Goal: Task Accomplishment & Management: Use online tool/utility

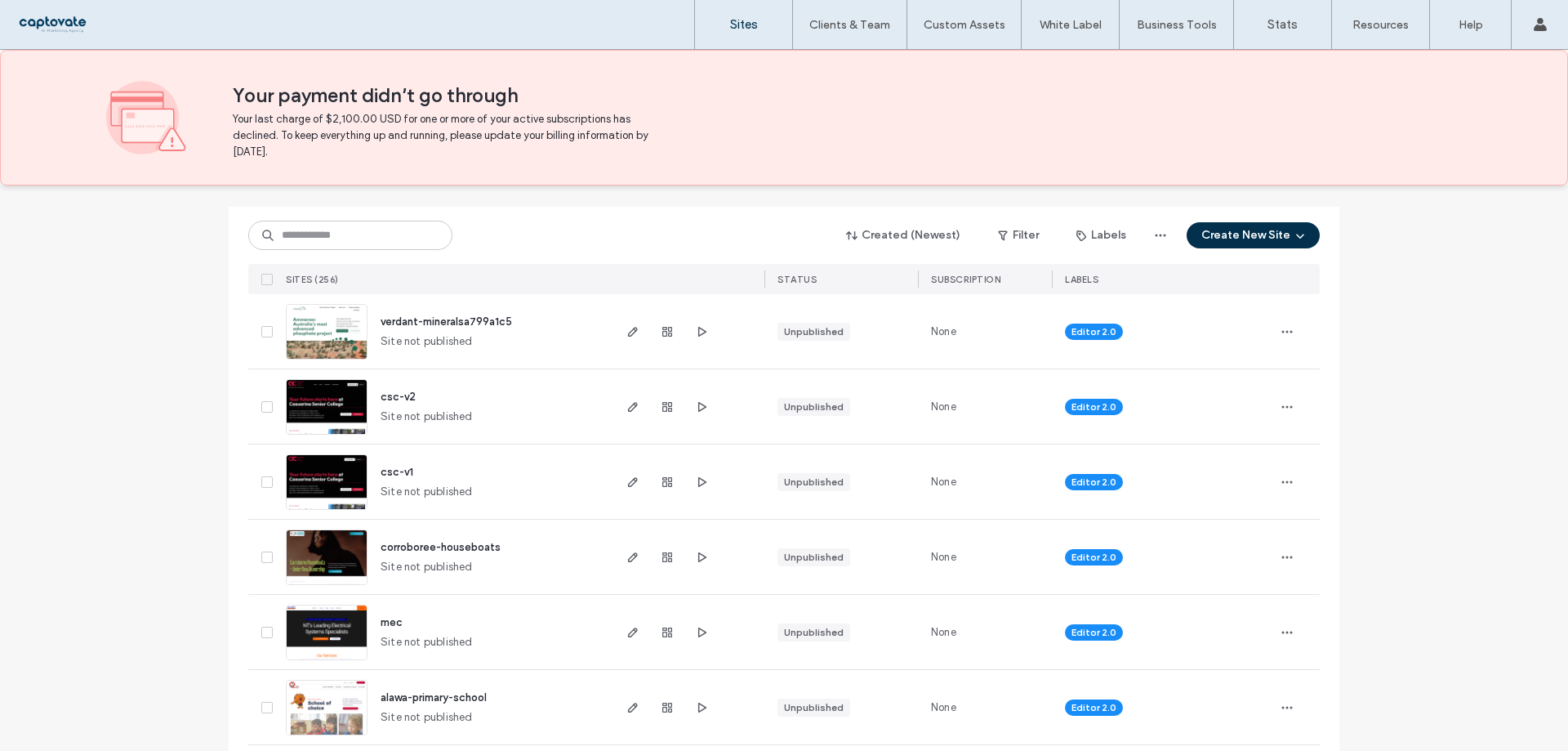
scroll to position [245, 0]
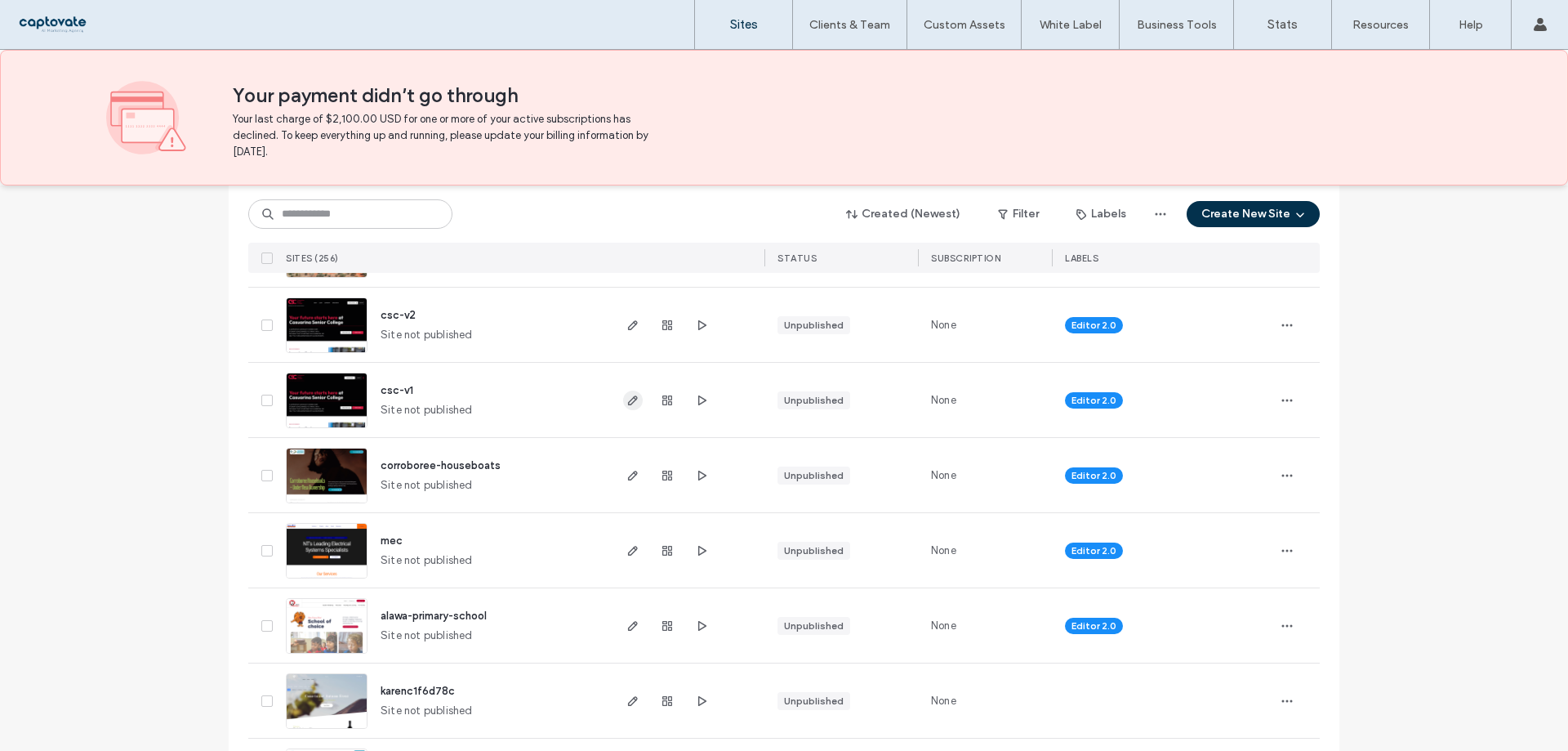
click at [628, 390] on span "button" at bounding box center [633, 400] width 20 height 20
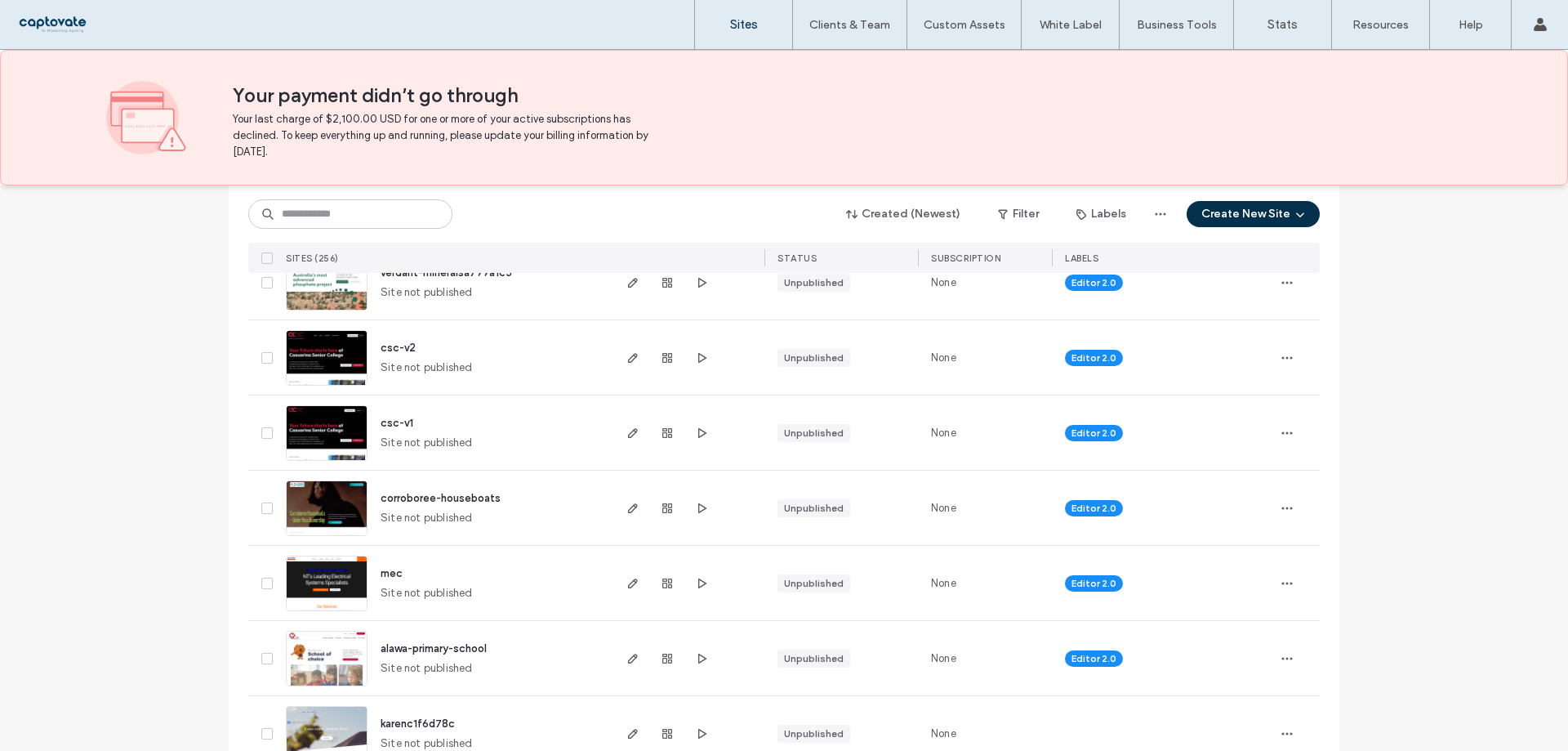
scroll to position [245, 0]
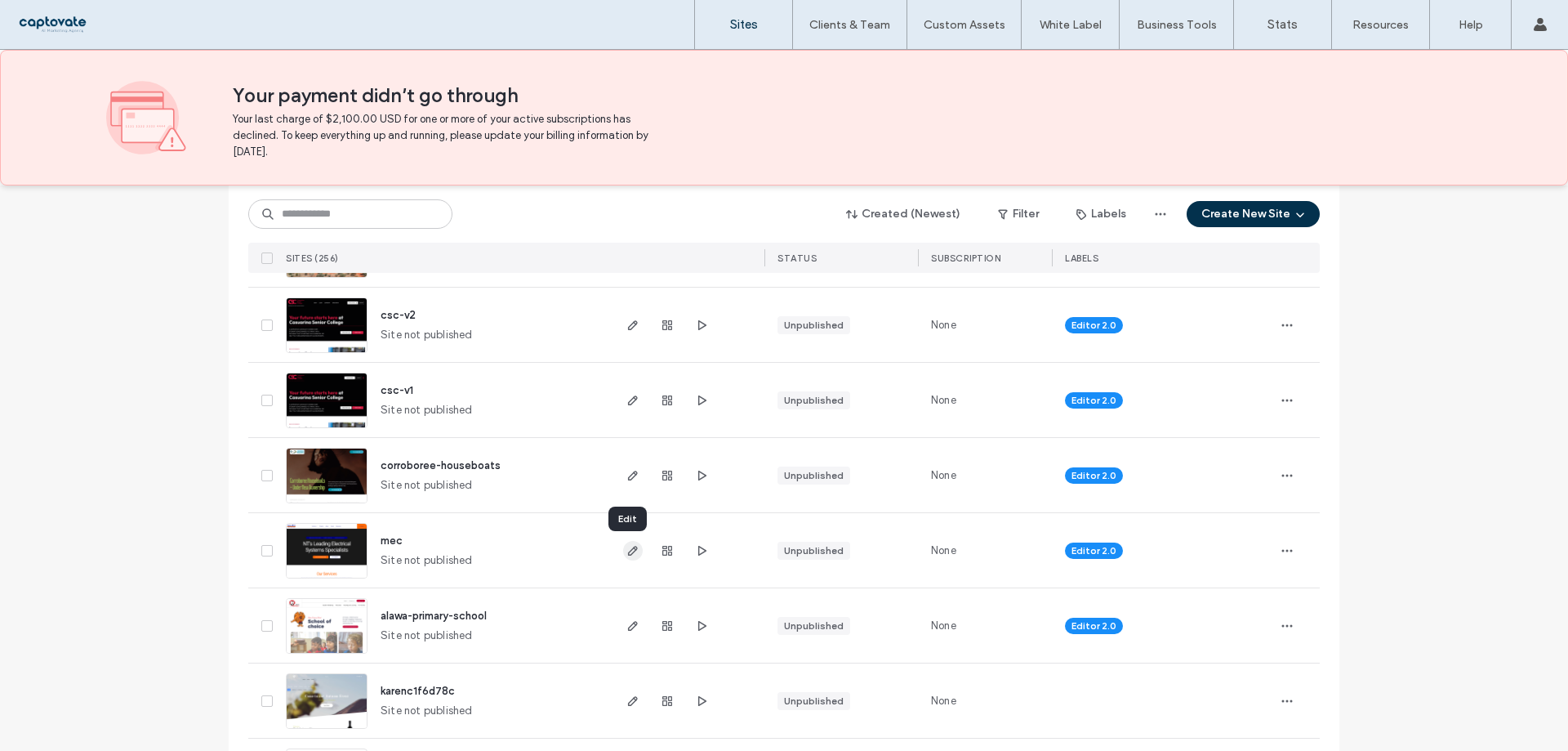
click at [631, 554] on icon "button" at bounding box center [633, 550] width 13 height 13
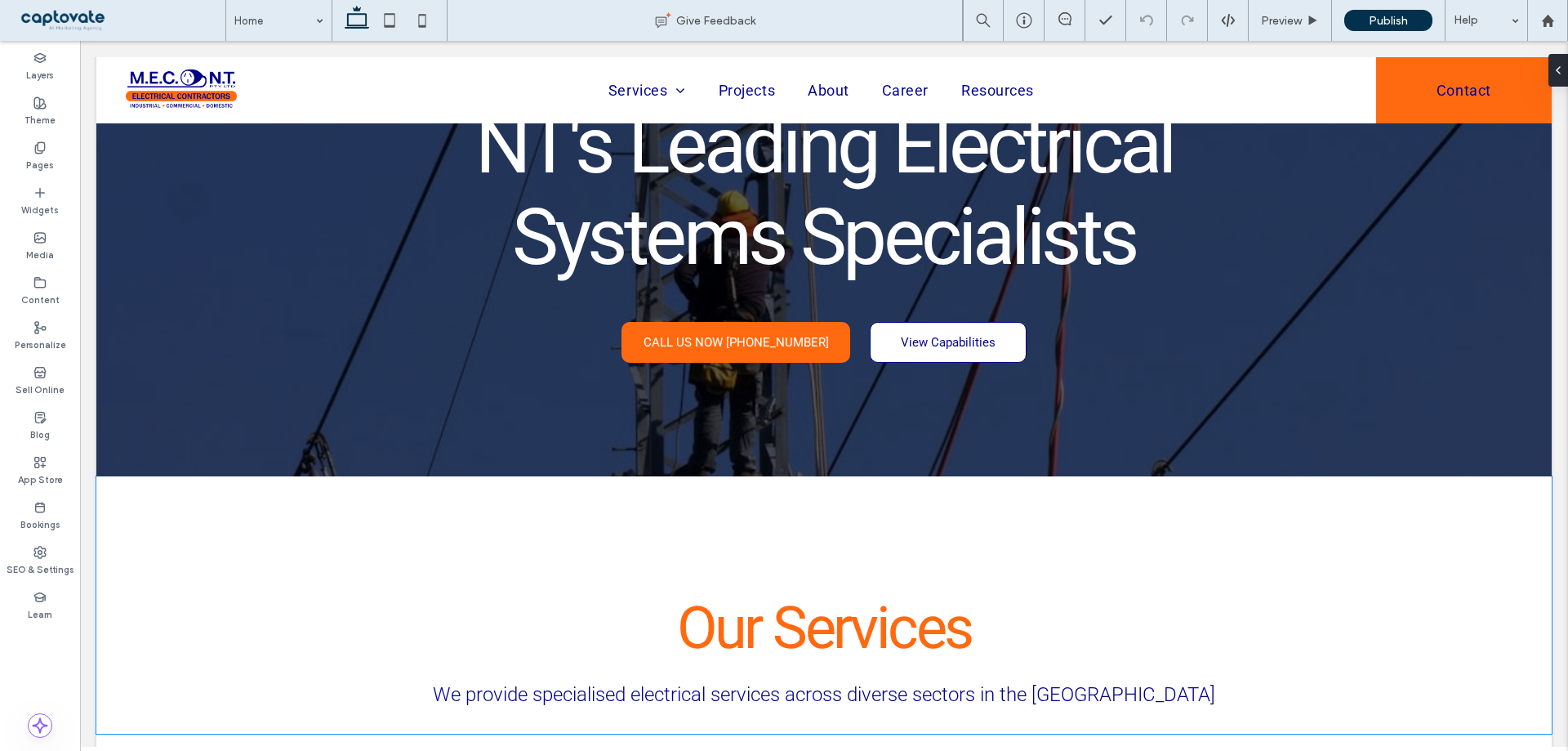
scroll to position [572, 0]
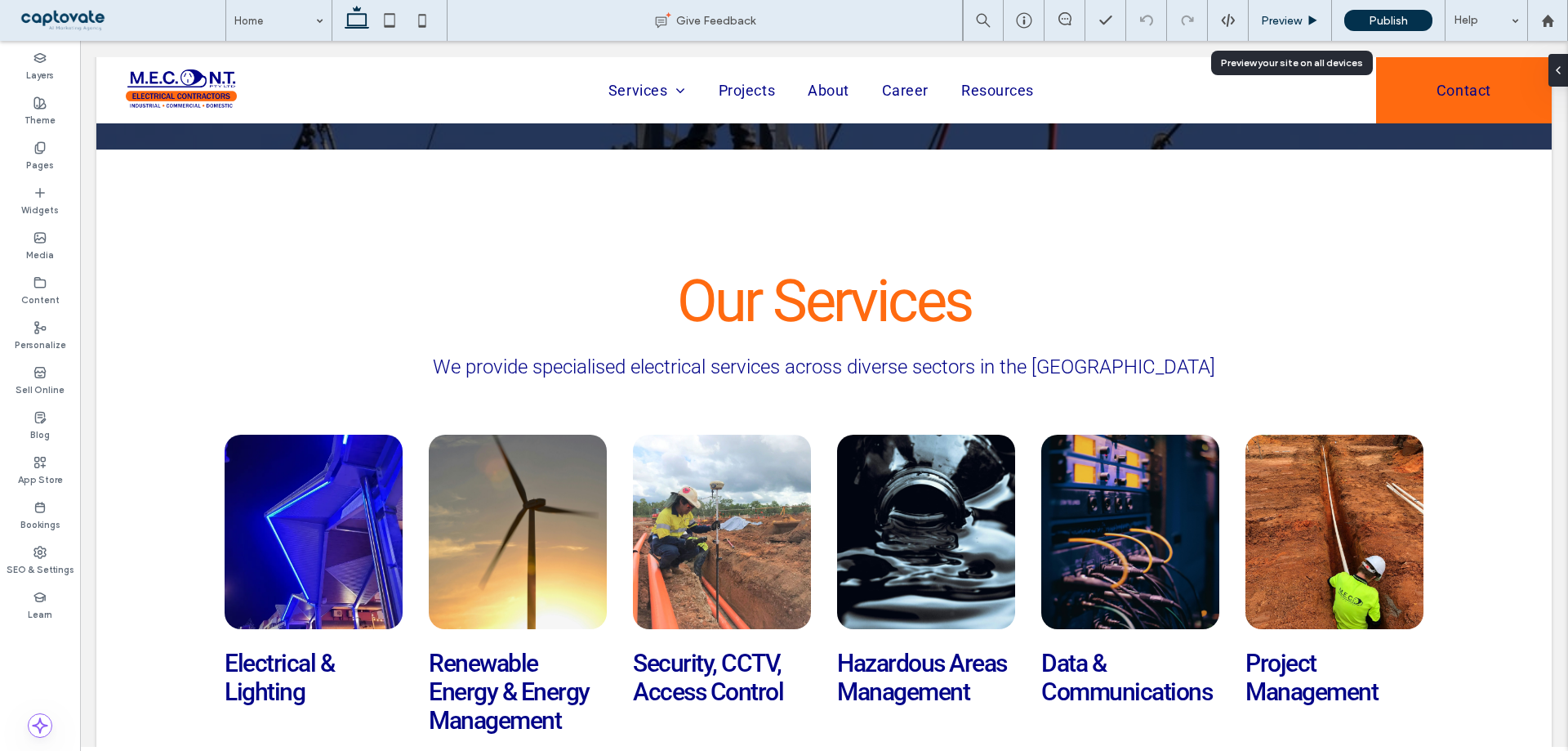
click at [1285, 29] on div "Preview" at bounding box center [1290, 20] width 83 height 40
click at [1281, 12] on div "Preview" at bounding box center [1290, 20] width 83 height 40
click at [1296, 18] on span "Preview" at bounding box center [1281, 21] width 40 height 14
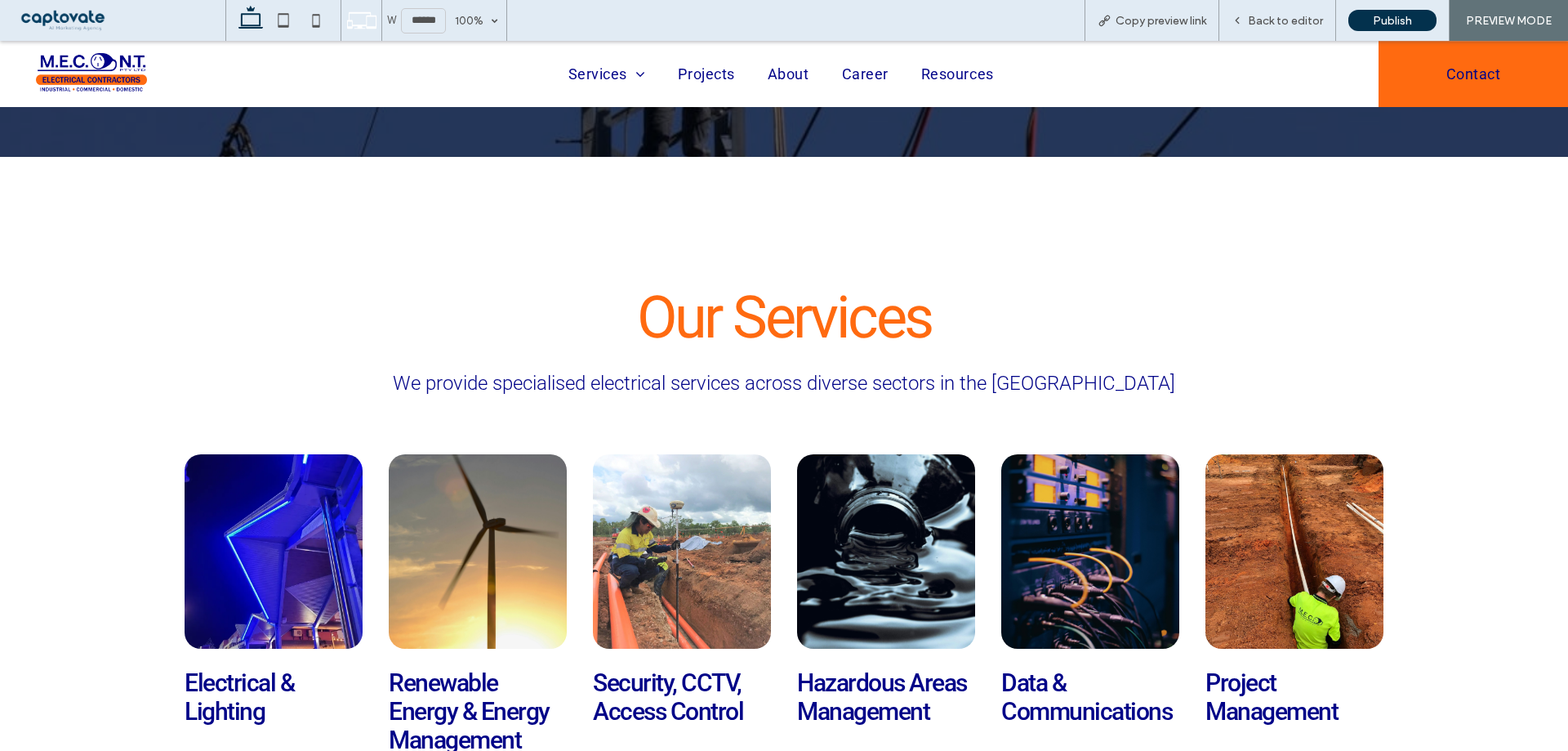
scroll to position [555, 0]
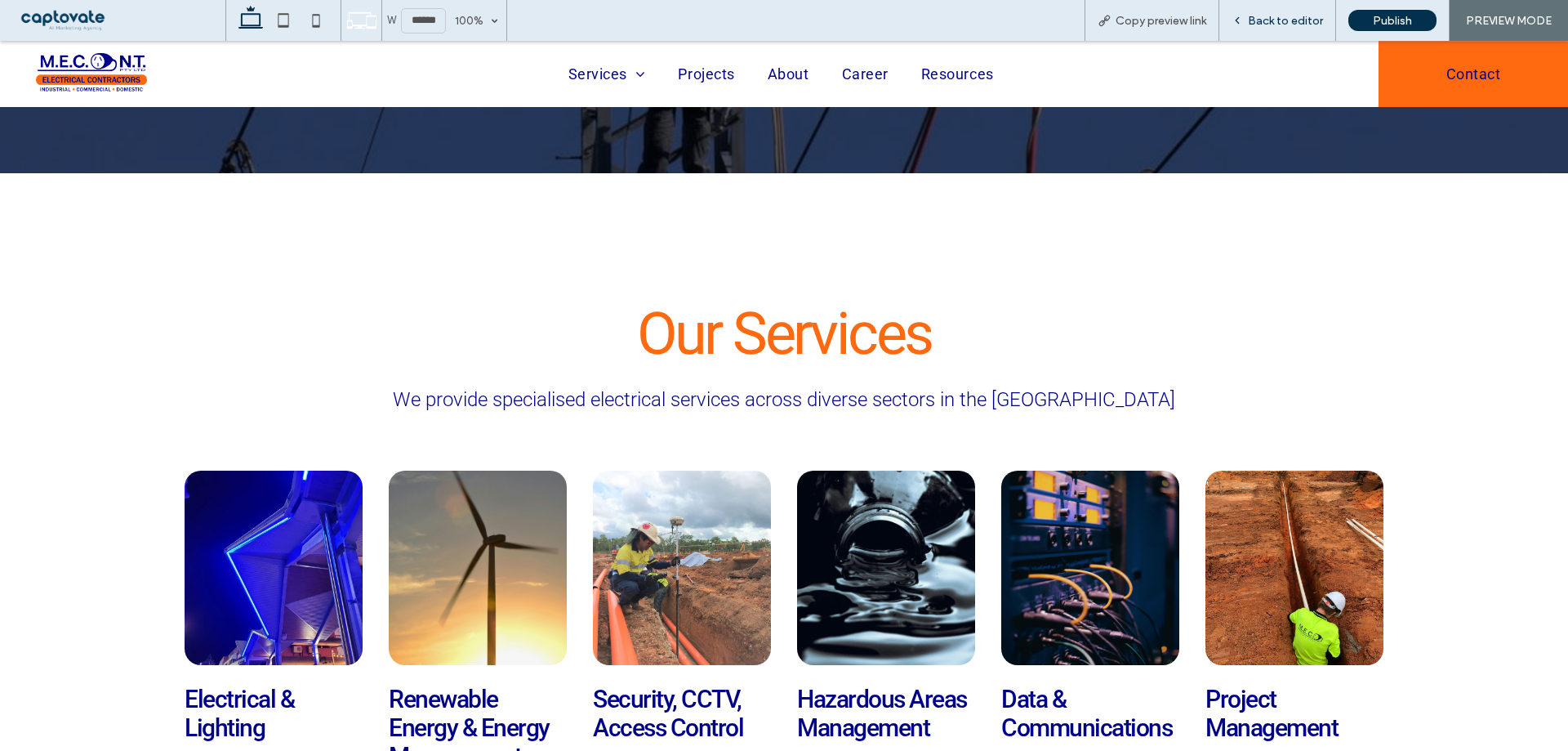
click at [1297, 8] on div "Back to editor" at bounding box center [1278, 20] width 117 height 40
click at [1302, 21] on div "Back to editor" at bounding box center [1278, 20] width 117 height 40
click at [1302, 21] on span "Back to editor" at bounding box center [1285, 21] width 75 height 14
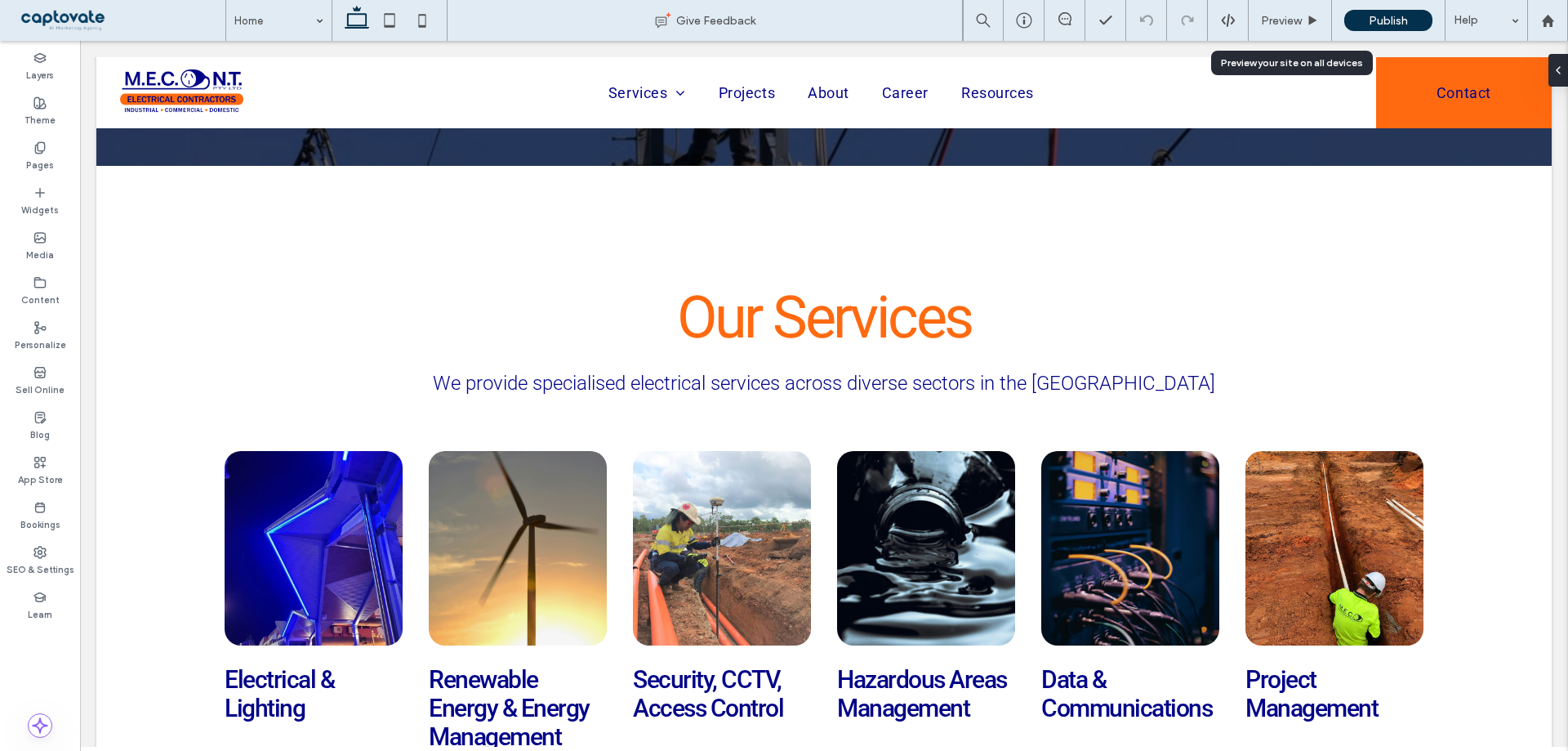
scroll to position [572, 0]
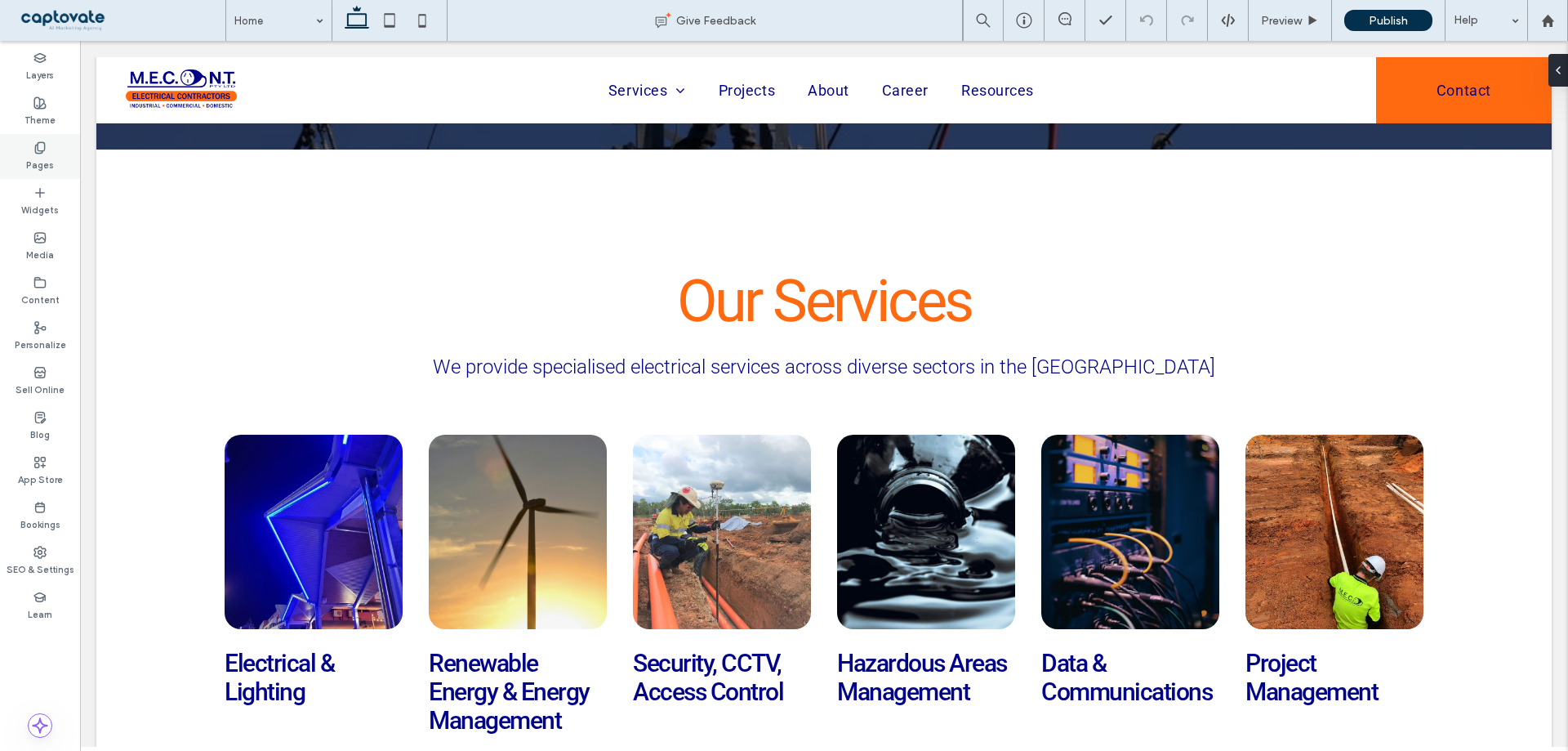
click at [45, 165] on label "Pages" at bounding box center [40, 163] width 28 height 18
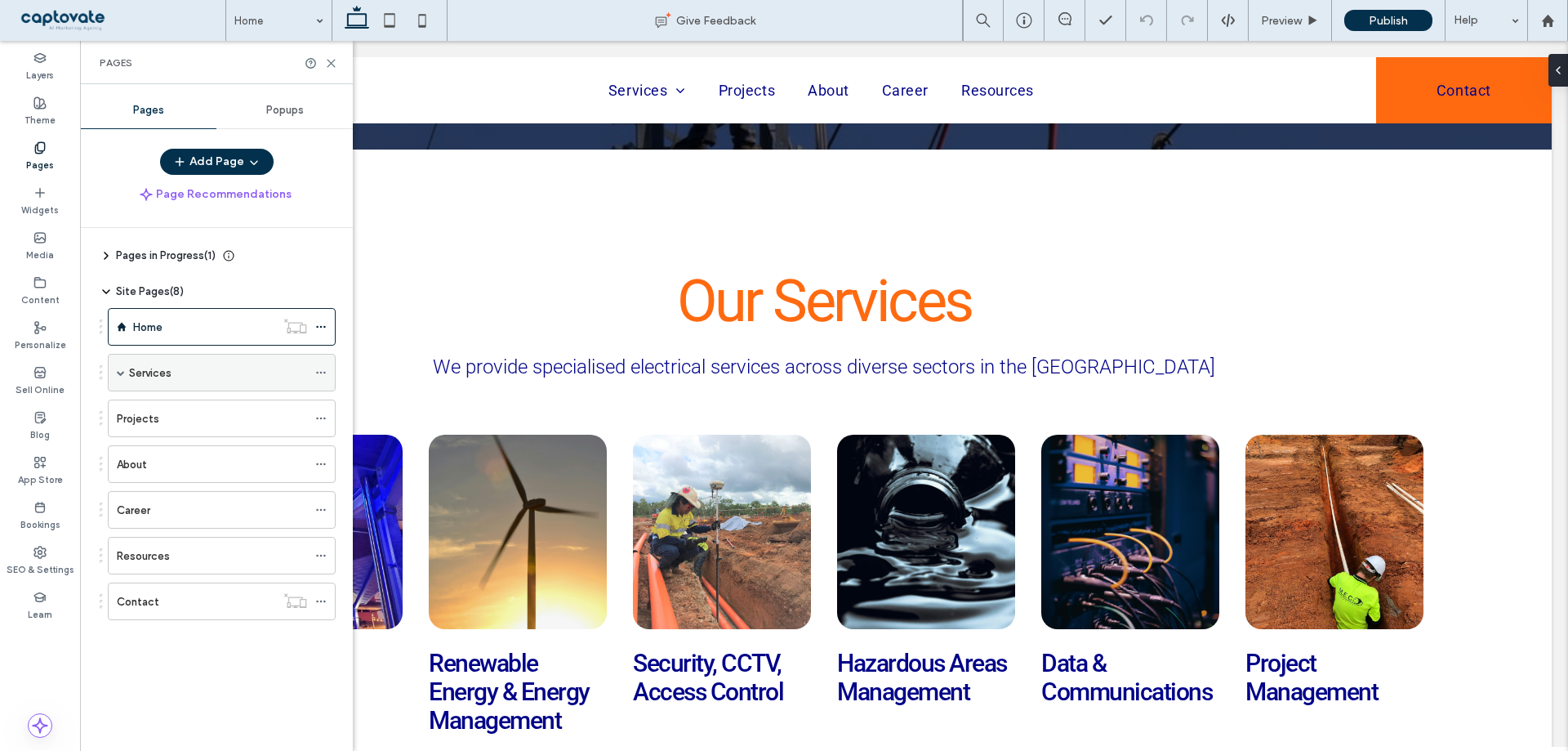
click at [124, 372] on div "Services" at bounding box center [222, 373] width 228 height 38
click at [116, 371] on div "Services" at bounding box center [222, 373] width 228 height 38
click at [120, 371] on span at bounding box center [121, 372] width 8 height 8
click at [328, 405] on div at bounding box center [325, 410] width 20 height 25
click at [319, 408] on icon at bounding box center [321, 410] width 12 height 12
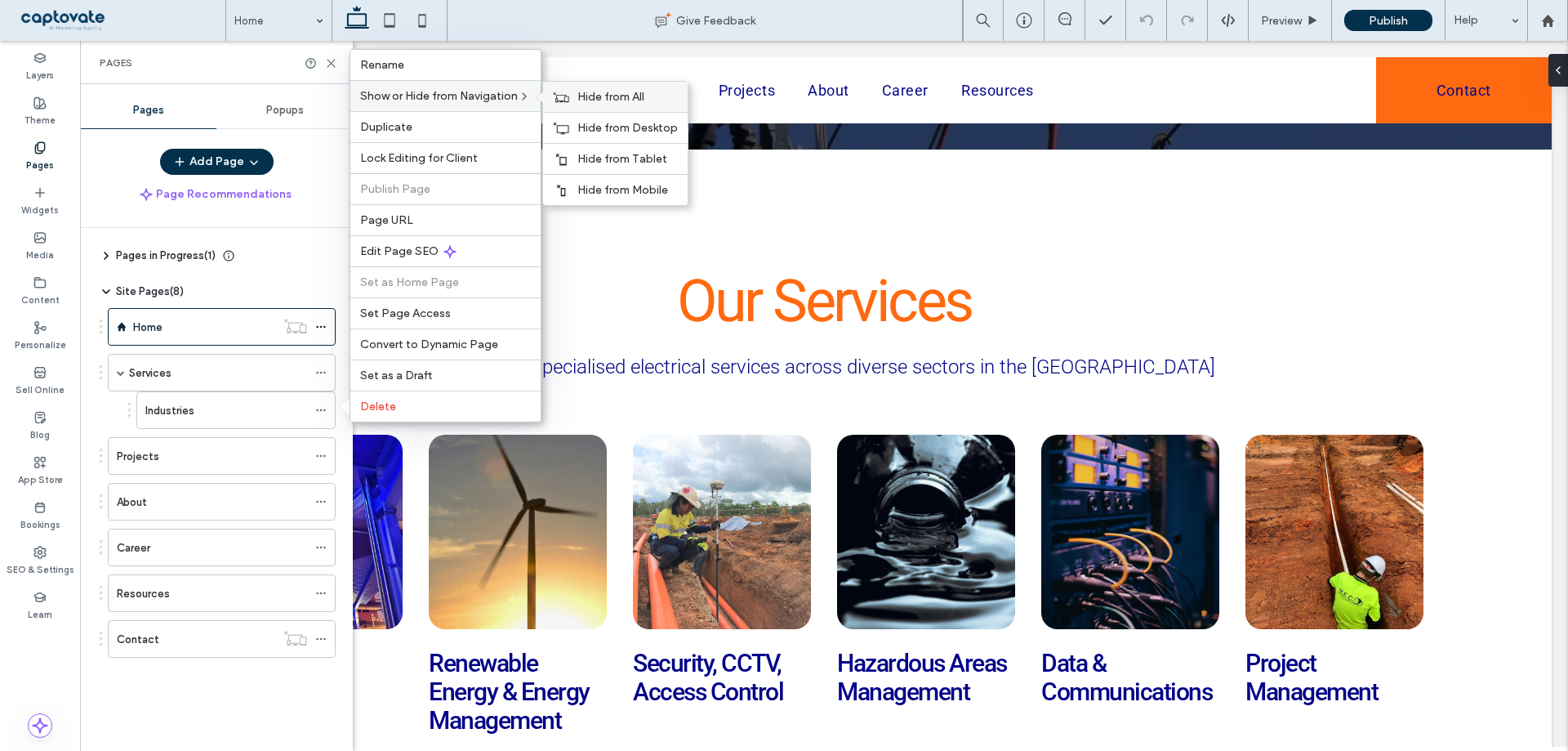
click at [566, 102] on div "Hide from All" at bounding box center [615, 97] width 144 height 31
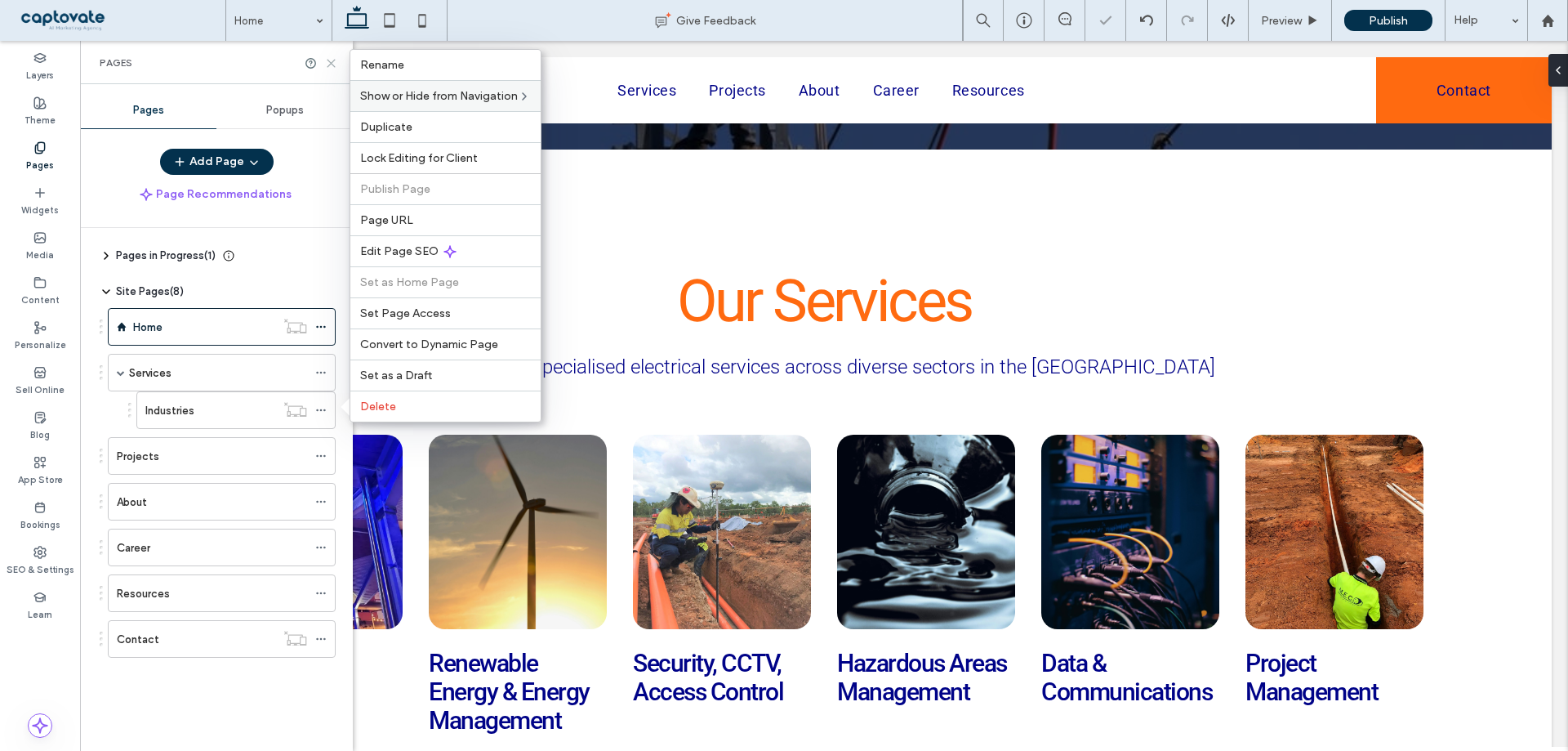
click at [333, 64] on use at bounding box center [331, 63] width 7 height 7
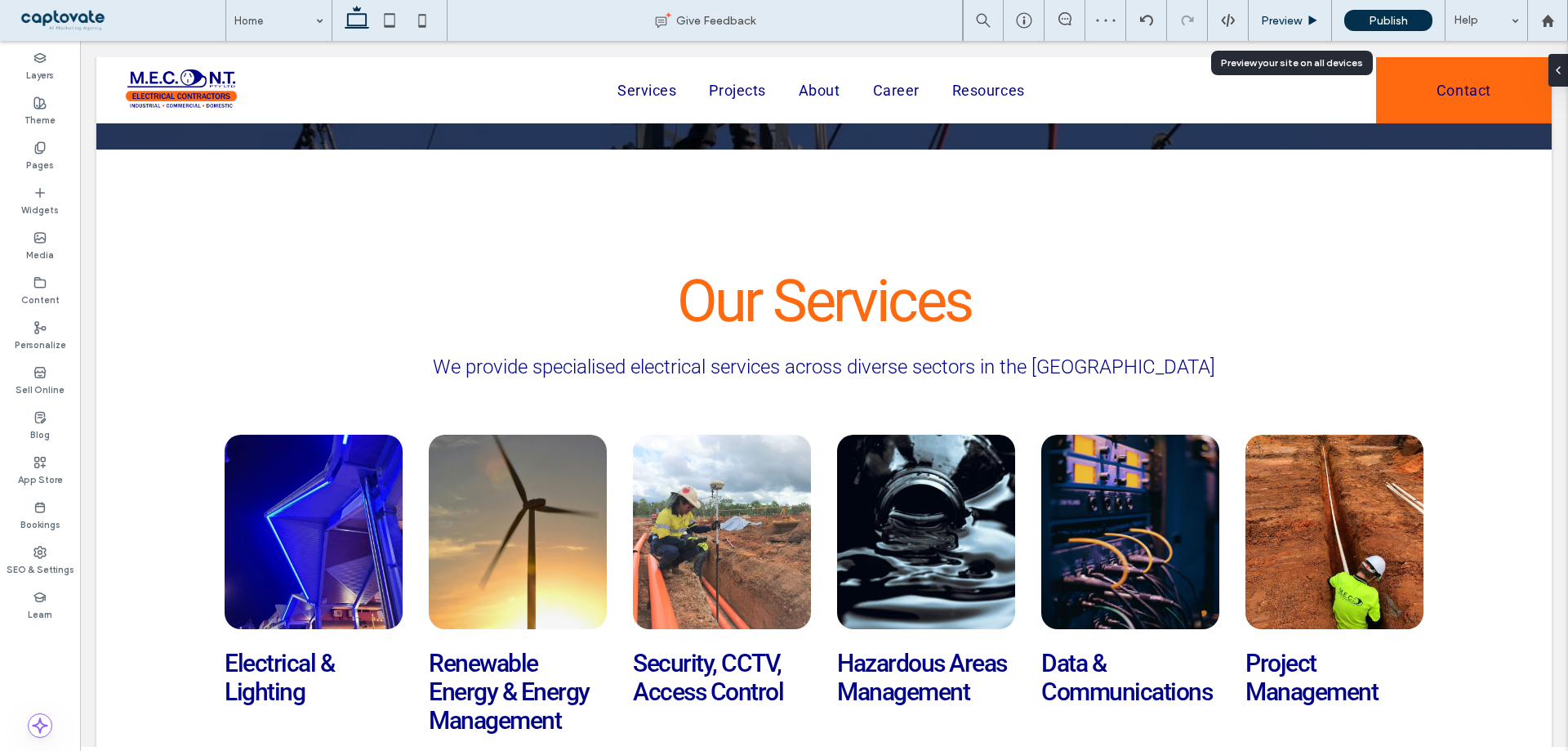
click at [1297, 20] on span "Preview" at bounding box center [1281, 21] width 40 height 14
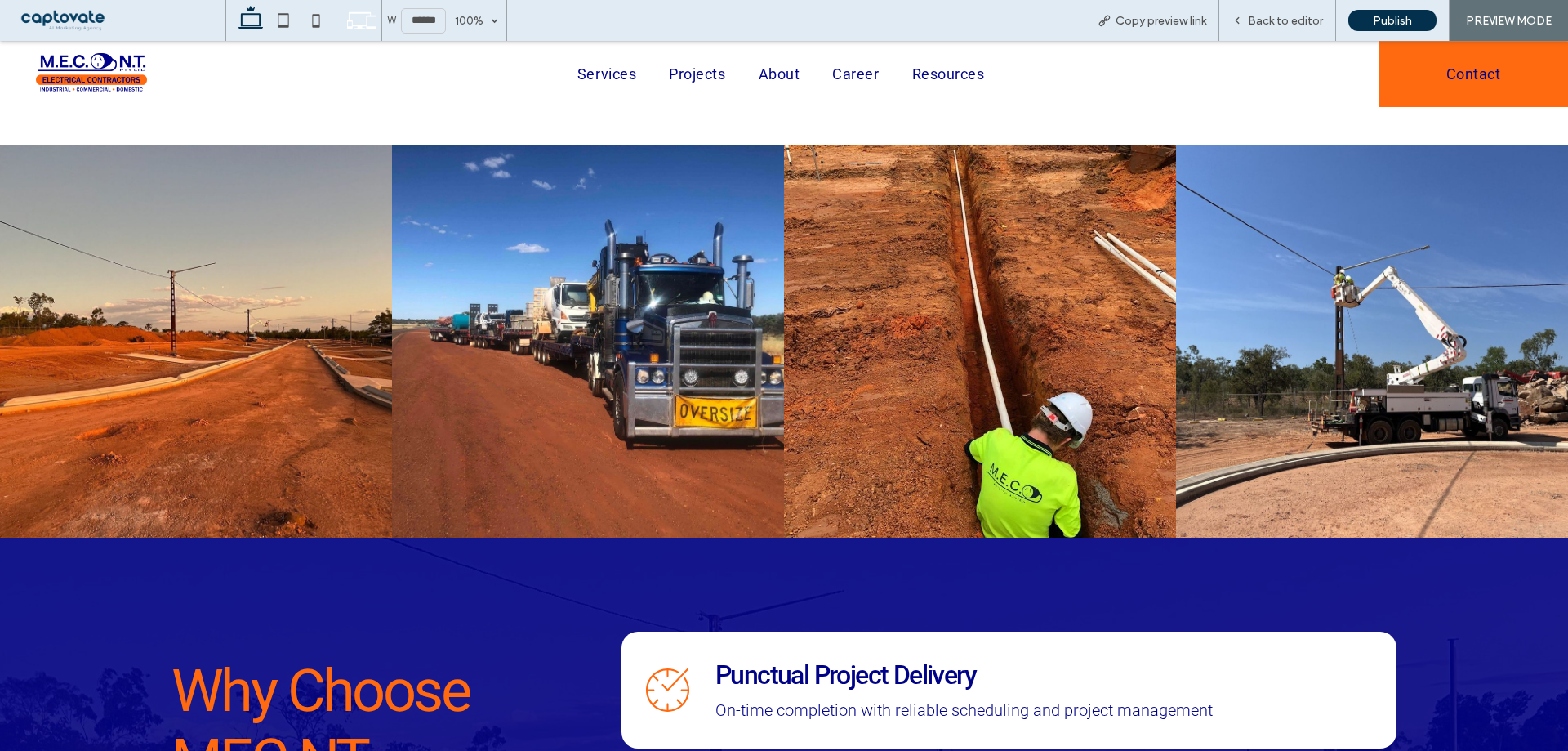
scroll to position [2925, 0]
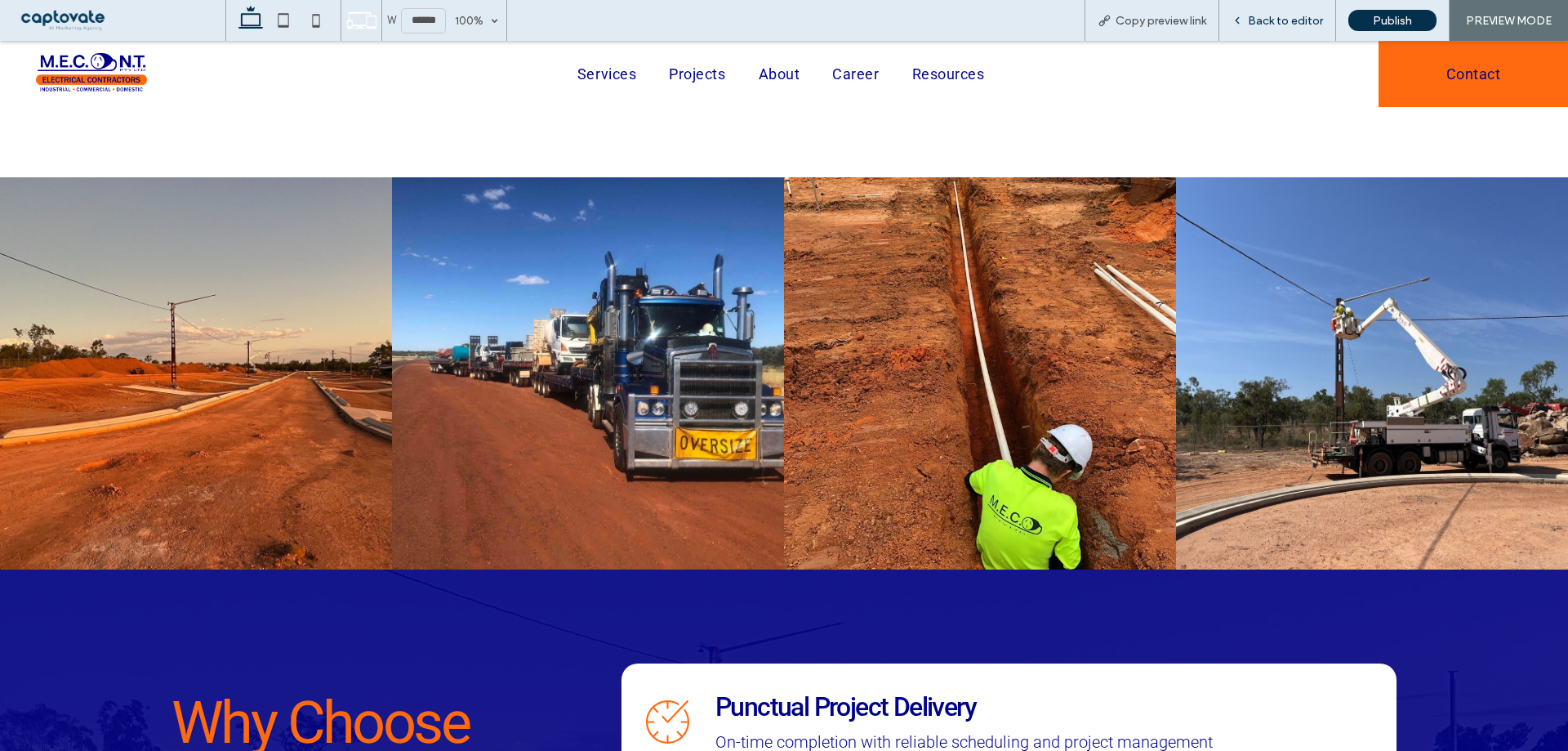
click at [1296, 29] on div "Back to editor" at bounding box center [1278, 20] width 117 height 40
click at [1292, 24] on span "Back to editor" at bounding box center [1285, 21] width 75 height 14
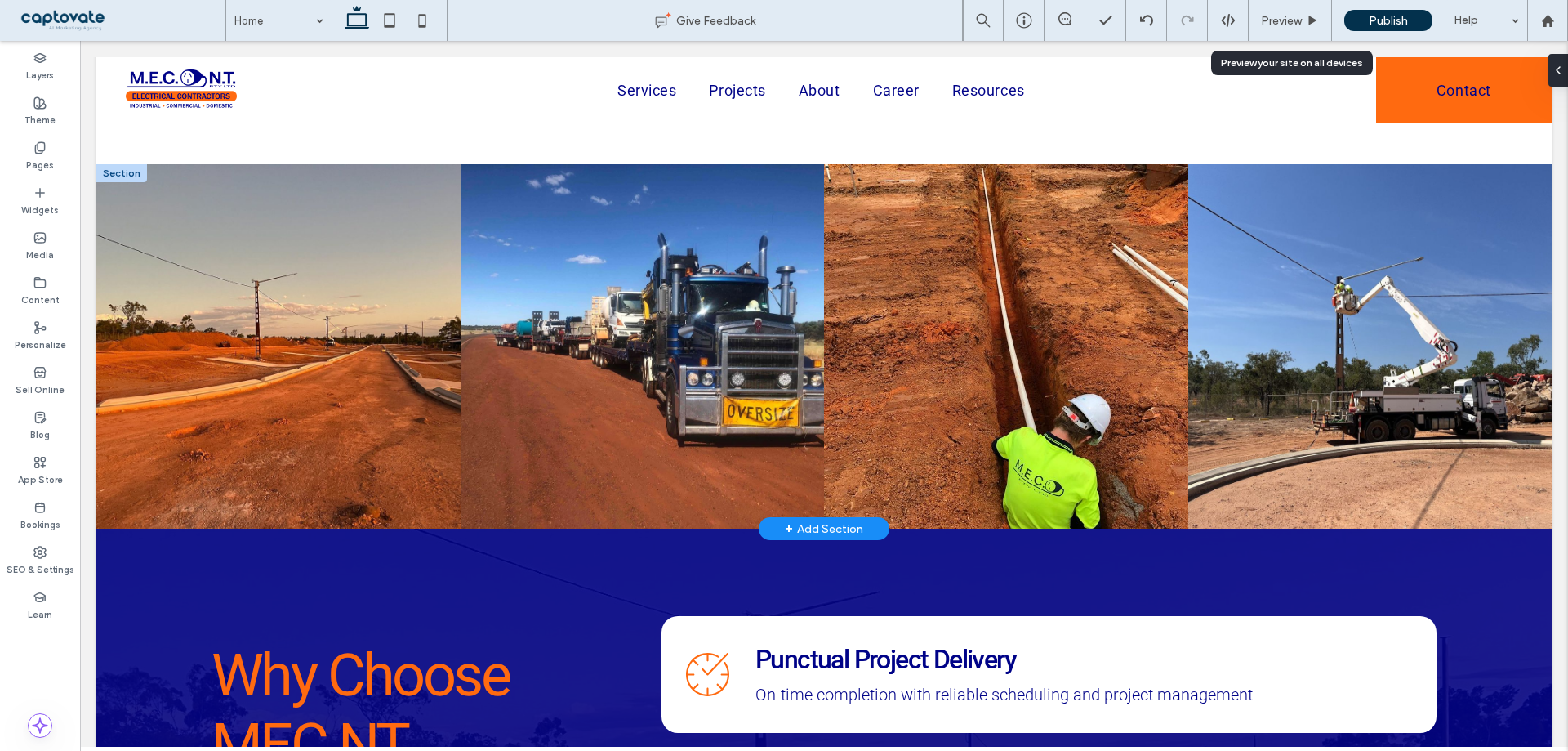
scroll to position [2882, 0]
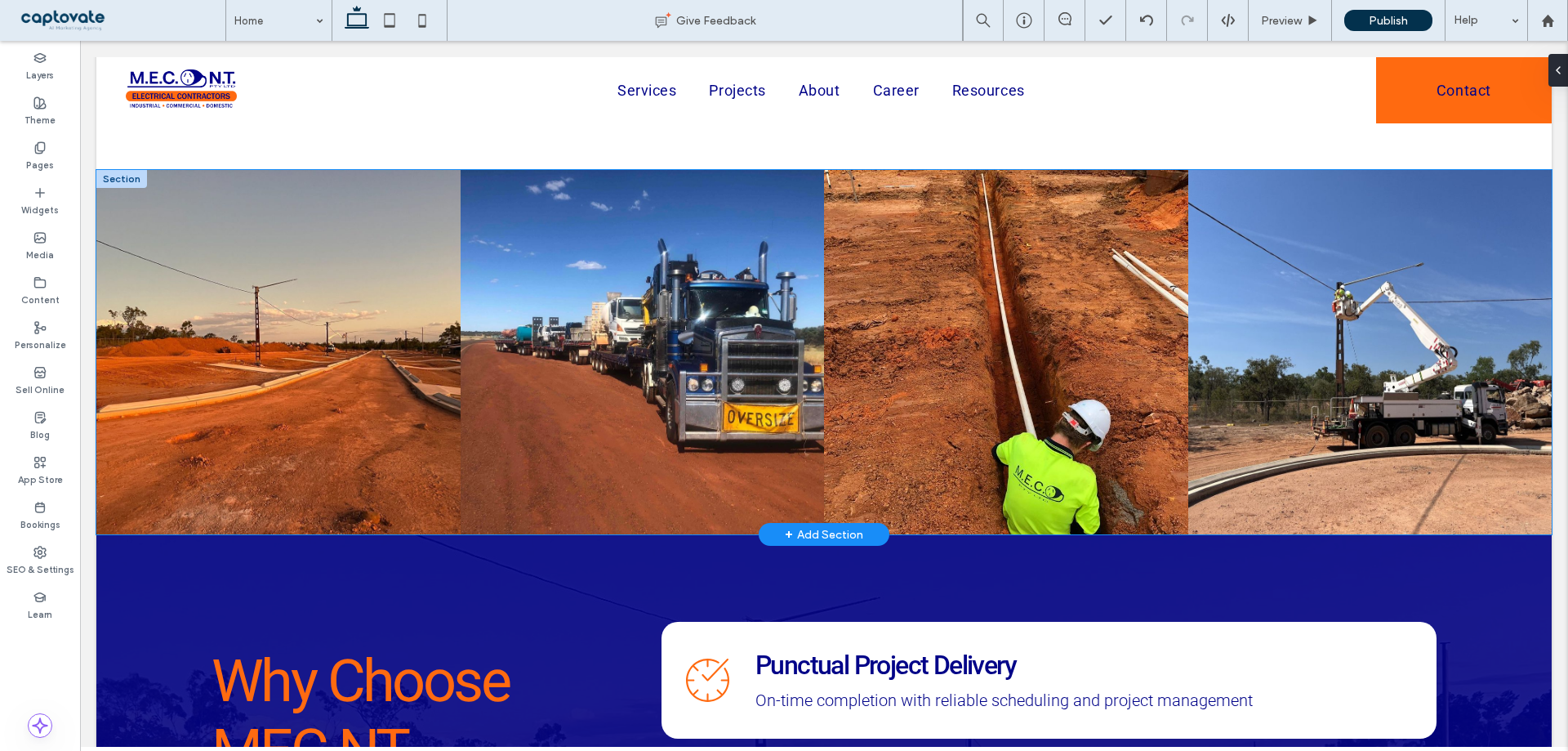
click at [876, 356] on link at bounding box center [1006, 352] width 364 height 364
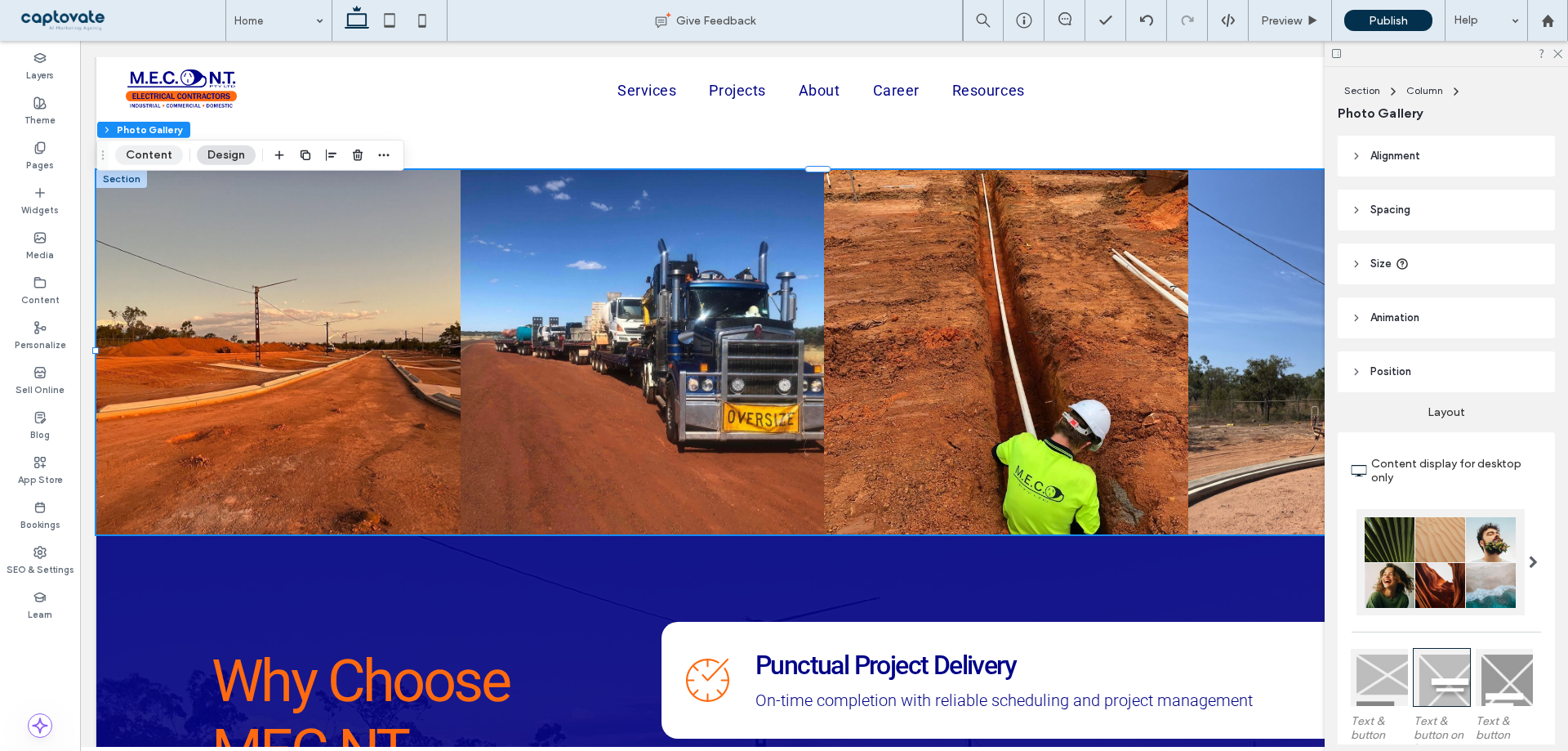
click at [149, 146] on button "Content" at bounding box center [149, 155] width 68 height 20
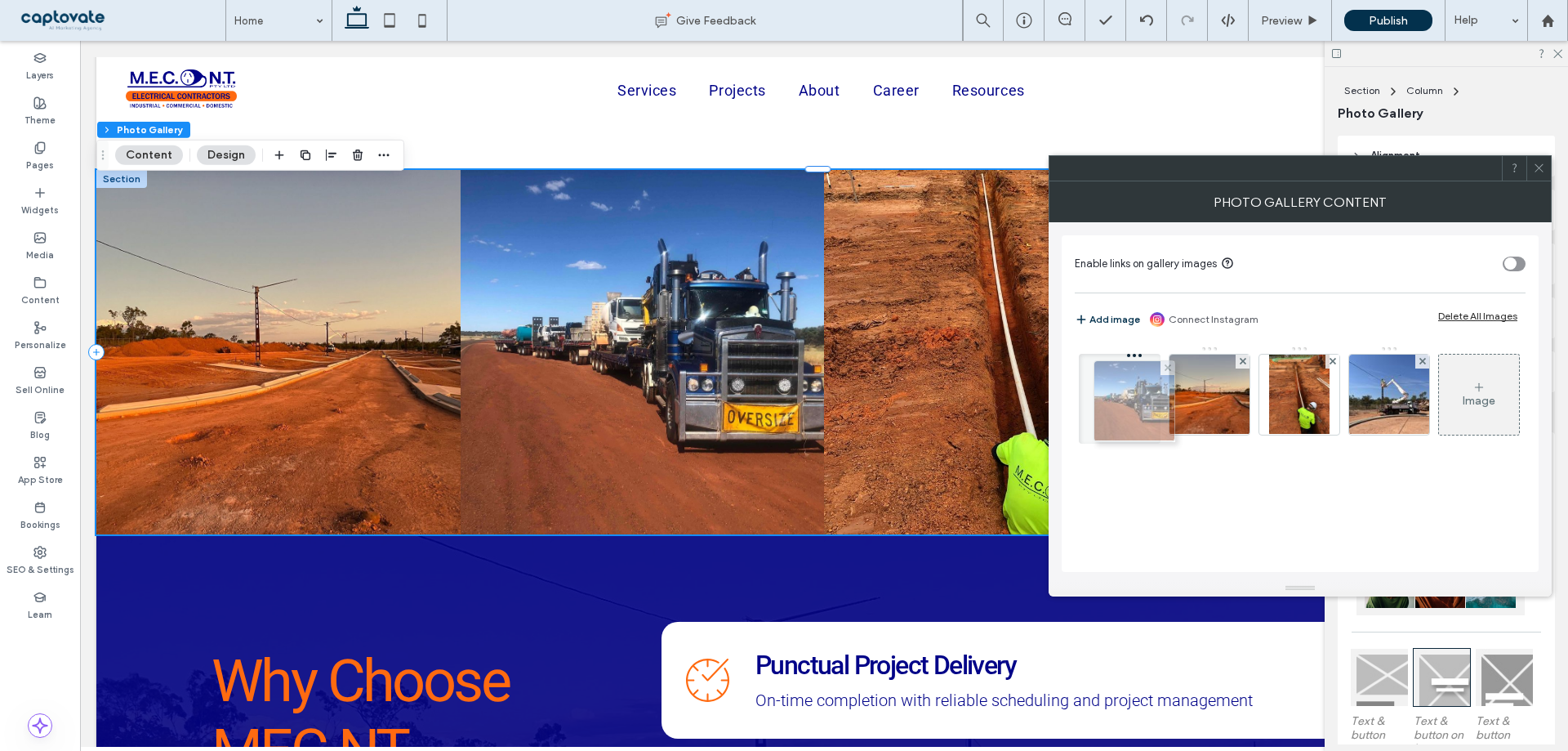
drag, startPoint x: 1221, startPoint y: 380, endPoint x: 1143, endPoint y: 388, distance: 78.4
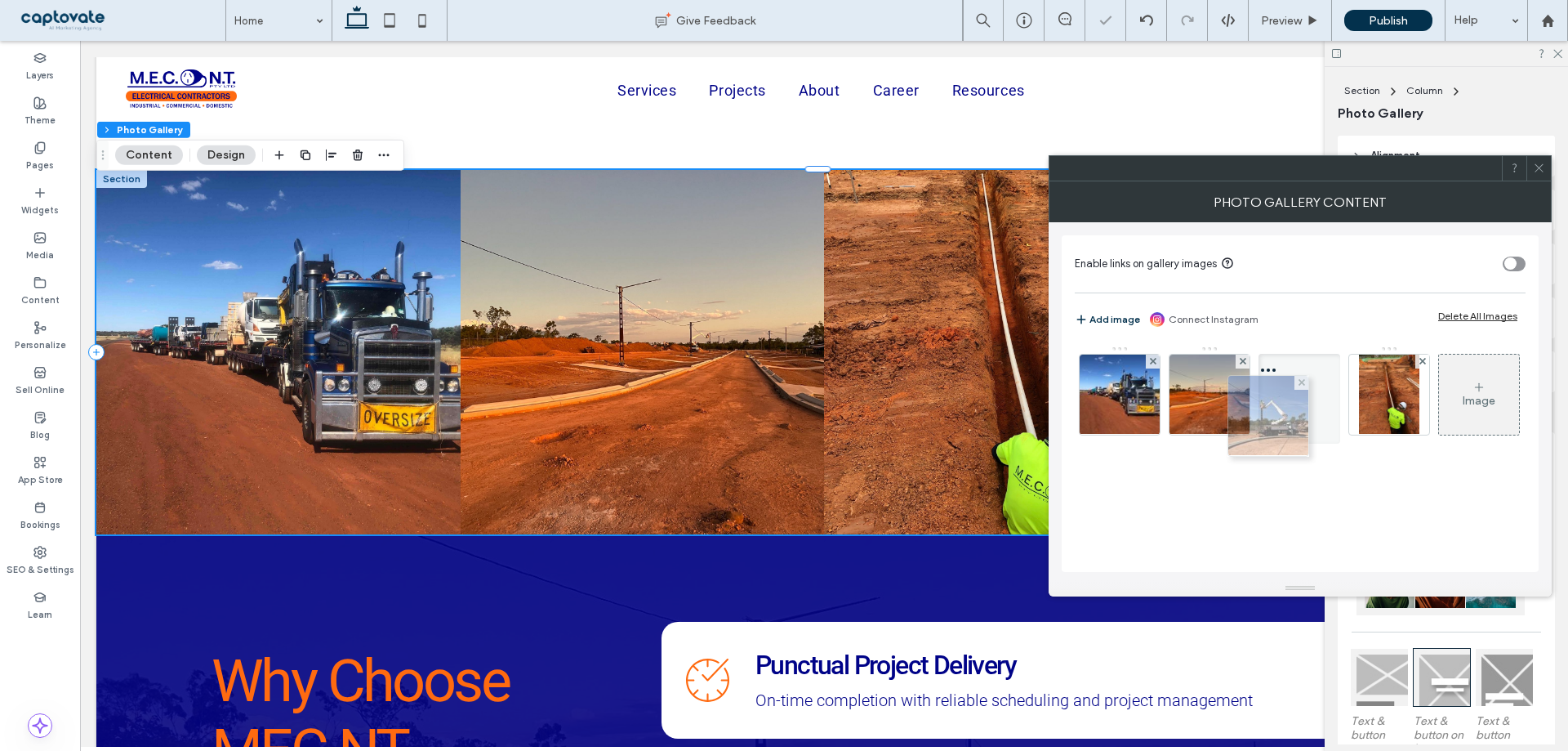
drag, startPoint x: 1403, startPoint y: 401, endPoint x: 1279, endPoint y: 425, distance: 126.3
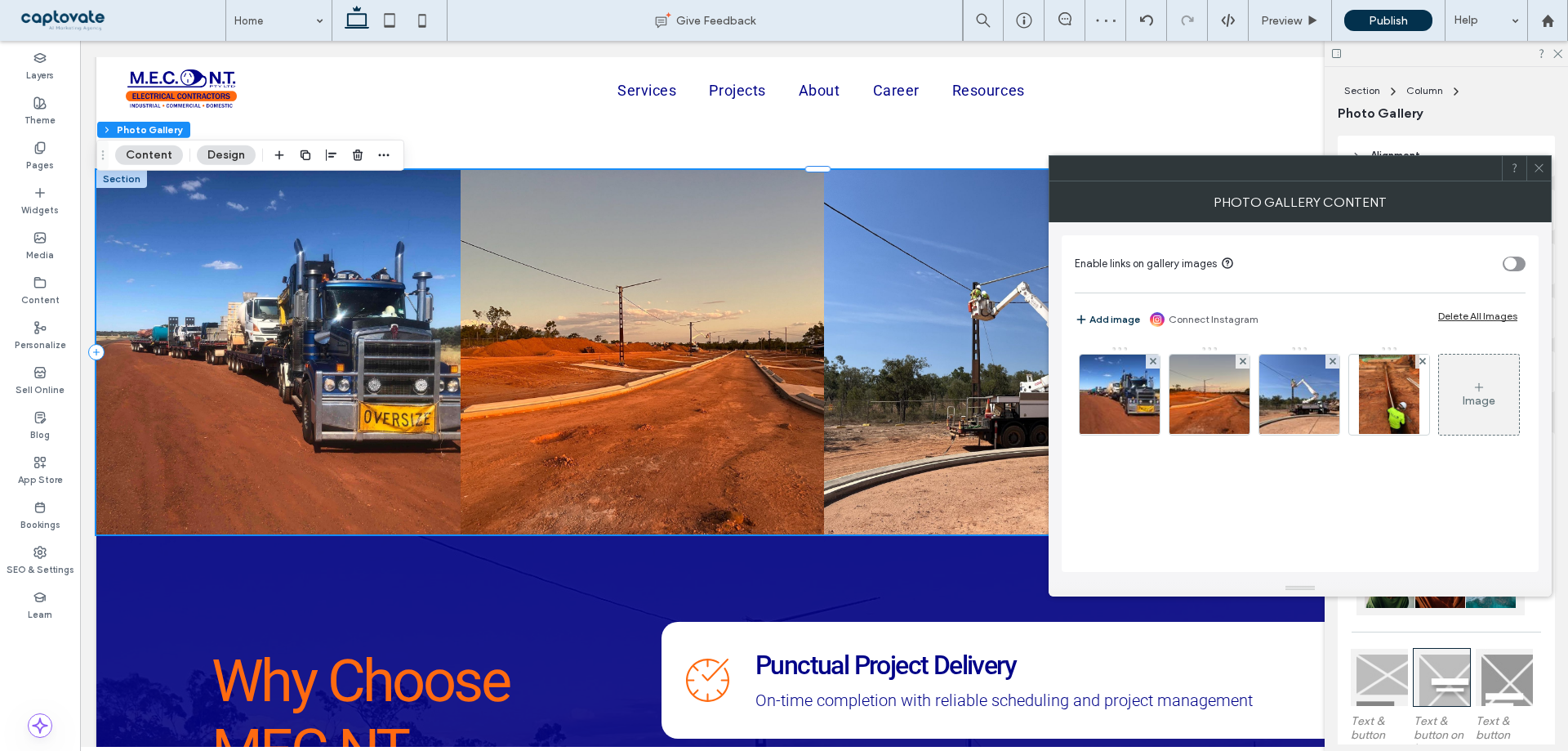
click at [1539, 168] on use at bounding box center [1539, 168] width 8 height 8
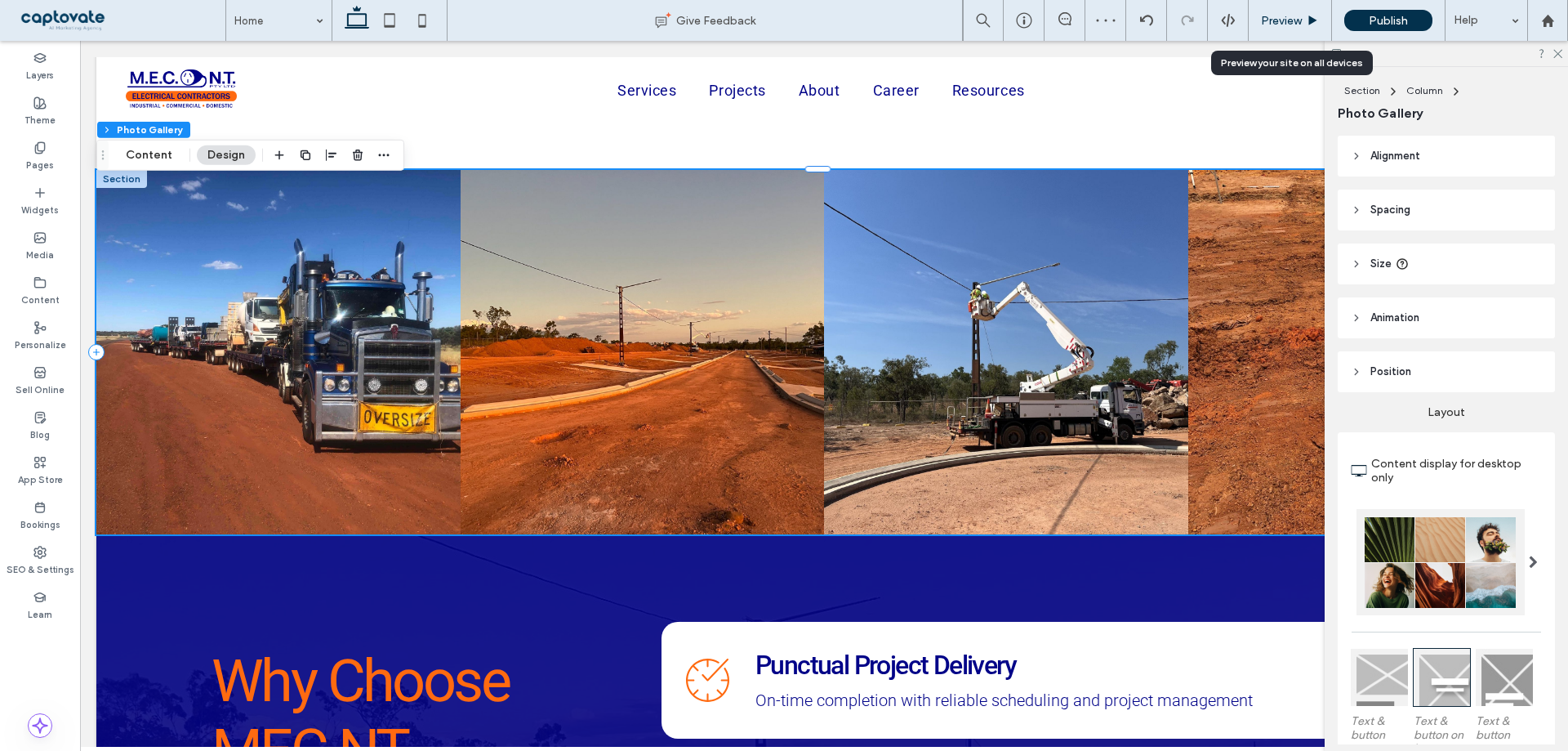
click at [1300, 15] on span "Preview" at bounding box center [1281, 21] width 40 height 14
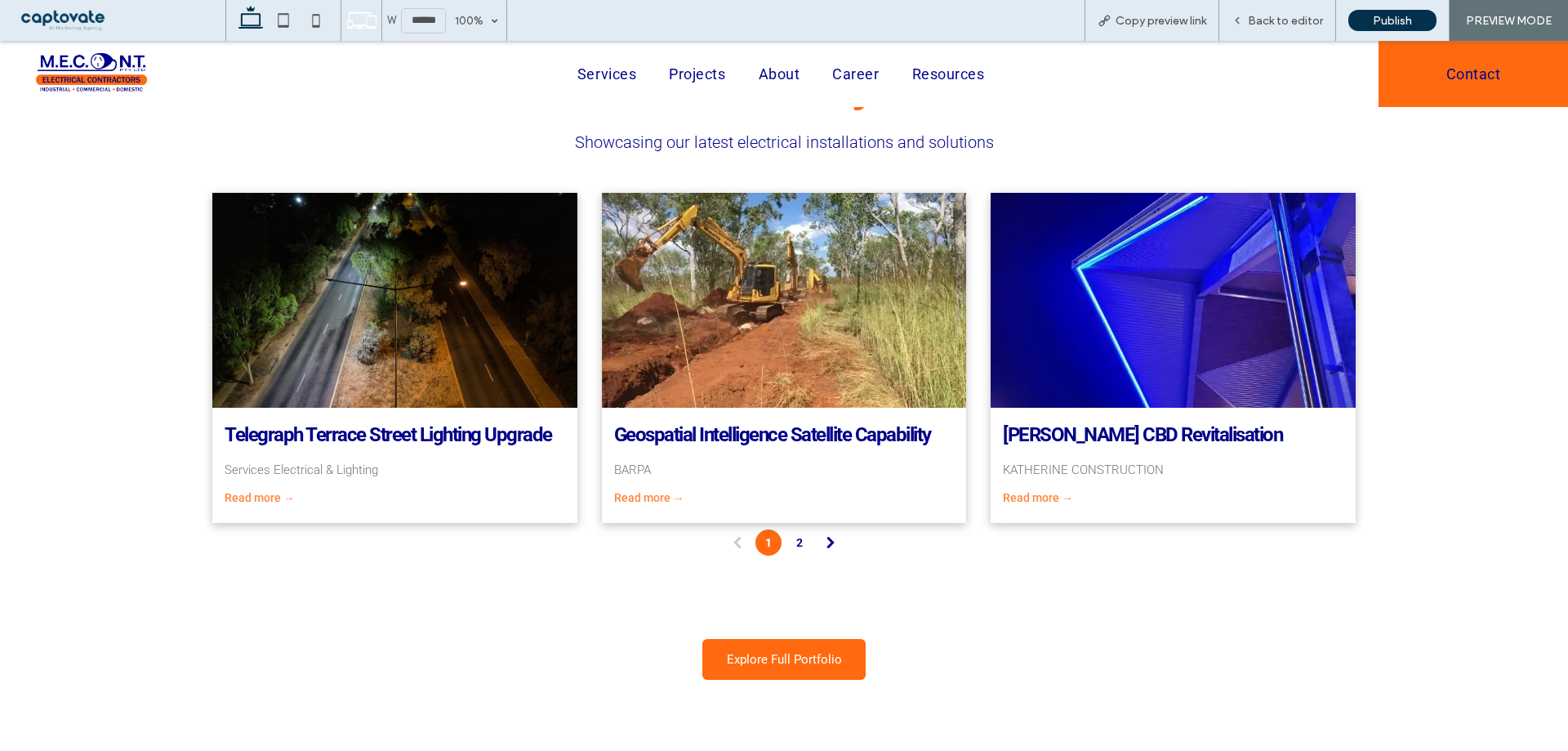
scroll to position [4149, 0]
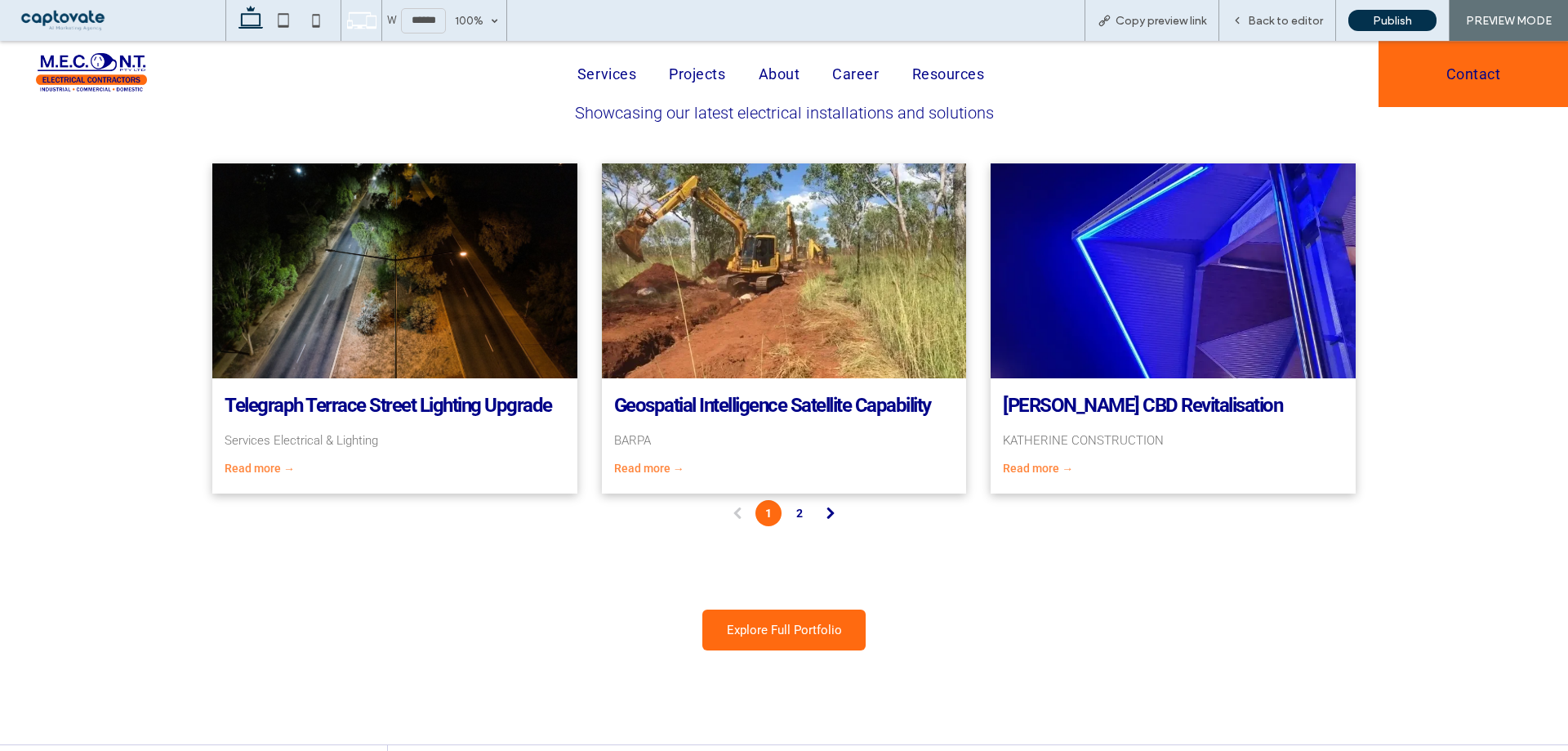
click at [796, 521] on link "2" at bounding box center [800, 513] width 26 height 26
click at [789, 520] on link "2" at bounding box center [800, 513] width 26 height 26
click at [827, 523] on span at bounding box center [831, 513] width 26 height 26
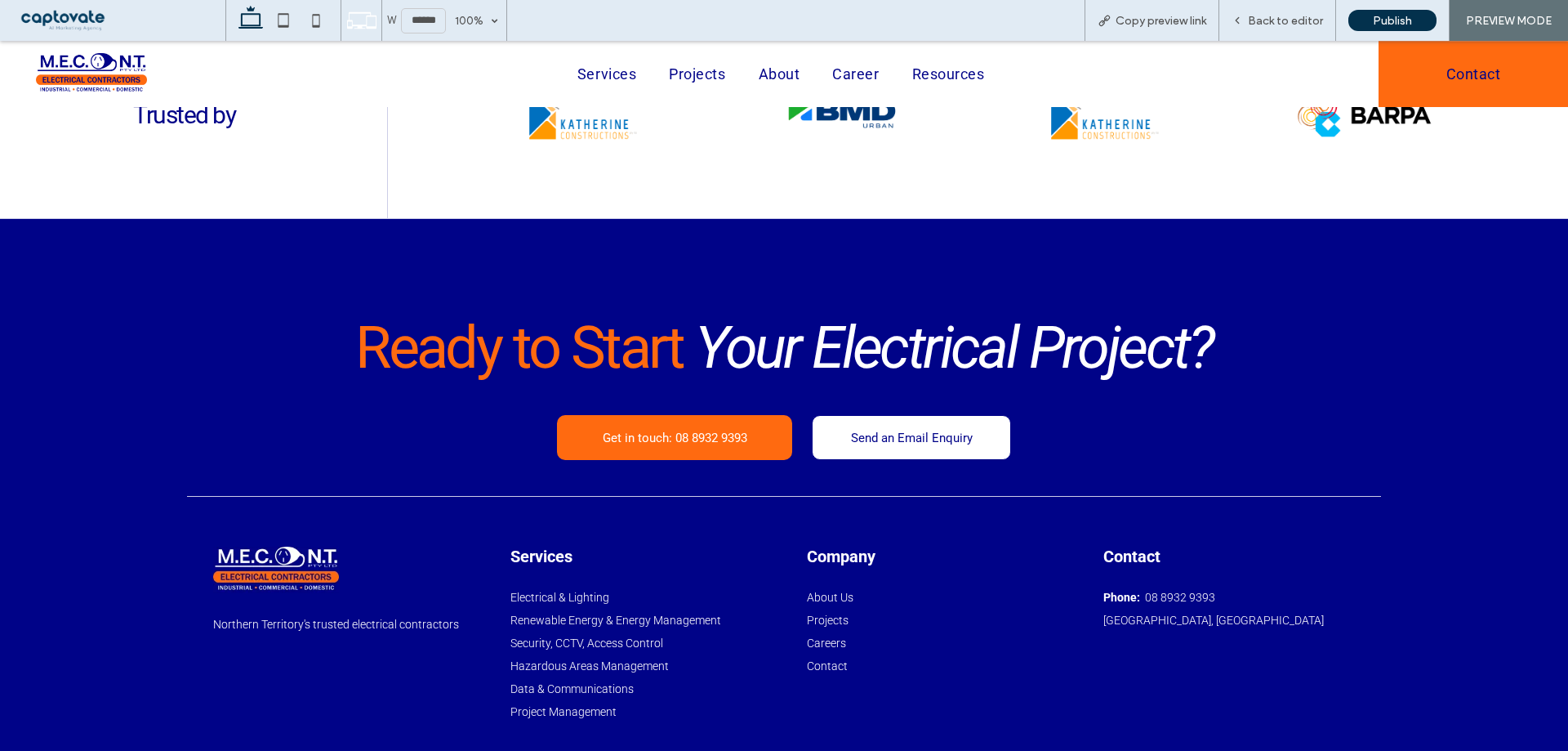
scroll to position [4885, 0]
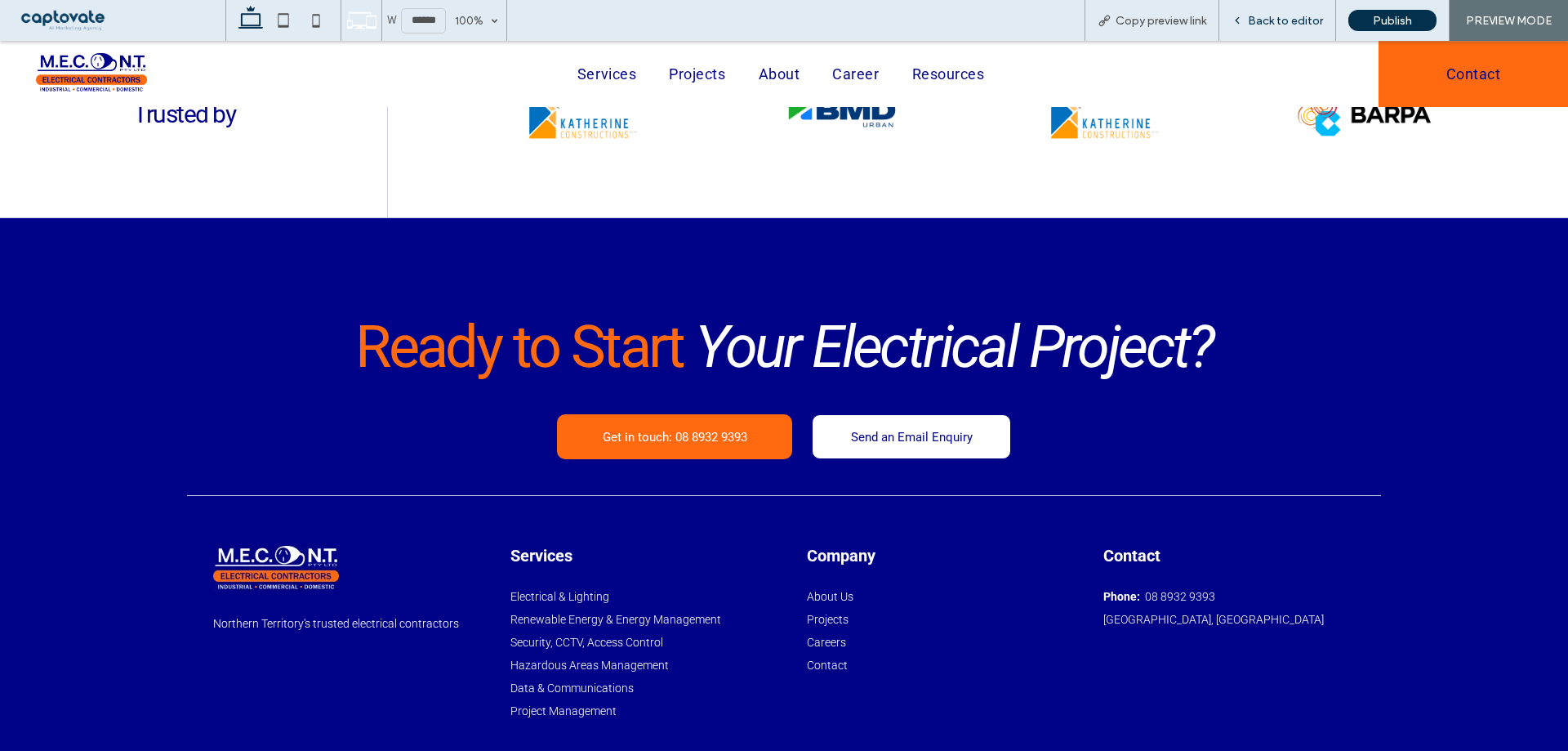
click at [1285, 16] on span "Back to editor" at bounding box center [1285, 21] width 75 height 14
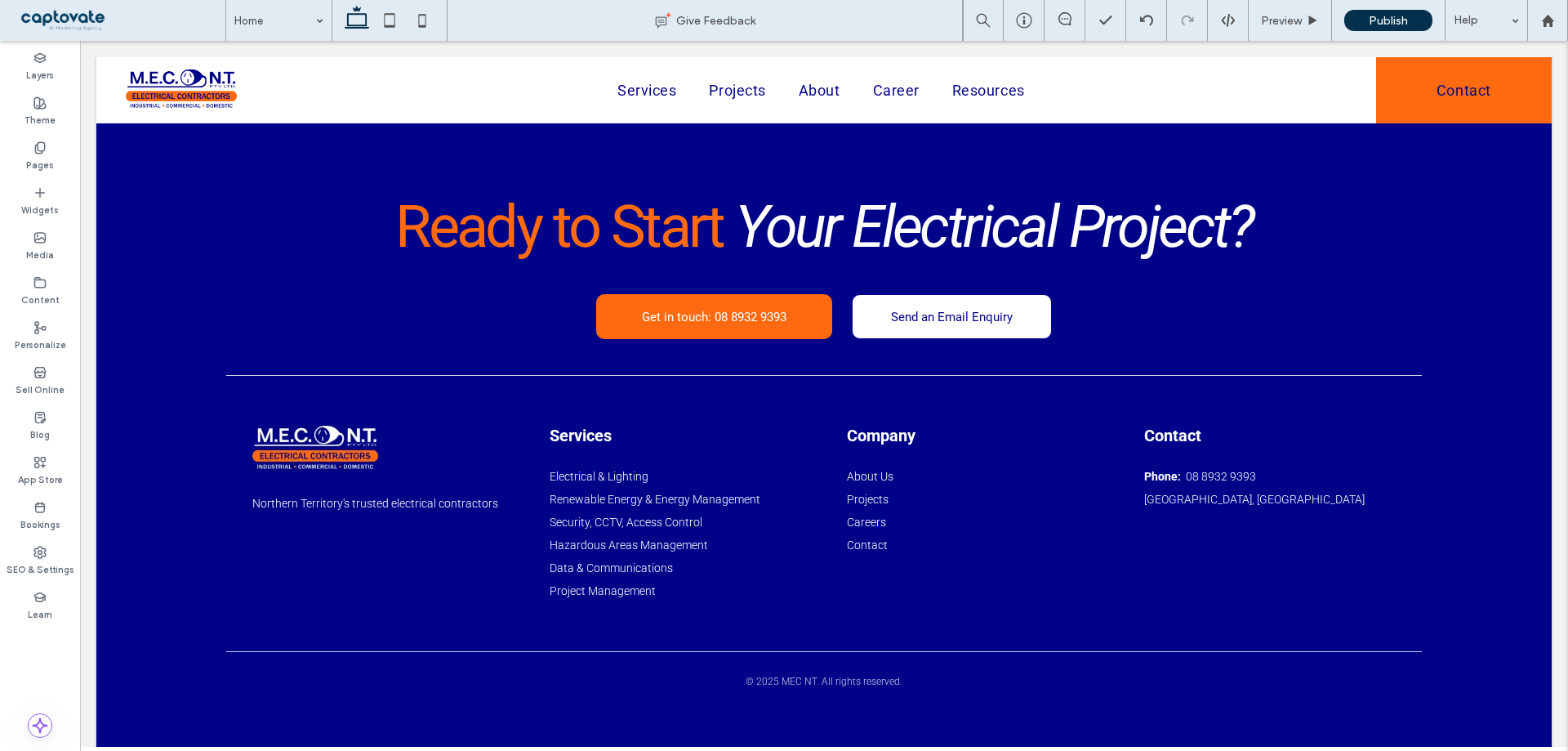
scroll to position [4776, 0]
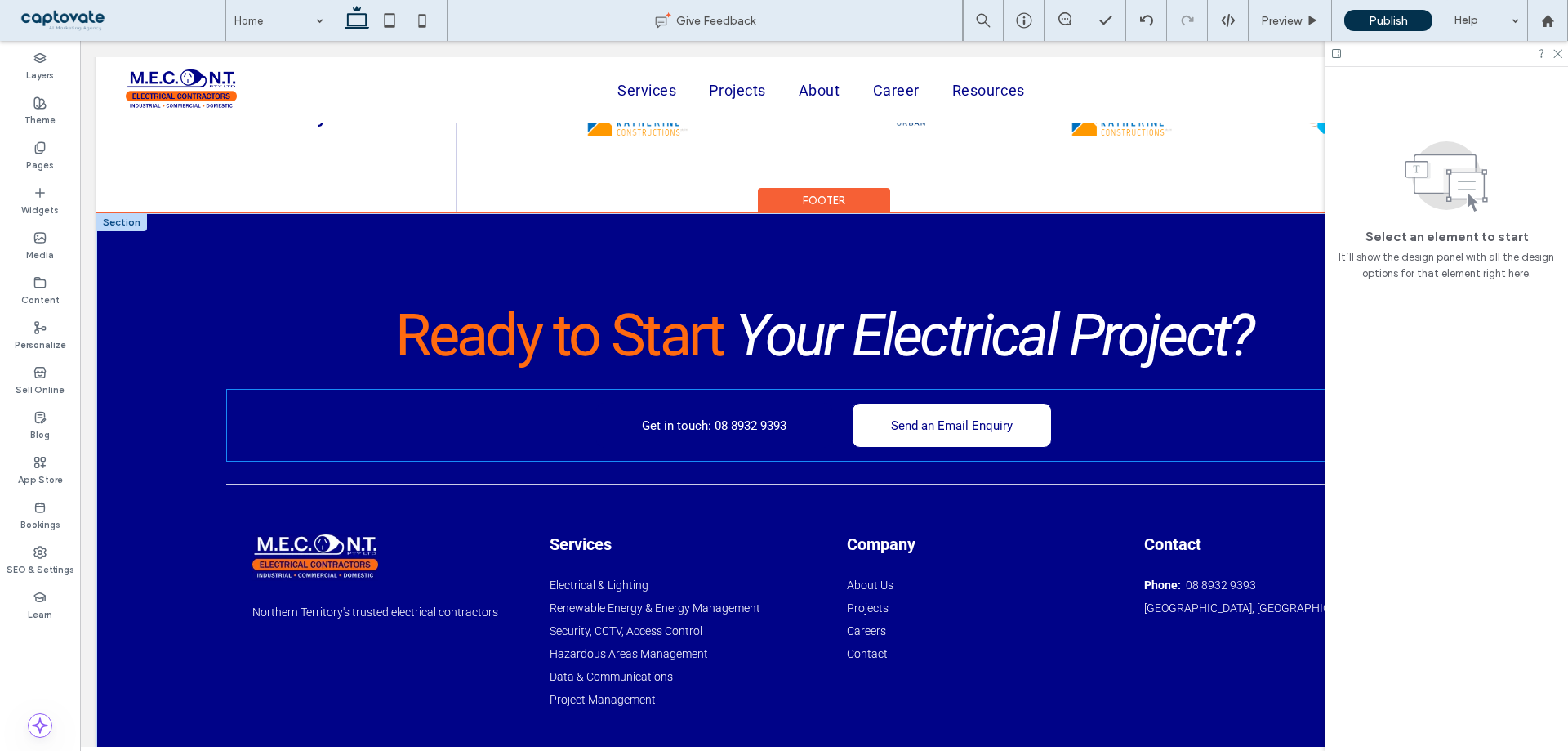
click at [755, 433] on span "Get in touch: 08 8932 9393" at bounding box center [714, 426] width 144 height 15
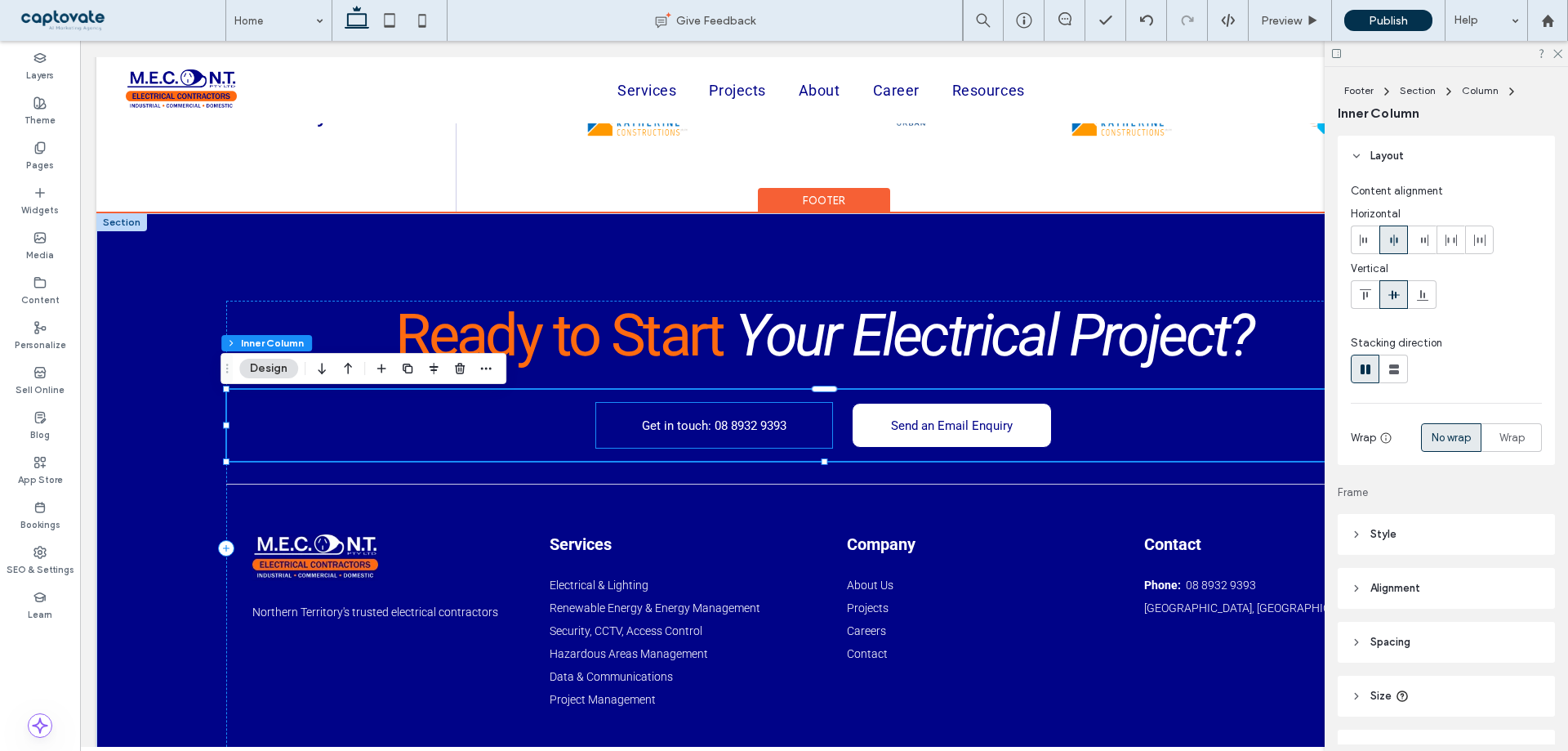
click at [706, 433] on span "Get in touch: 08 8932 9393" at bounding box center [714, 426] width 144 height 15
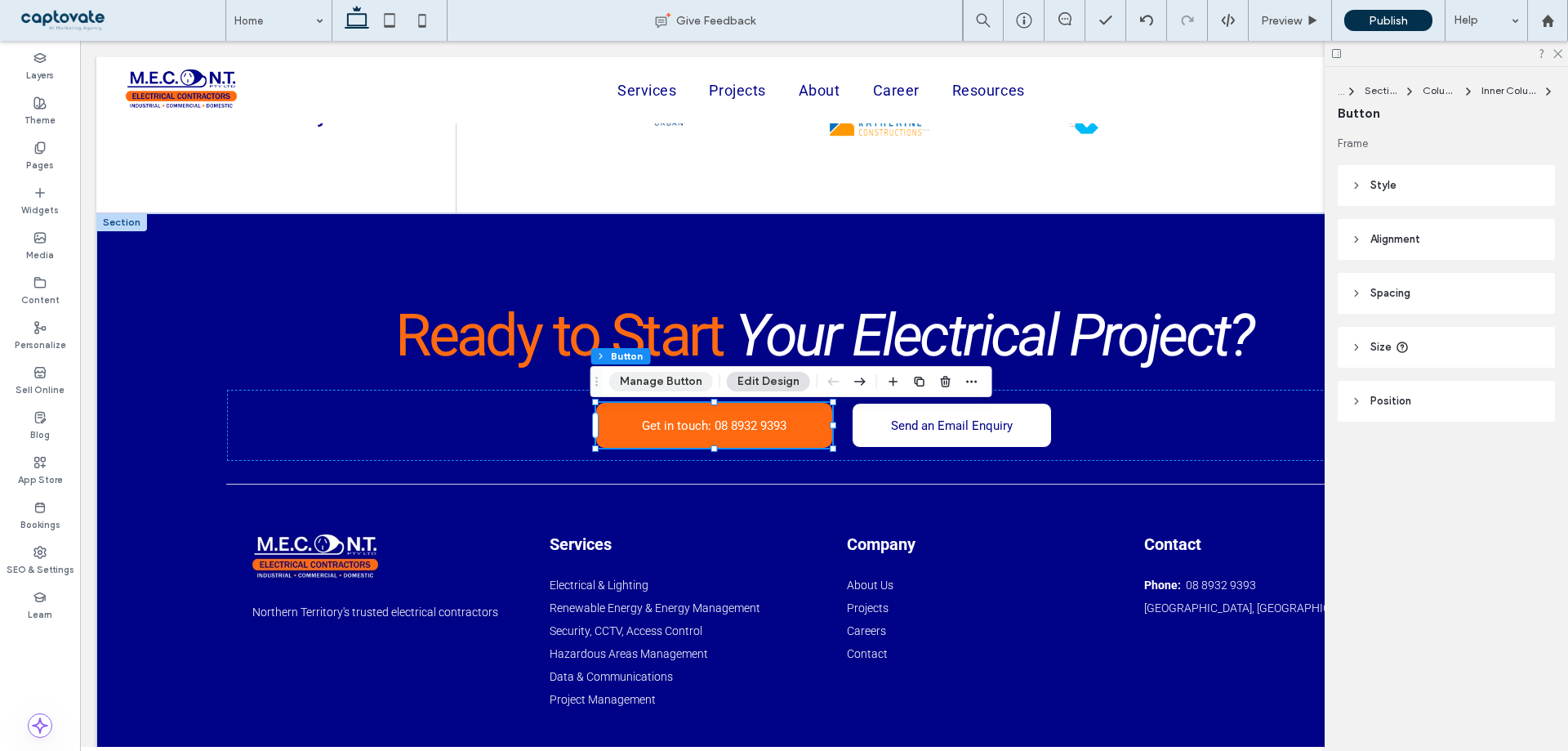
click at [687, 376] on button "Manage Button" at bounding box center [661, 381] width 104 height 20
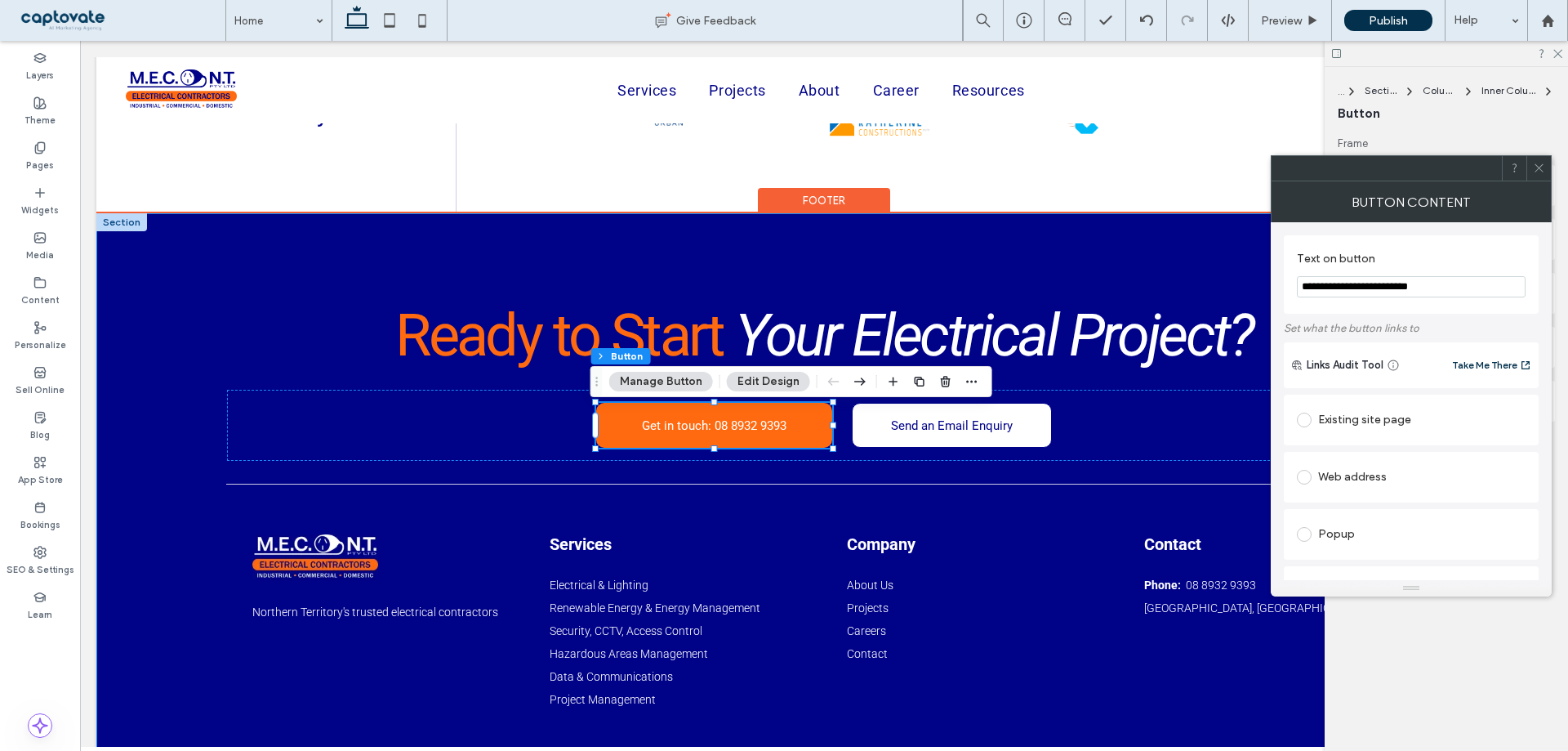
drag, startPoint x: 1559, startPoint y: 323, endPoint x: 1354, endPoint y: 333, distance: 205.2
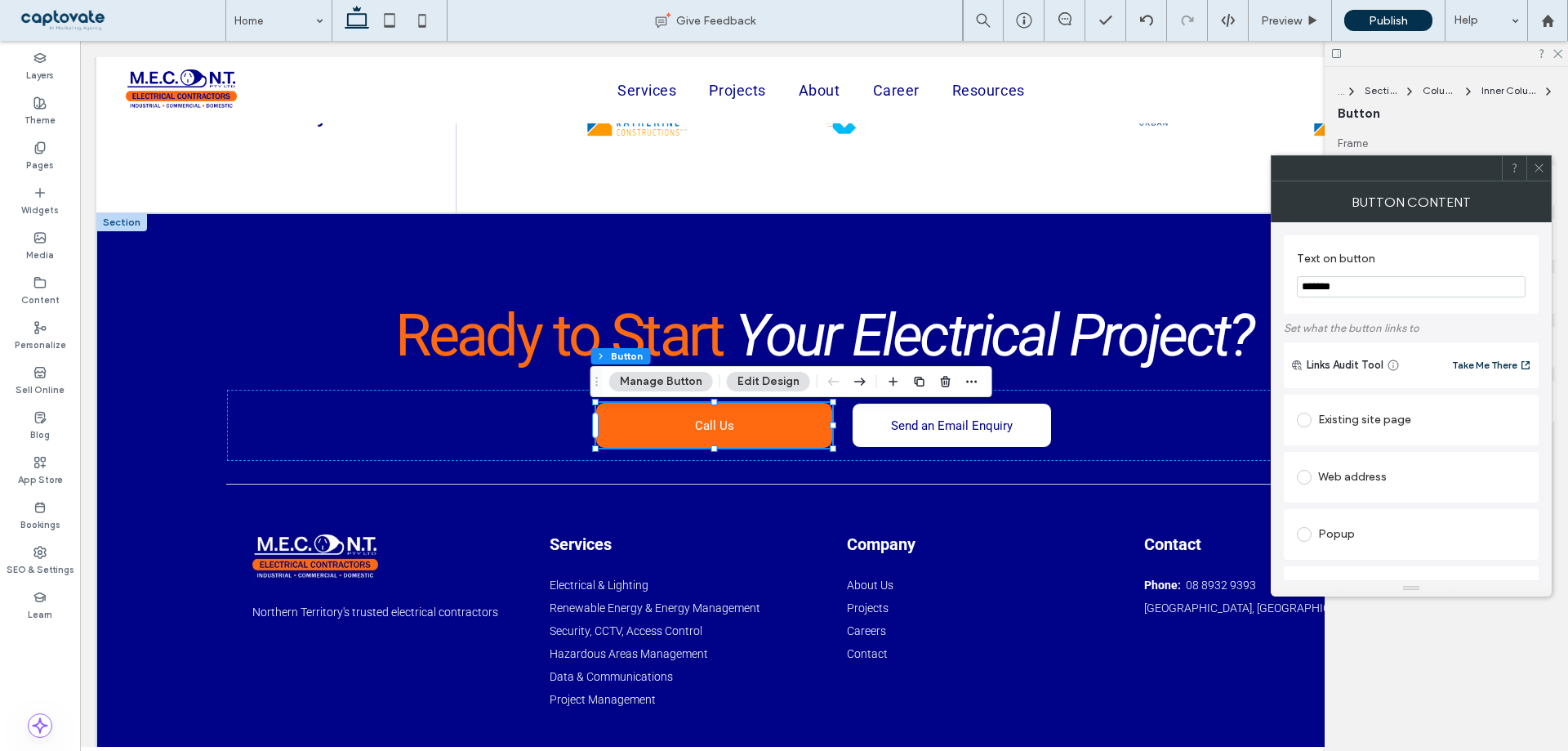
type input "*******"
click at [1542, 168] on icon at bounding box center [1539, 168] width 12 height 12
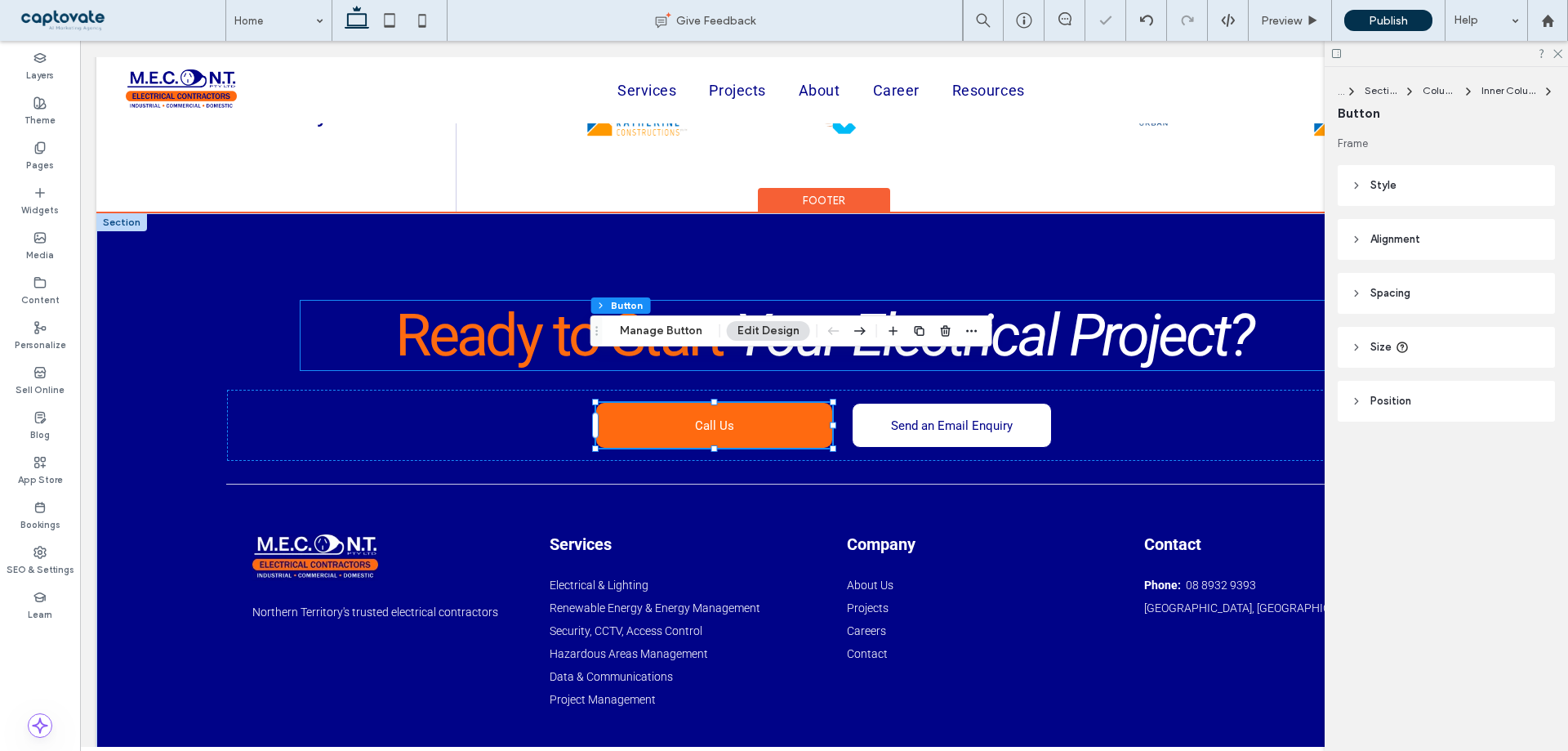
scroll to position [4934, 0]
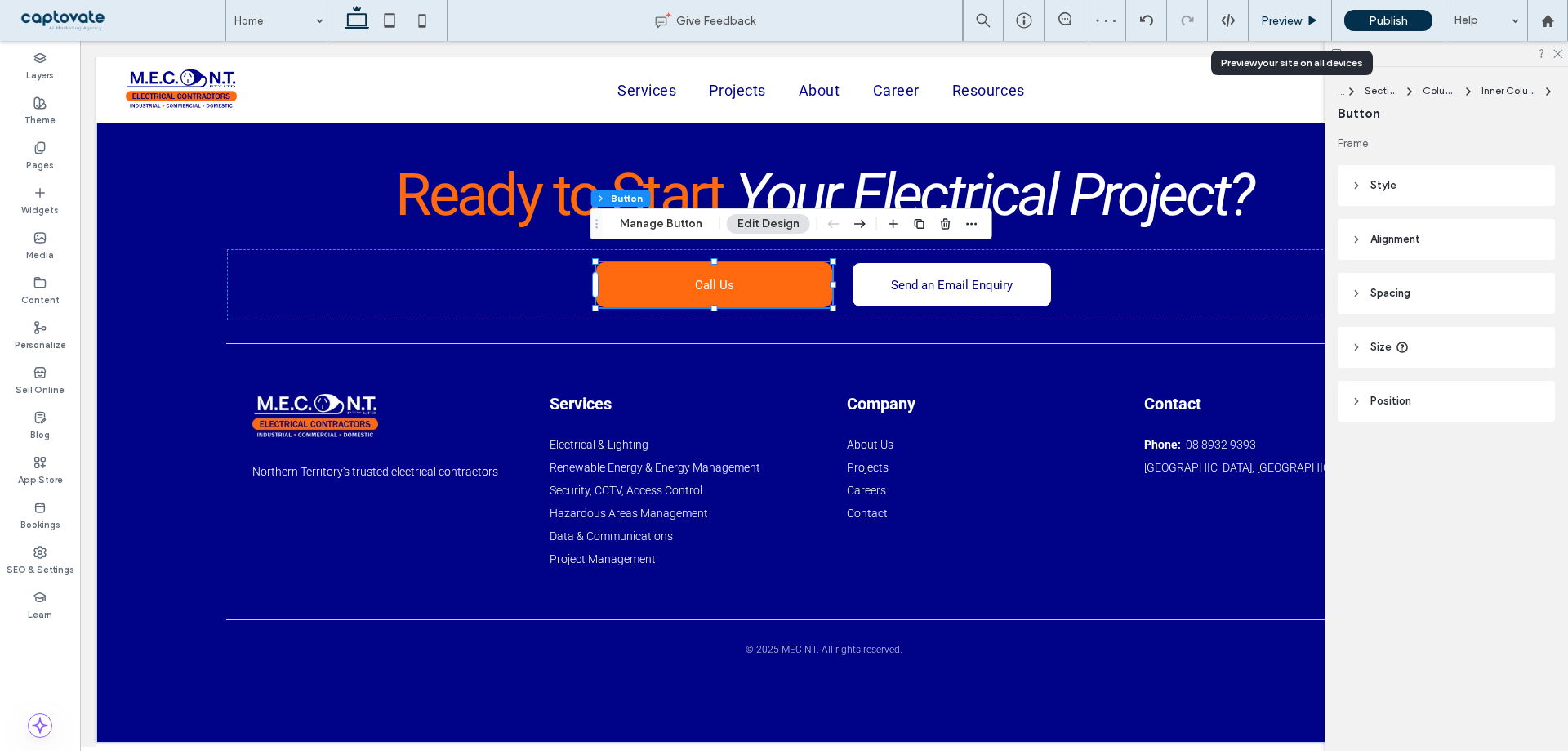
click at [1291, 31] on div "Preview" at bounding box center [1290, 20] width 83 height 40
click at [1282, 22] on span "Preview" at bounding box center [1281, 21] width 40 height 14
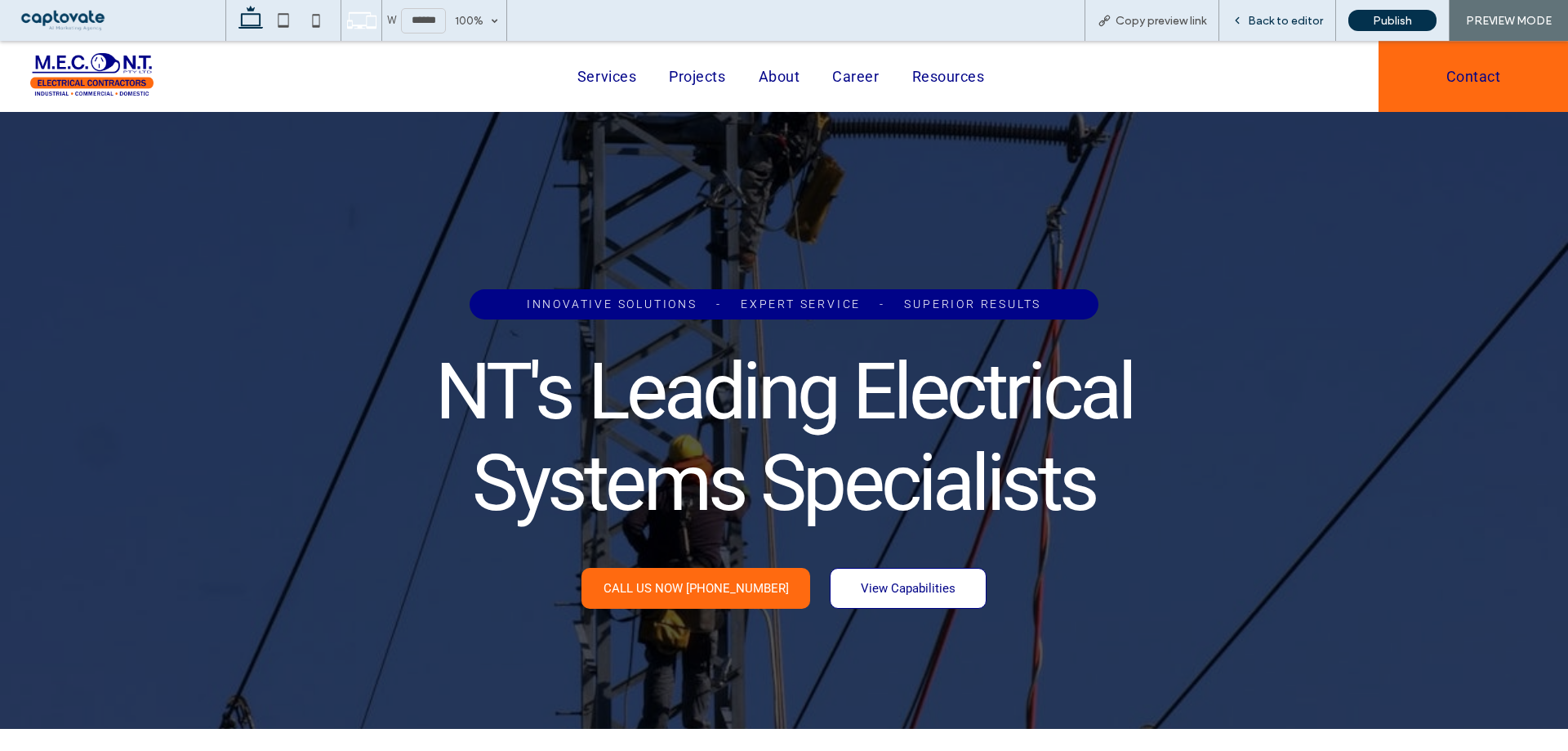
click at [1283, 16] on span "Back to editor" at bounding box center [1285, 21] width 75 height 14
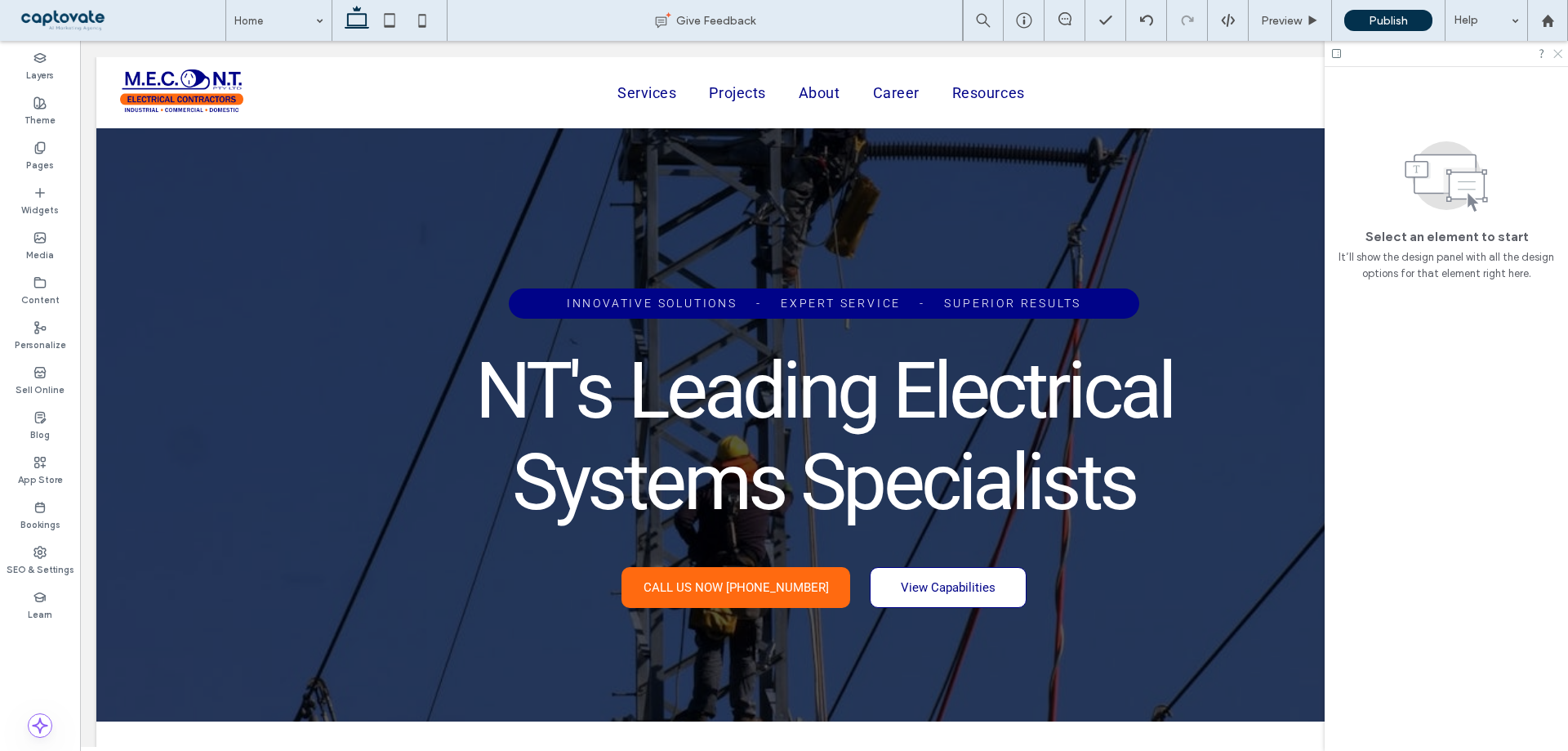
click at [1562, 52] on icon at bounding box center [1557, 52] width 11 height 11
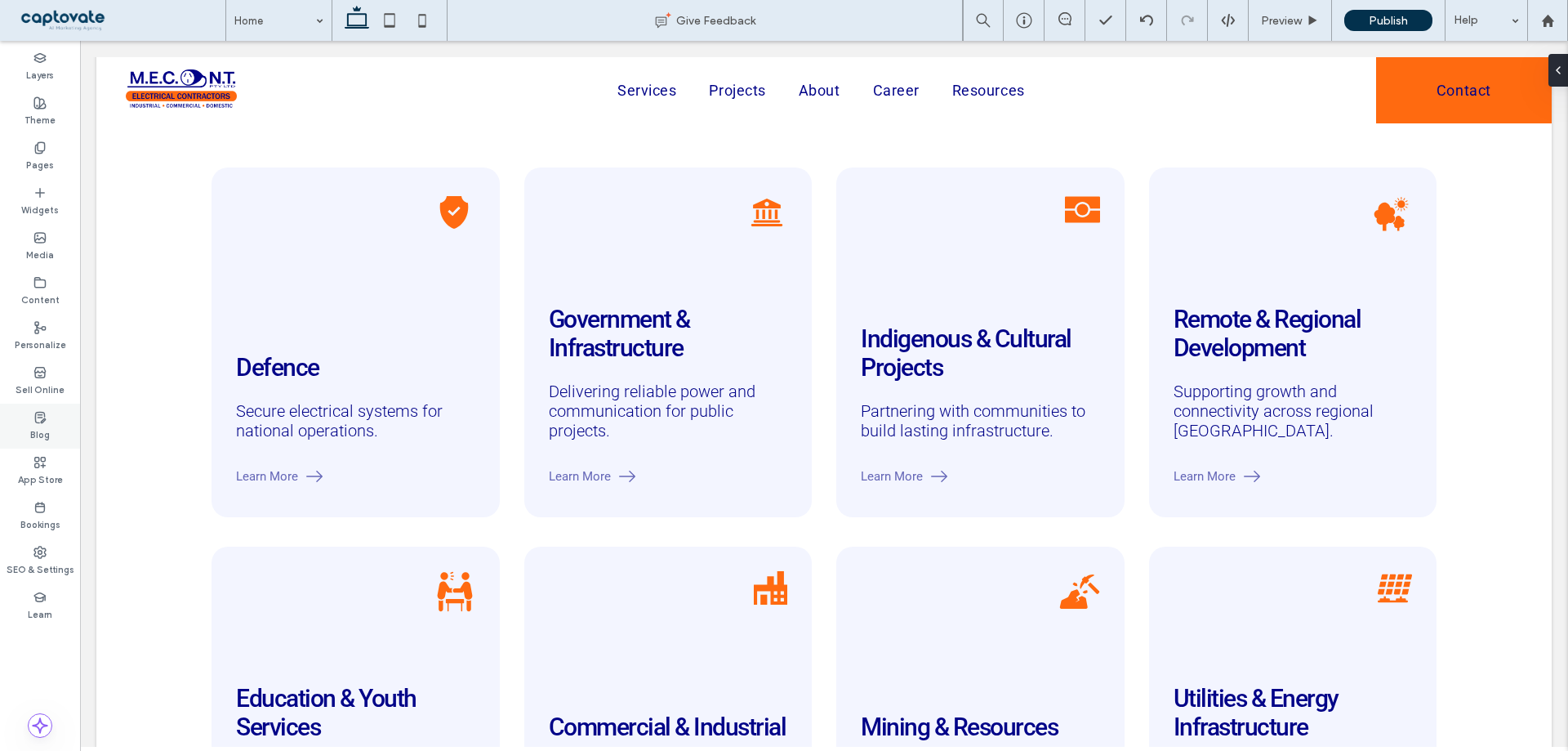
scroll to position [2124, 0]
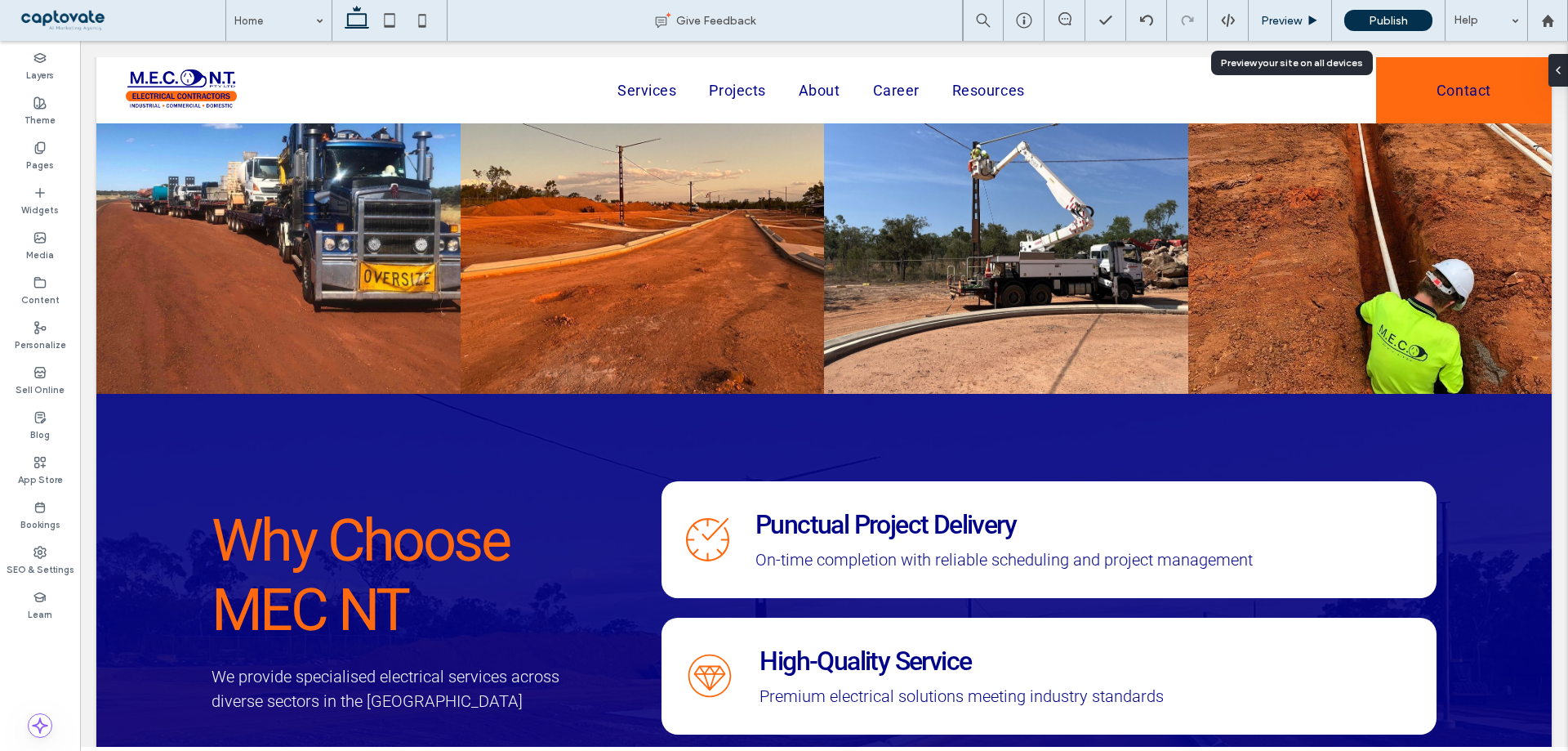
click at [1293, 14] on span "Preview" at bounding box center [1281, 21] width 40 height 14
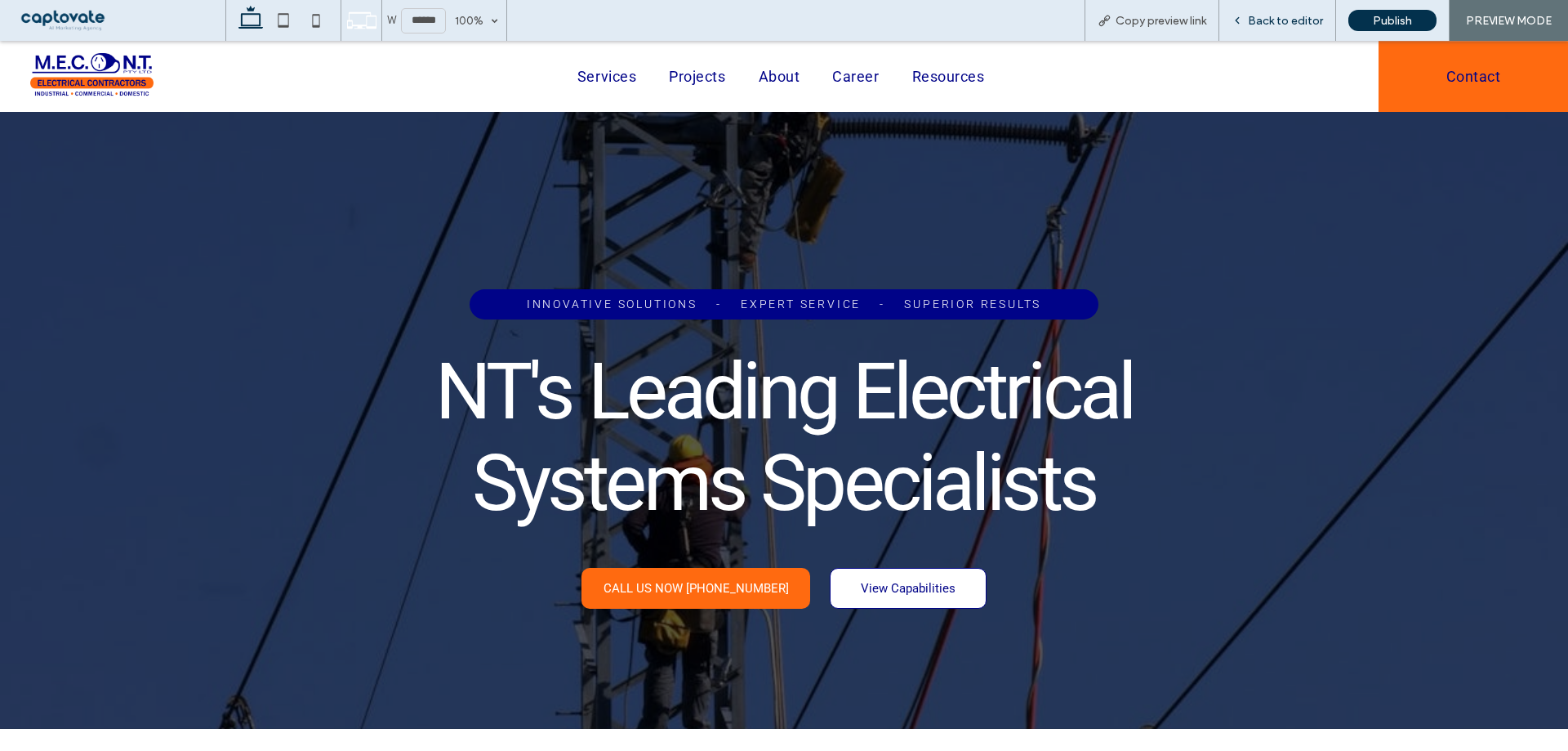
click at [1286, 8] on div "Back to editor" at bounding box center [1278, 20] width 117 height 40
click at [1287, 21] on span "Back to editor" at bounding box center [1285, 21] width 75 height 14
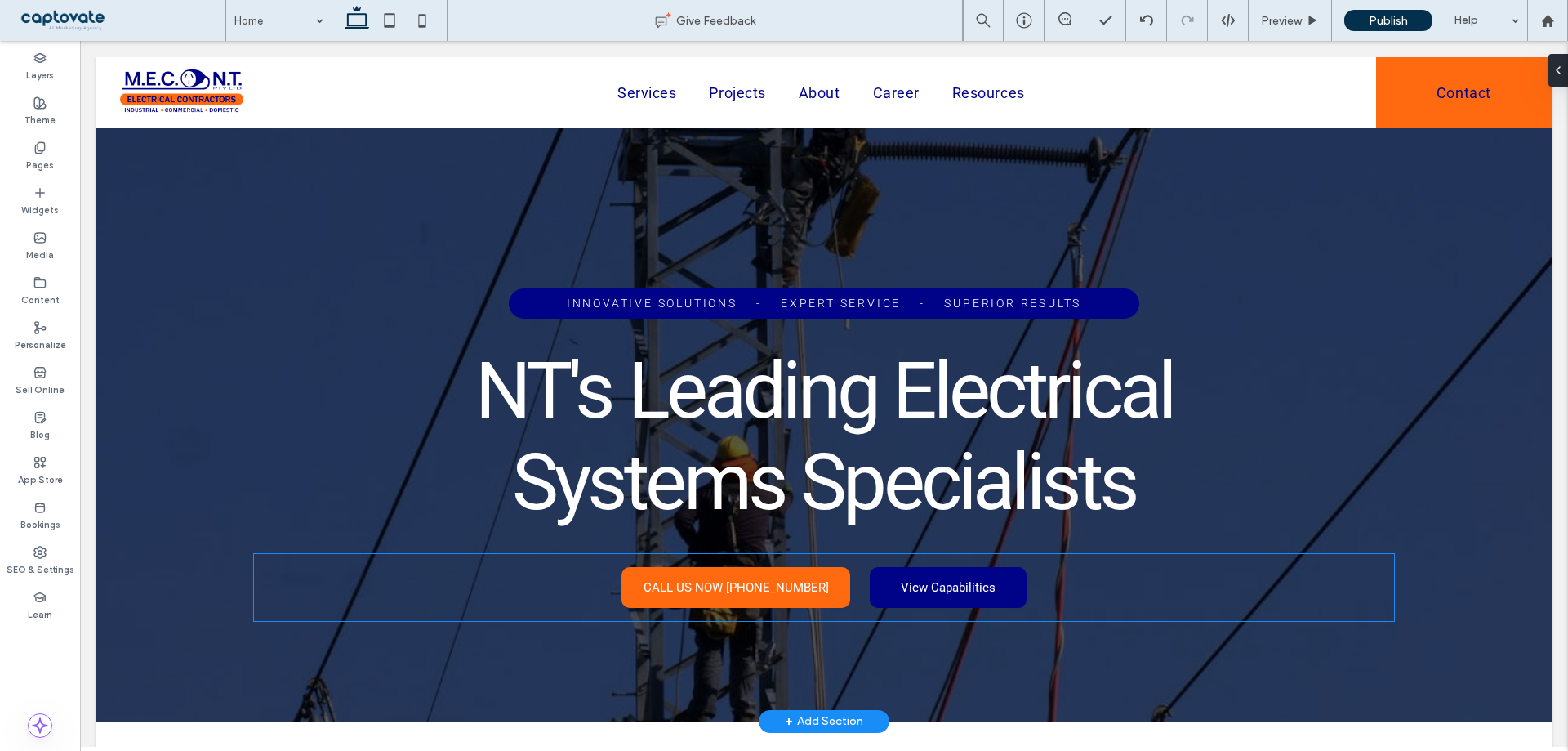
click at [976, 590] on span "View Capabilities" at bounding box center [948, 588] width 95 height 15
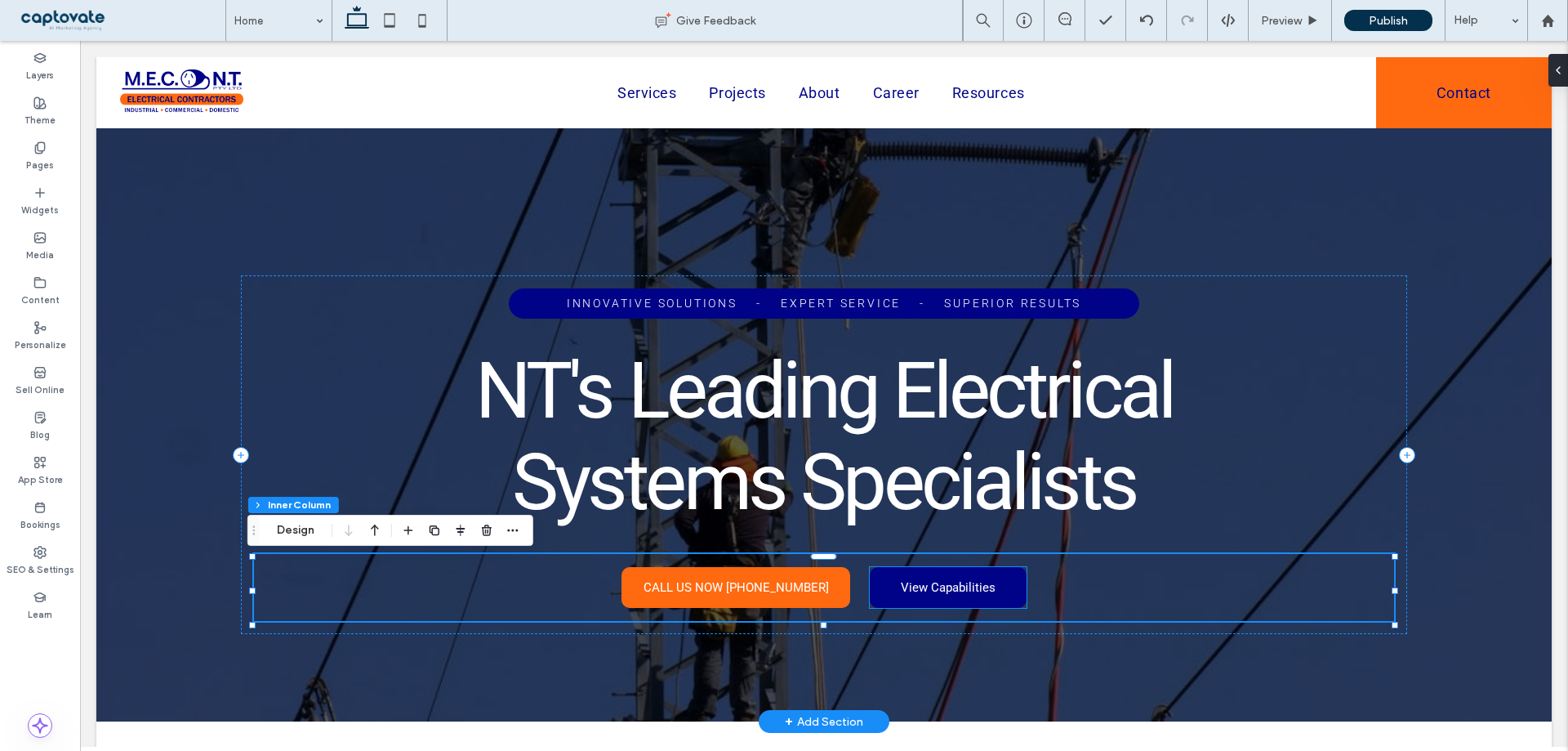
click at [909, 601] on link "View Capabilities" at bounding box center [948, 587] width 157 height 40
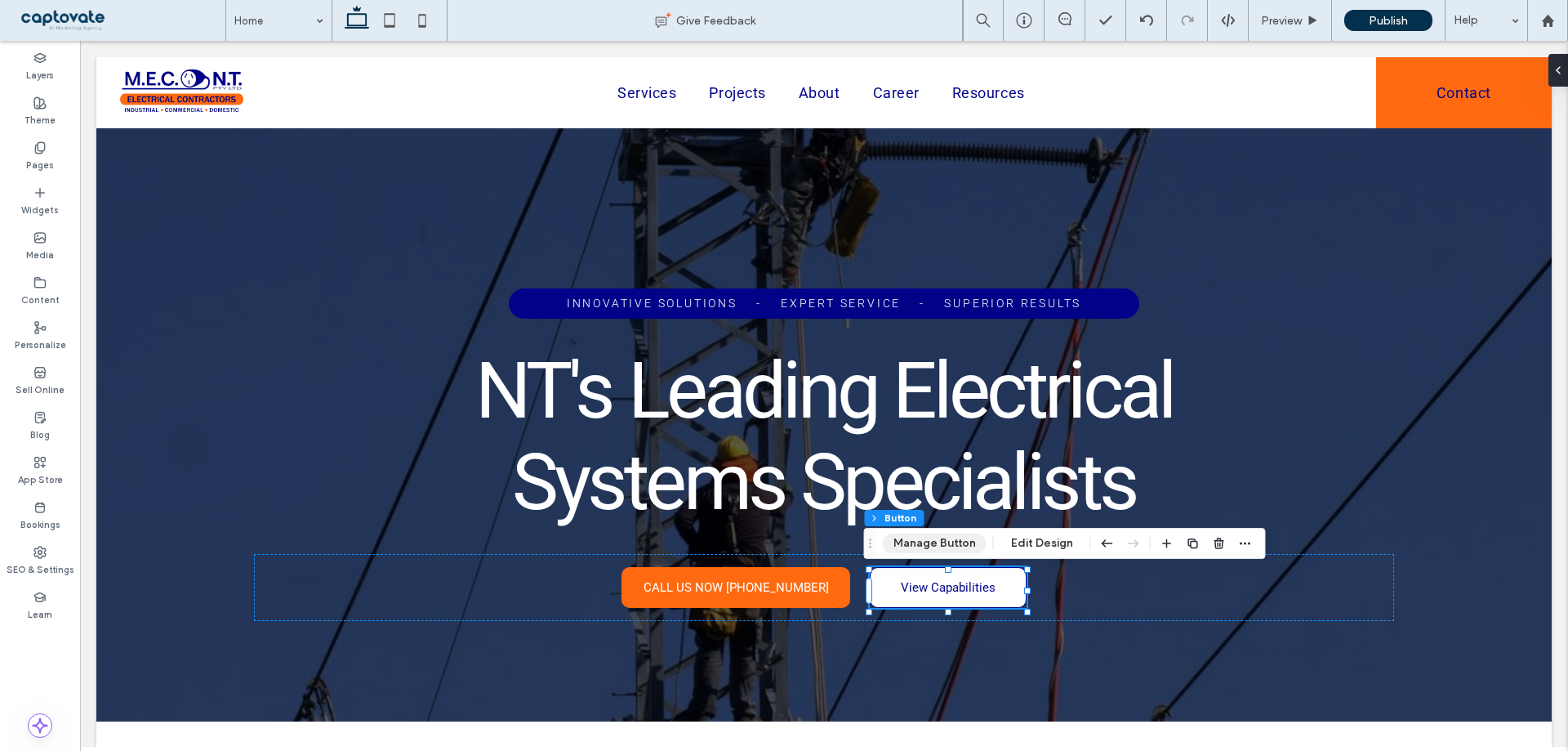
click at [913, 546] on button "Manage Button" at bounding box center [935, 543] width 104 height 20
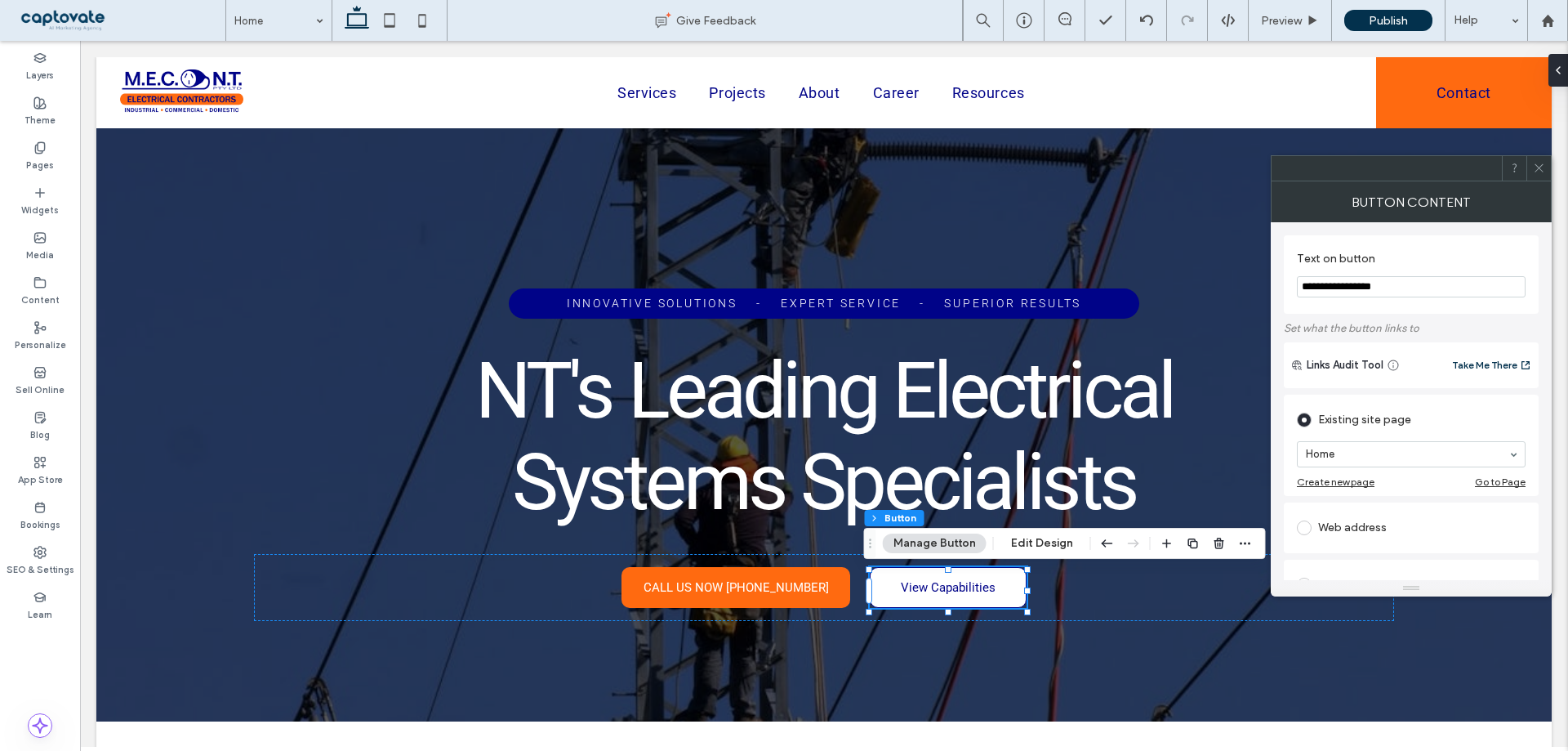
click at [1339, 286] on input "**********" at bounding box center [1411, 287] width 229 height 21
type input "**********"
click at [1525, 255] on section "**********" at bounding box center [1411, 274] width 229 height 62
click at [1543, 172] on icon at bounding box center [1539, 168] width 12 height 12
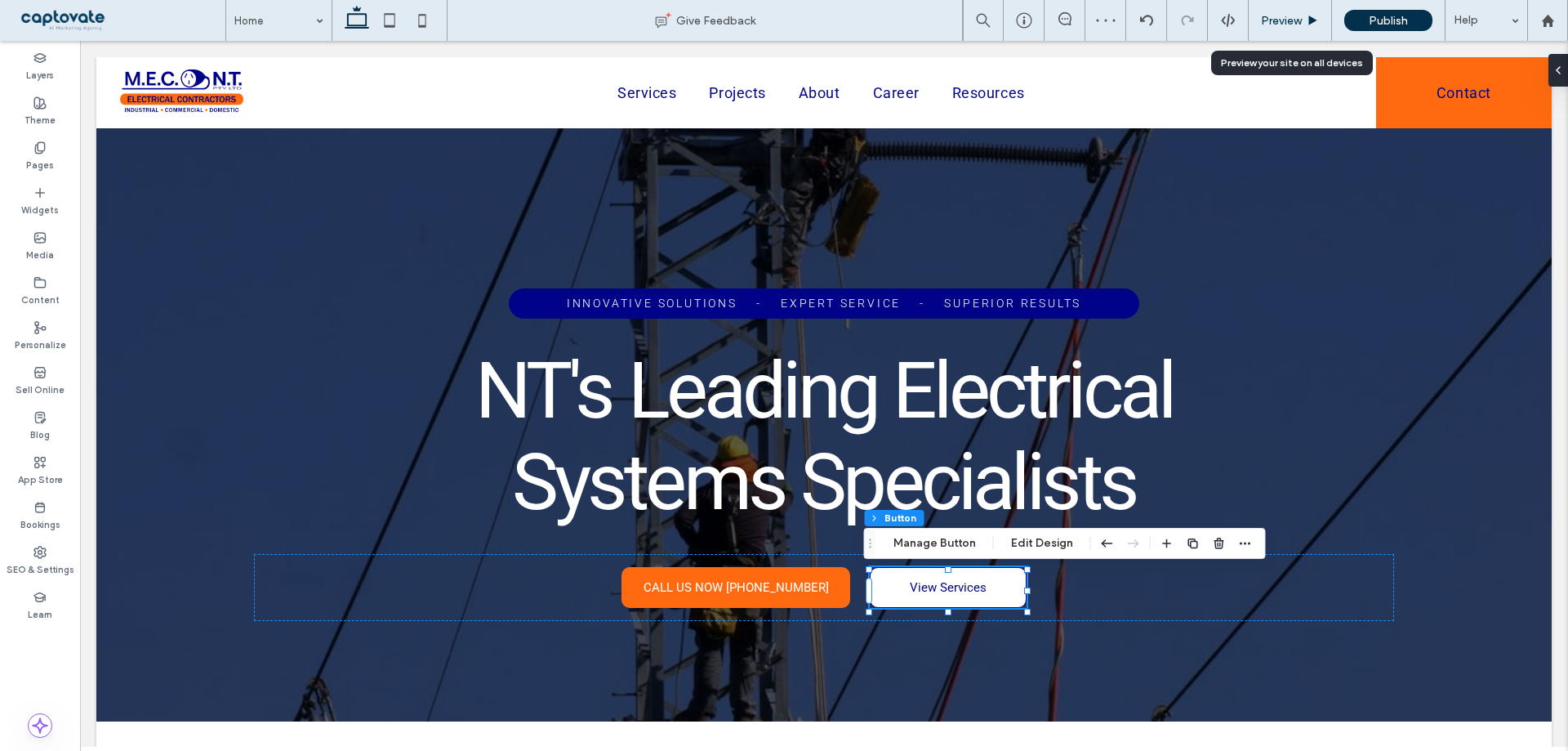
click at [1306, 10] on div "Preview" at bounding box center [1290, 20] width 83 height 40
click at [1282, 27] on span "Preview" at bounding box center [1281, 21] width 40 height 14
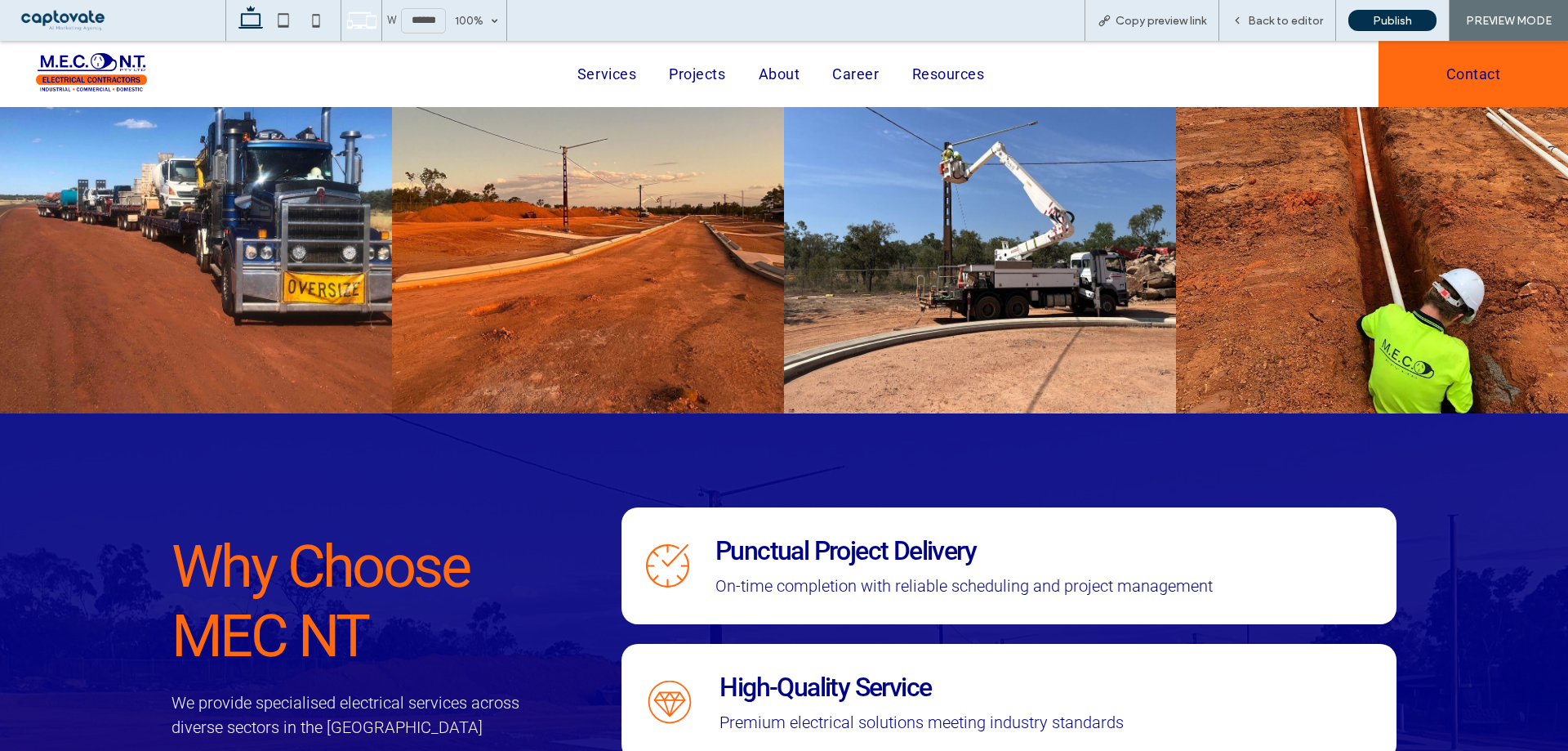
scroll to position [3267, 0]
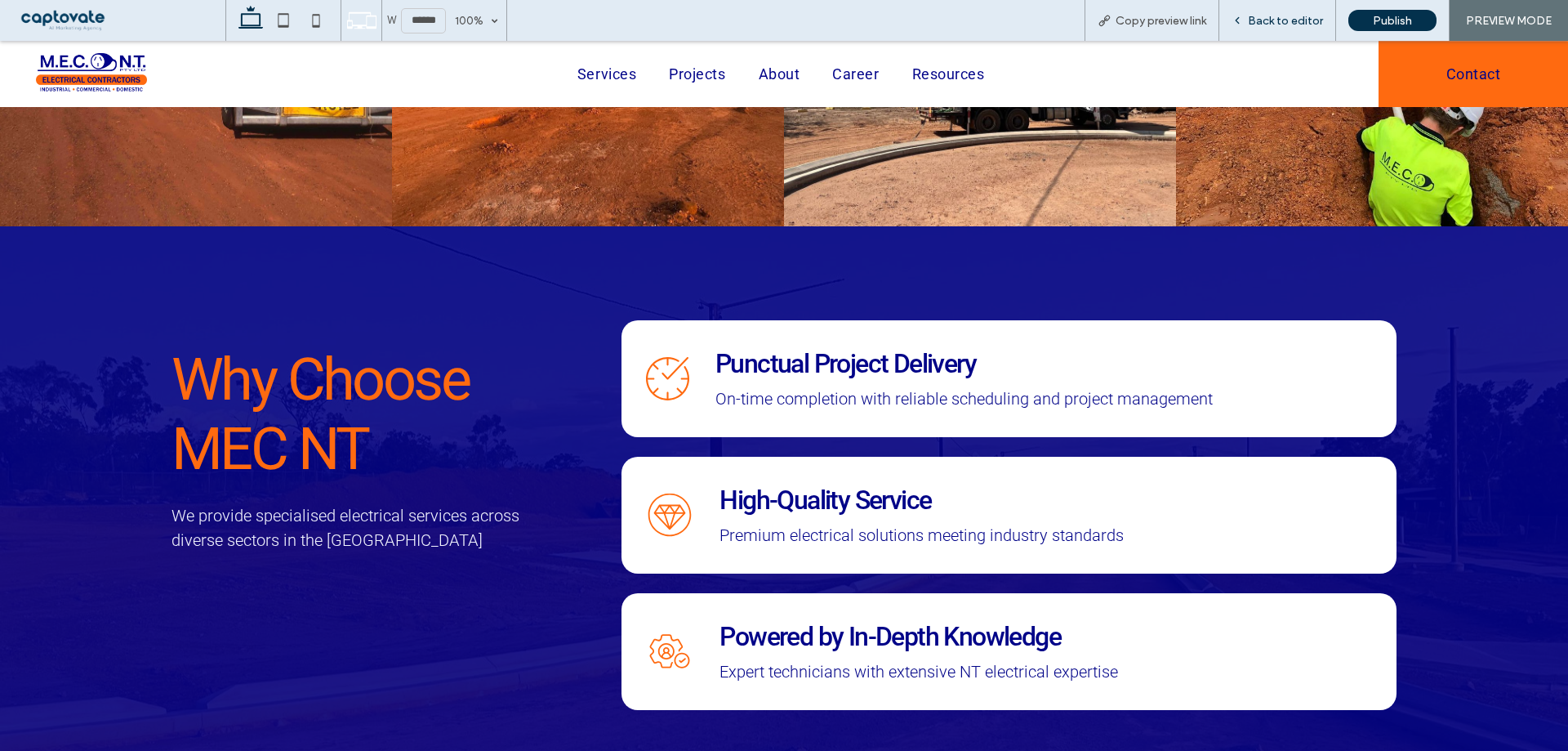
click at [1257, 23] on span "Back to editor" at bounding box center [1285, 21] width 75 height 14
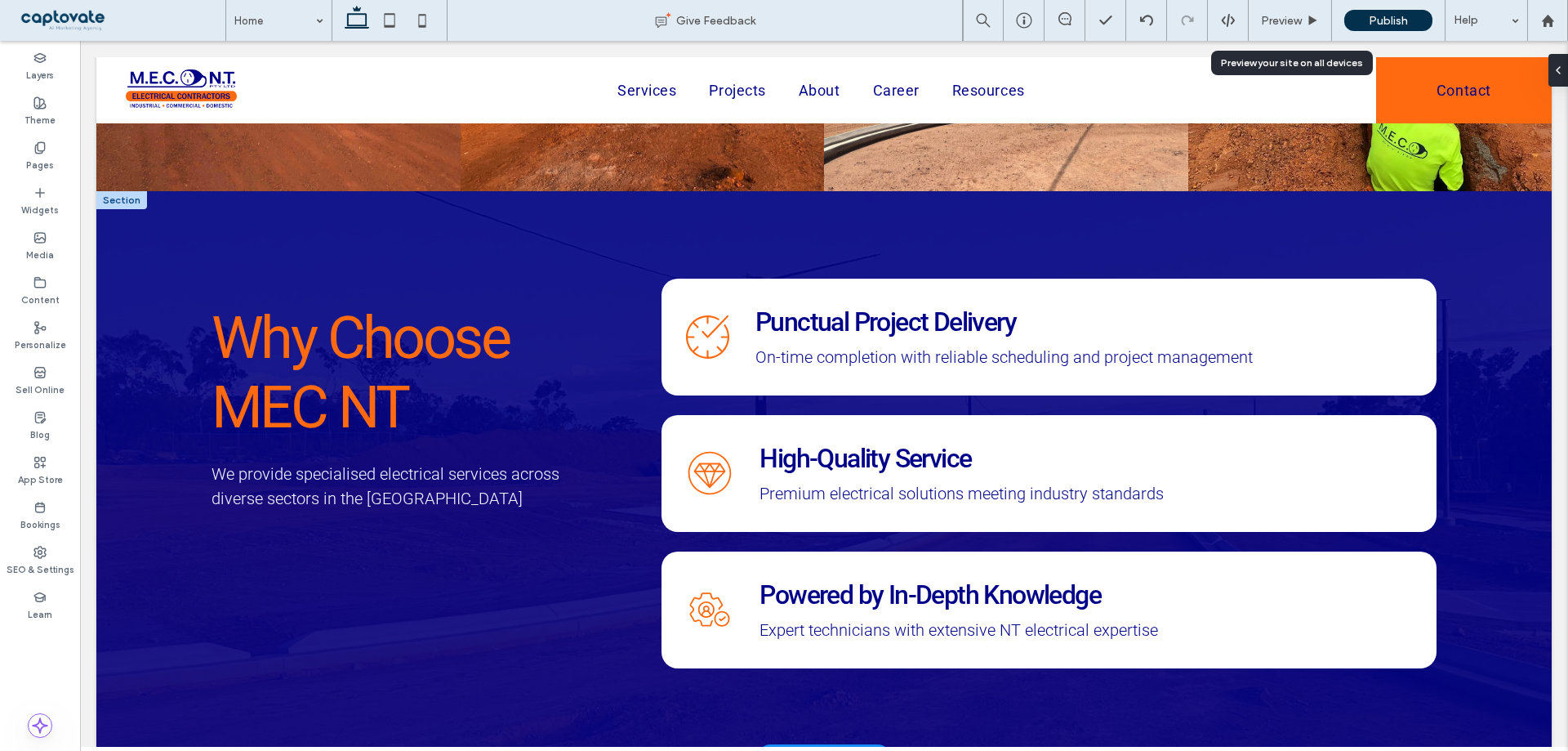
scroll to position [3219, 0]
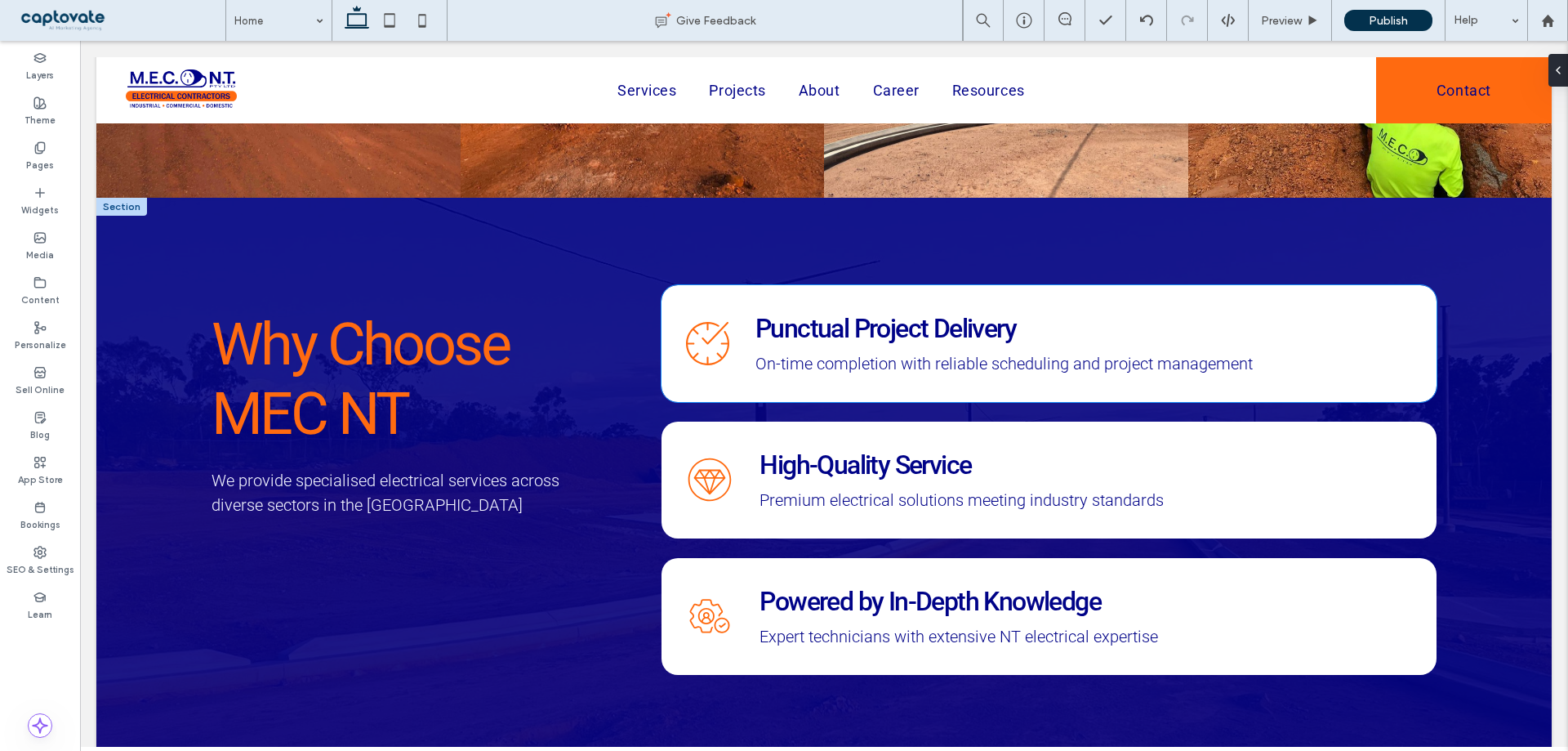
click at [898, 341] on span "Punctual Project Delivery" at bounding box center [886, 328] width 261 height 31
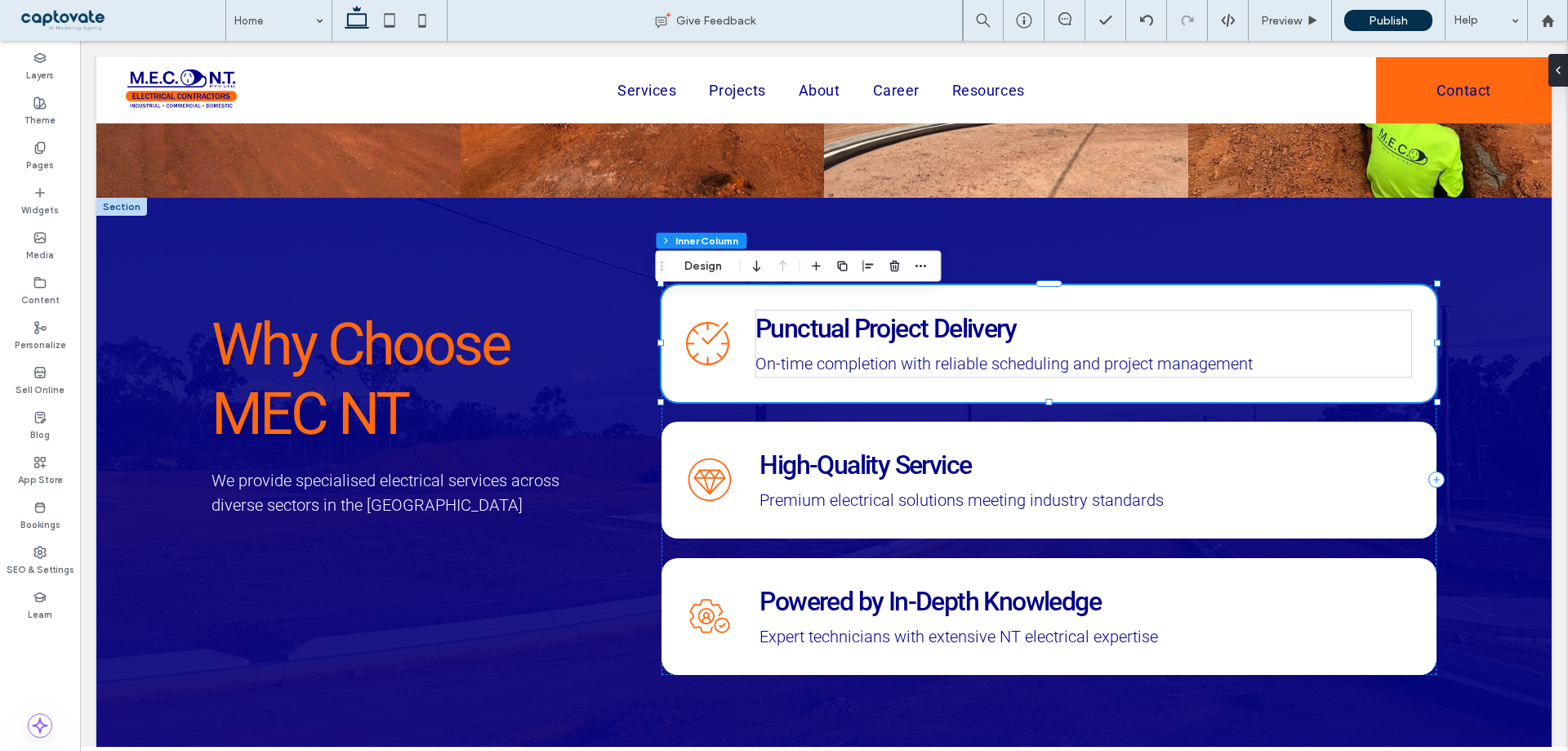
click at [898, 341] on span "Punctual Project Delivery" at bounding box center [886, 328] width 261 height 31
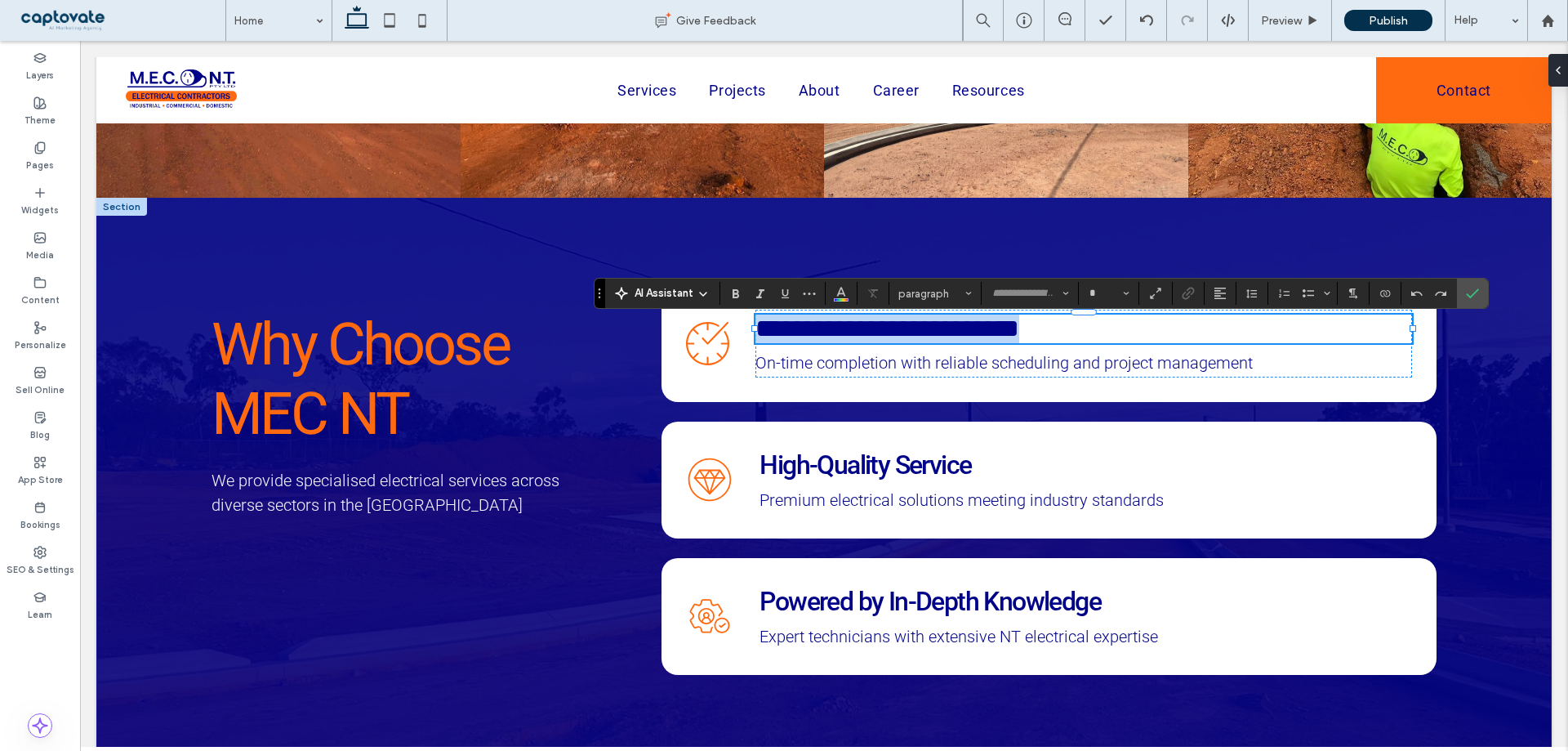
type input "******"
type input "**"
click at [863, 335] on span "**********" at bounding box center [888, 328] width 264 height 26
click at [942, 342] on span "**********" at bounding box center [888, 328] width 264 height 26
click at [1476, 300] on label "Confirm" at bounding box center [1473, 294] width 25 height 30
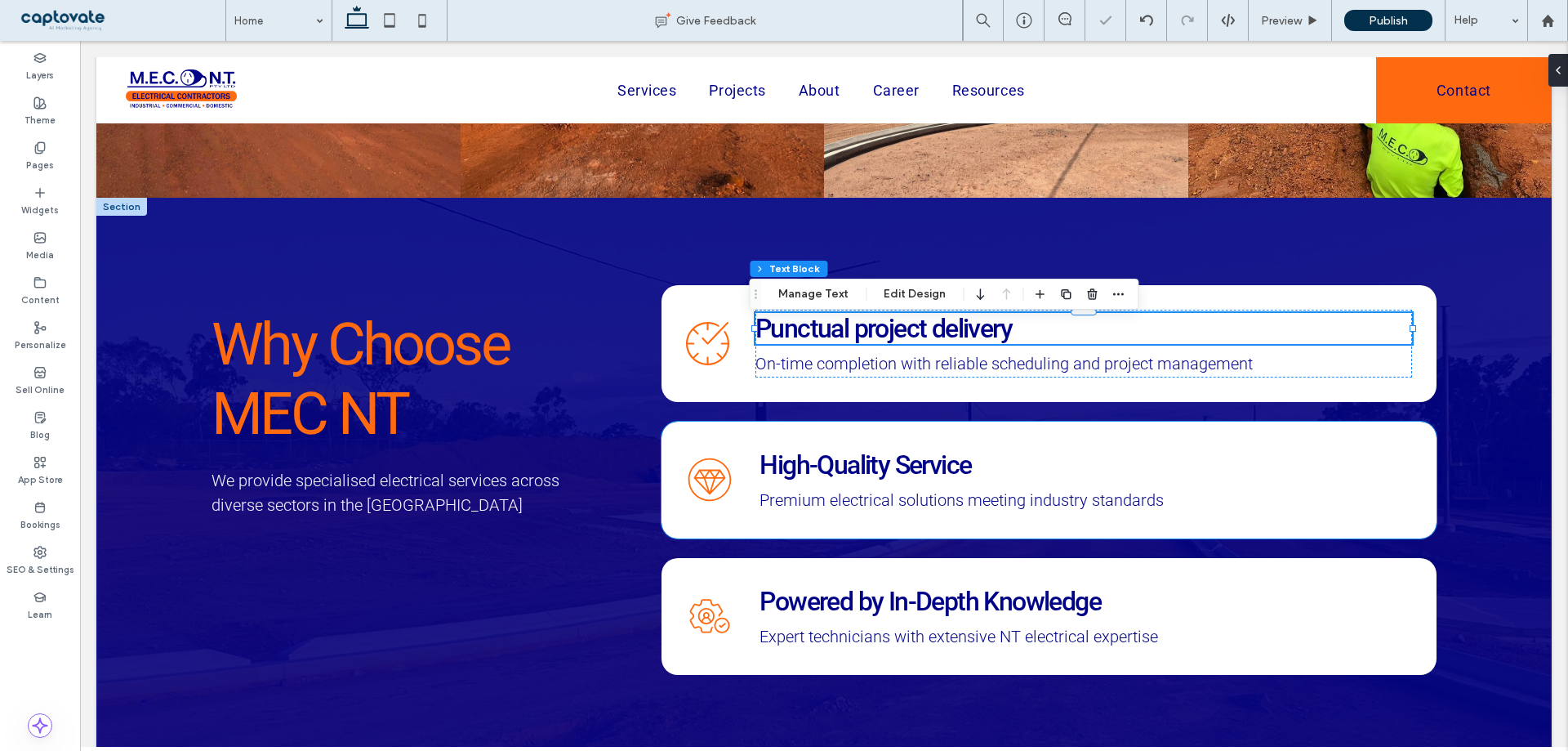
click at [852, 465] on span "High-Quality Service" at bounding box center [866, 465] width 211 height 31
click at [853, 465] on span "High-Quality Service" at bounding box center [866, 465] width 211 height 31
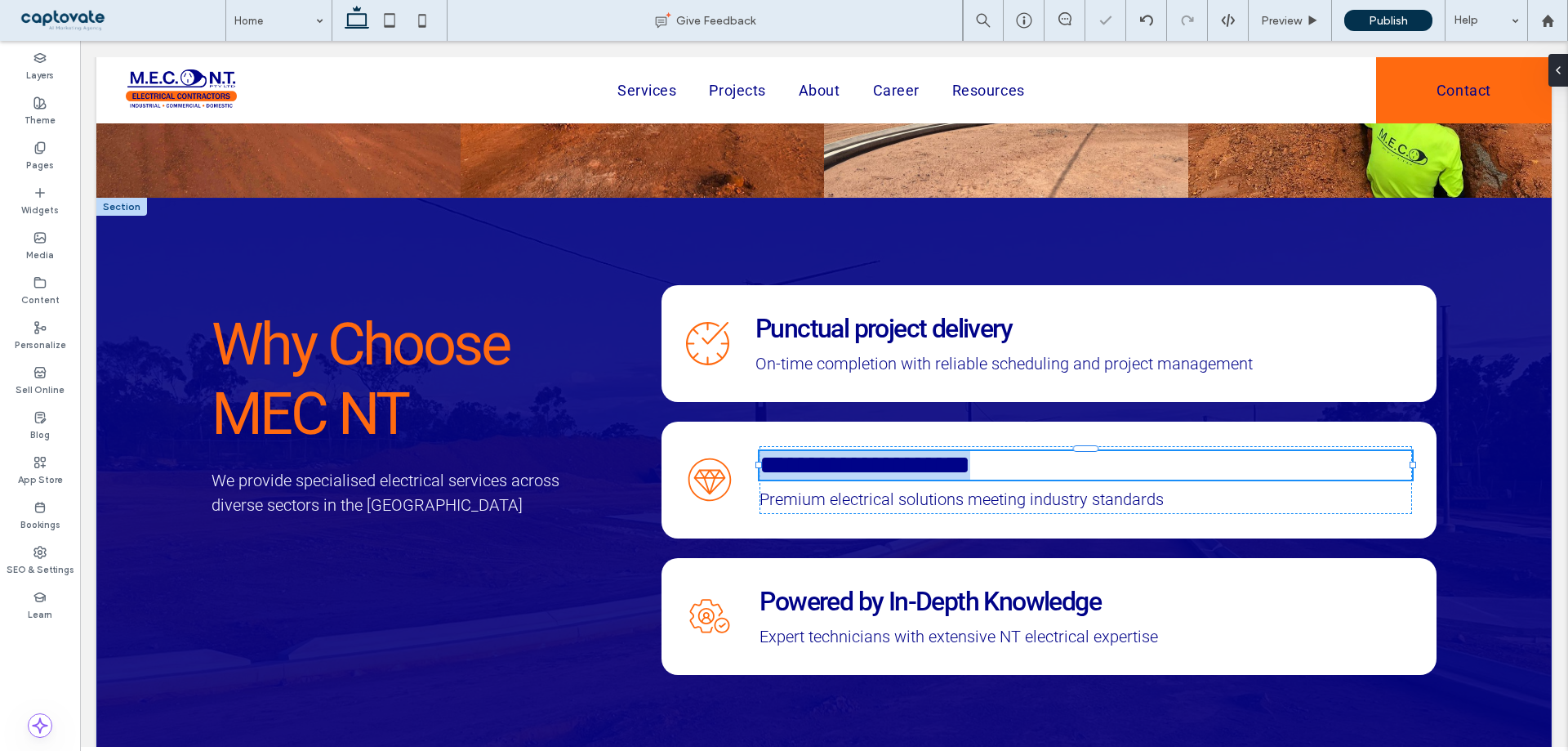
type input "******"
type input "**"
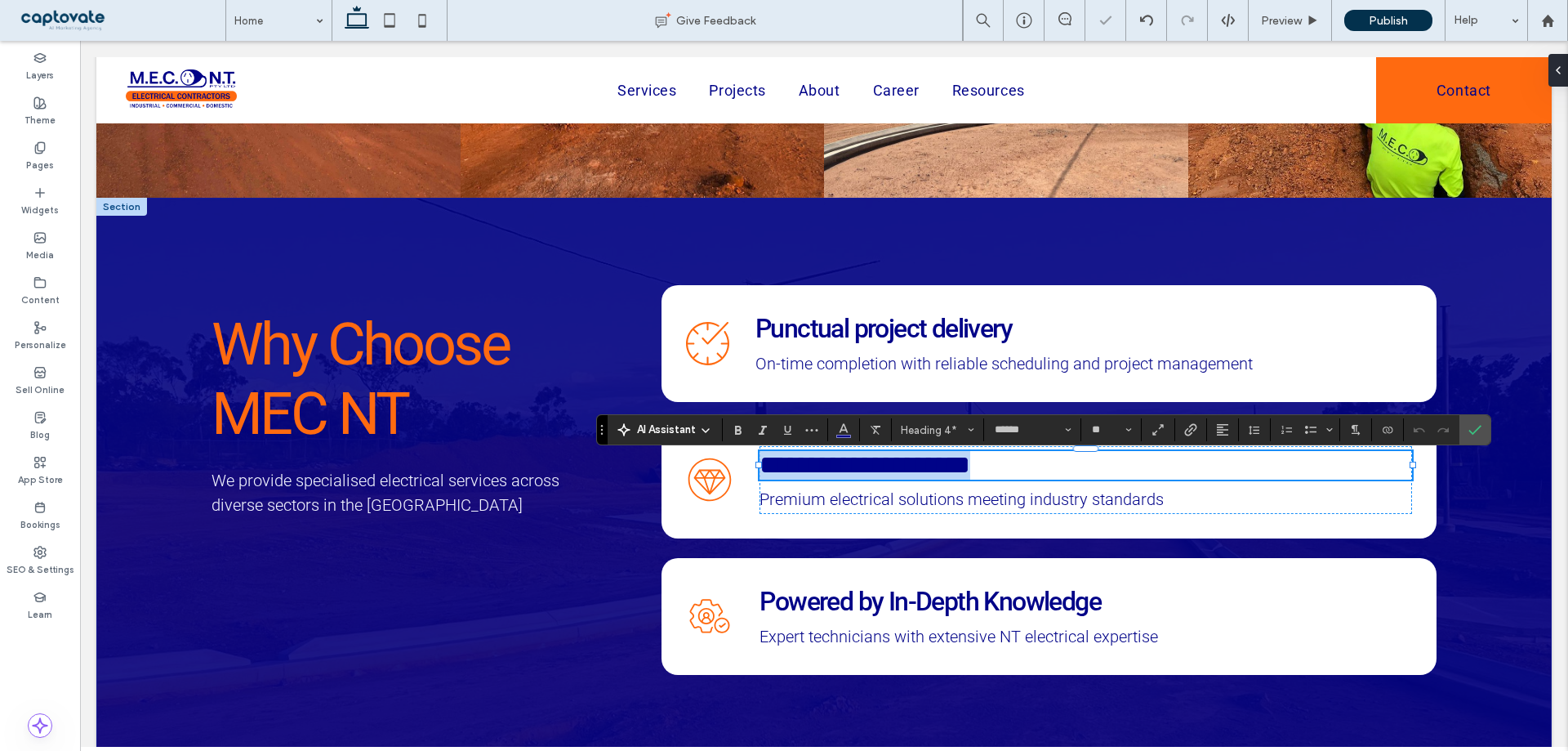
click at [827, 478] on span "**********" at bounding box center [865, 465] width 210 height 26
click at [899, 478] on span "**********" at bounding box center [865, 465] width 210 height 26
click at [928, 612] on span "Powered by In-Depth Knowledge" at bounding box center [931, 602] width 342 height 31
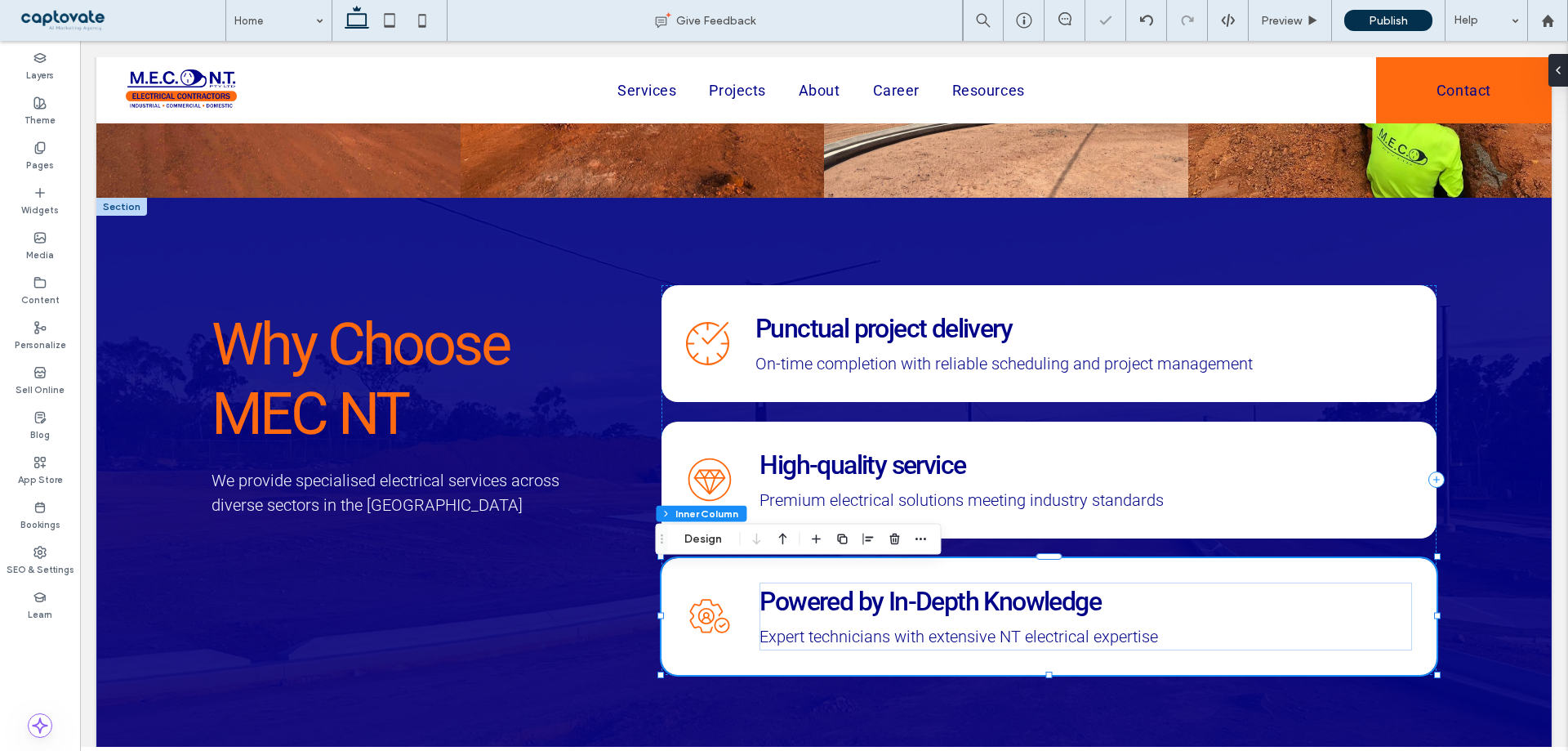
click at [914, 611] on span "Powered by In-Depth Knowledge" at bounding box center [931, 602] width 342 height 31
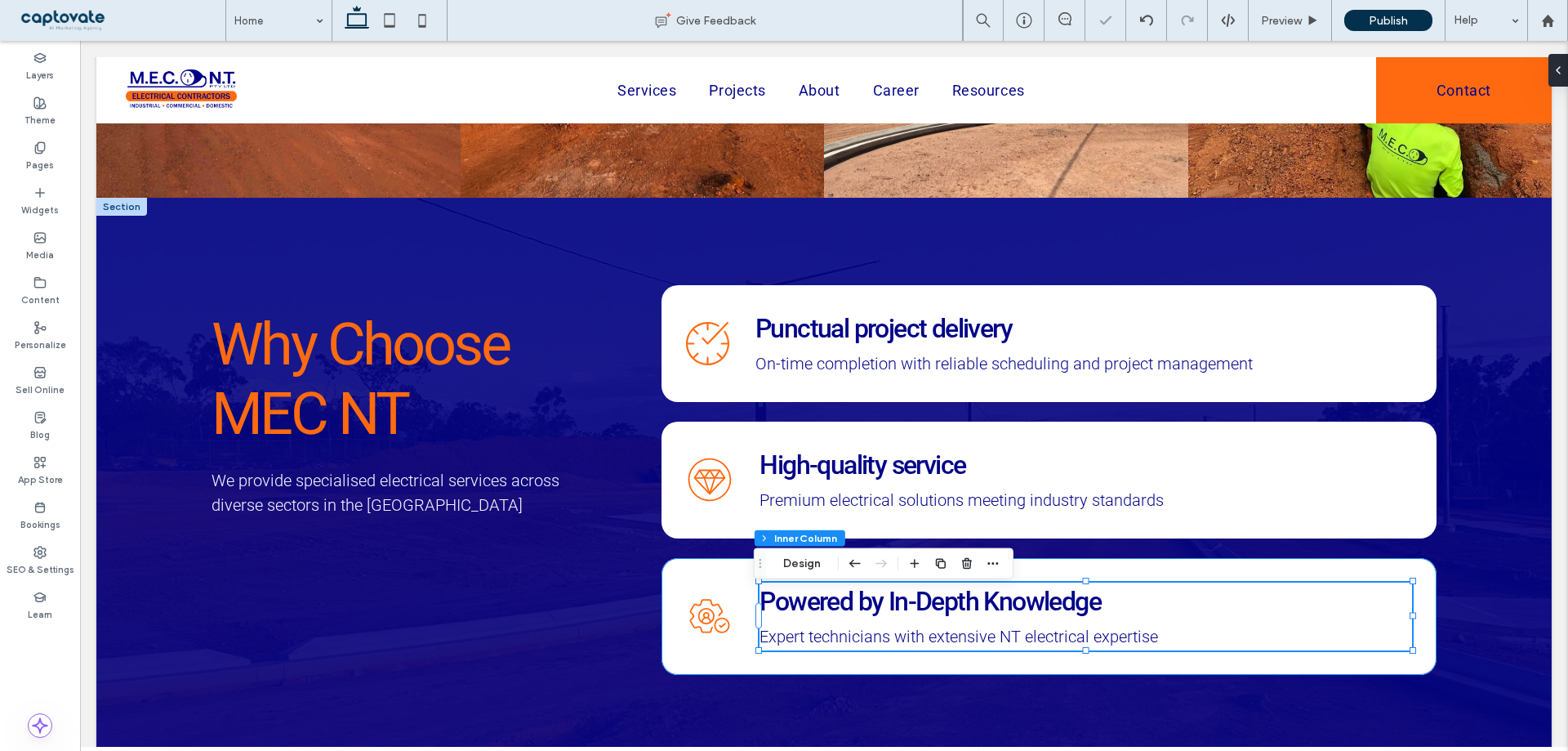
click at [894, 609] on span "Powered by In-Depth Knowledge" at bounding box center [931, 602] width 342 height 31
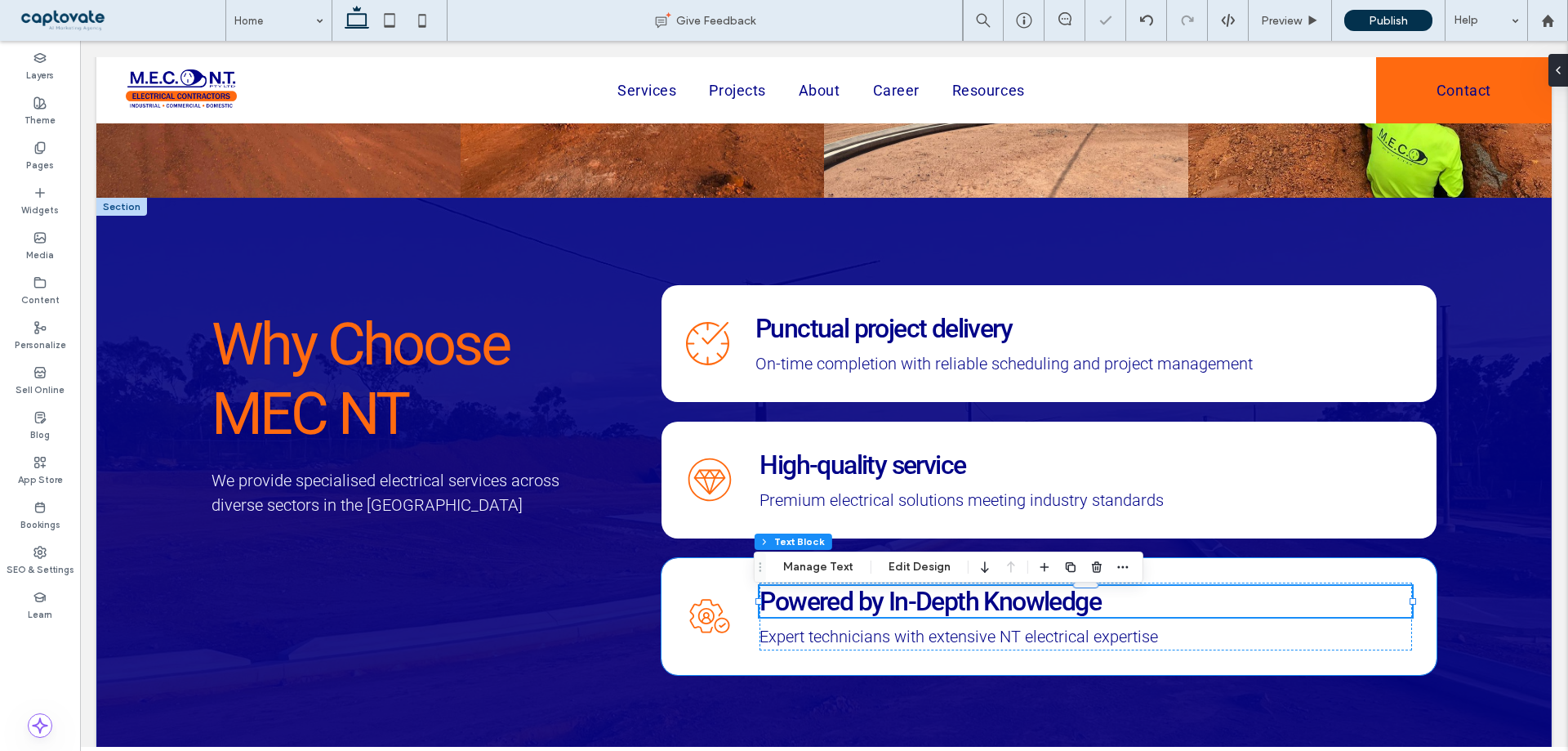
click at [894, 609] on span "Powered by In-Depth Knowledge" at bounding box center [931, 602] width 342 height 31
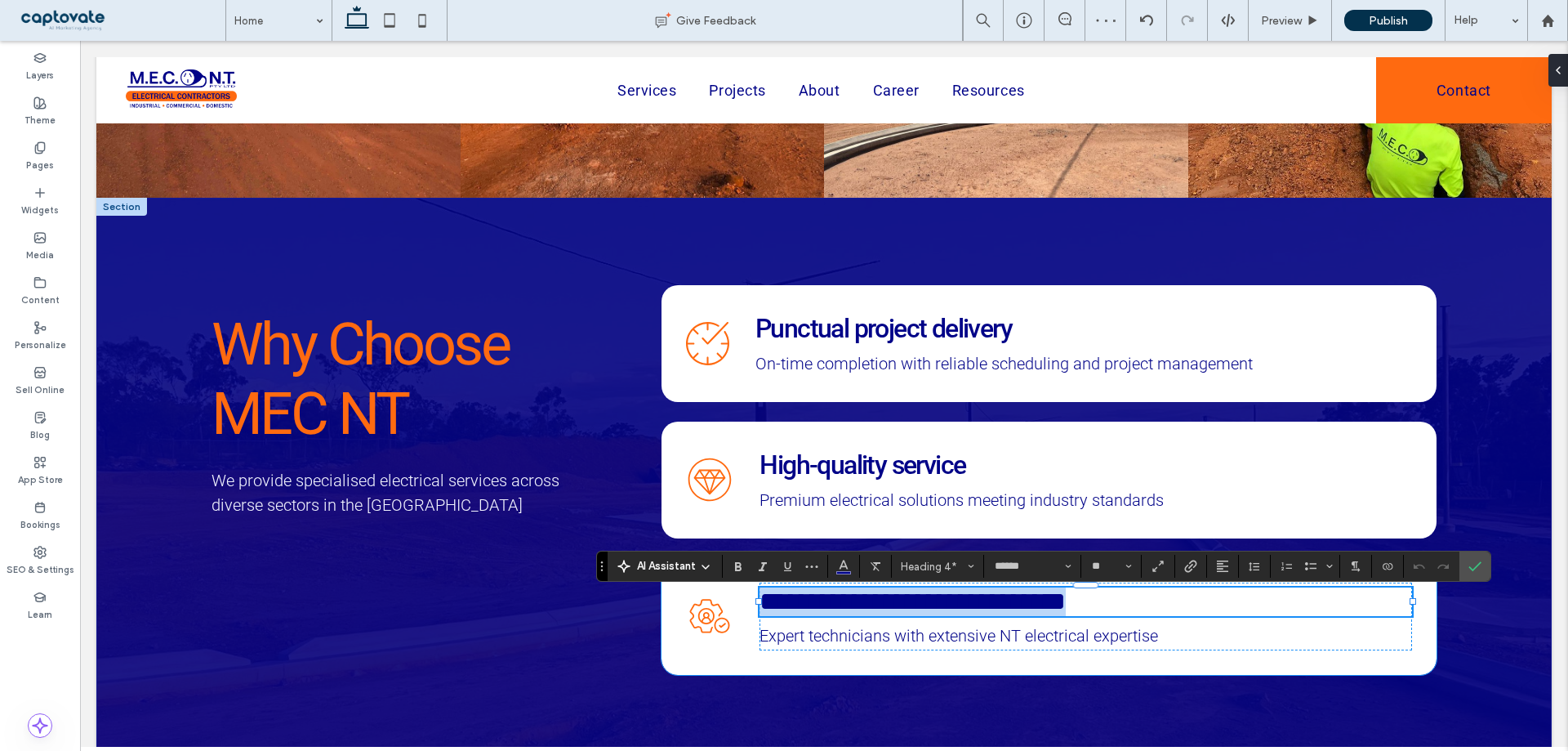
click at [890, 609] on span "**********" at bounding box center [913, 602] width 306 height 26
click at [932, 613] on span "**********" at bounding box center [913, 602] width 306 height 26
click at [986, 614] on span "**********" at bounding box center [913, 602] width 306 height 26
click at [1480, 559] on span "Confirm" at bounding box center [1476, 566] width 13 height 28
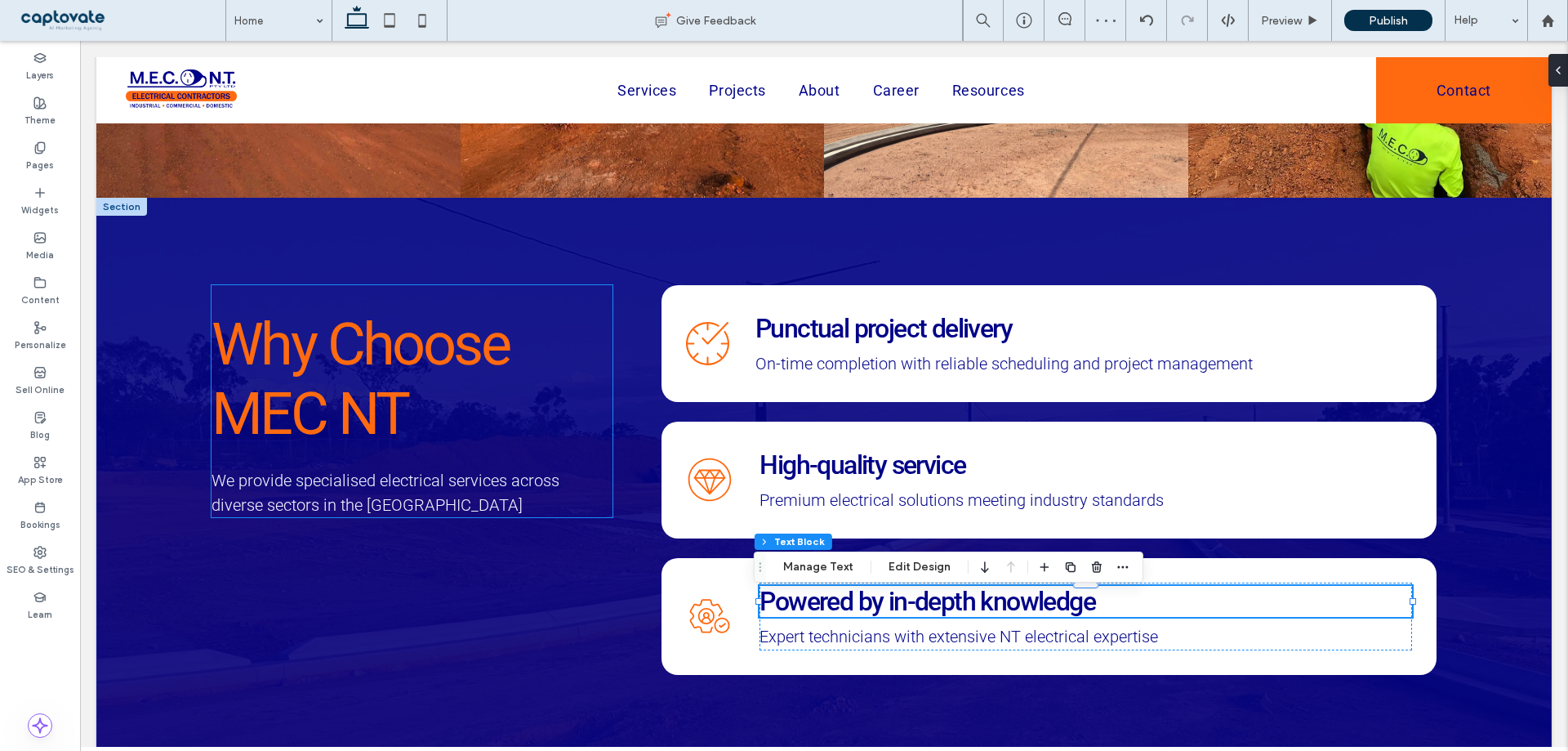
click at [371, 371] on span "Why Choose MEC NT" at bounding box center [360, 379] width 297 height 139
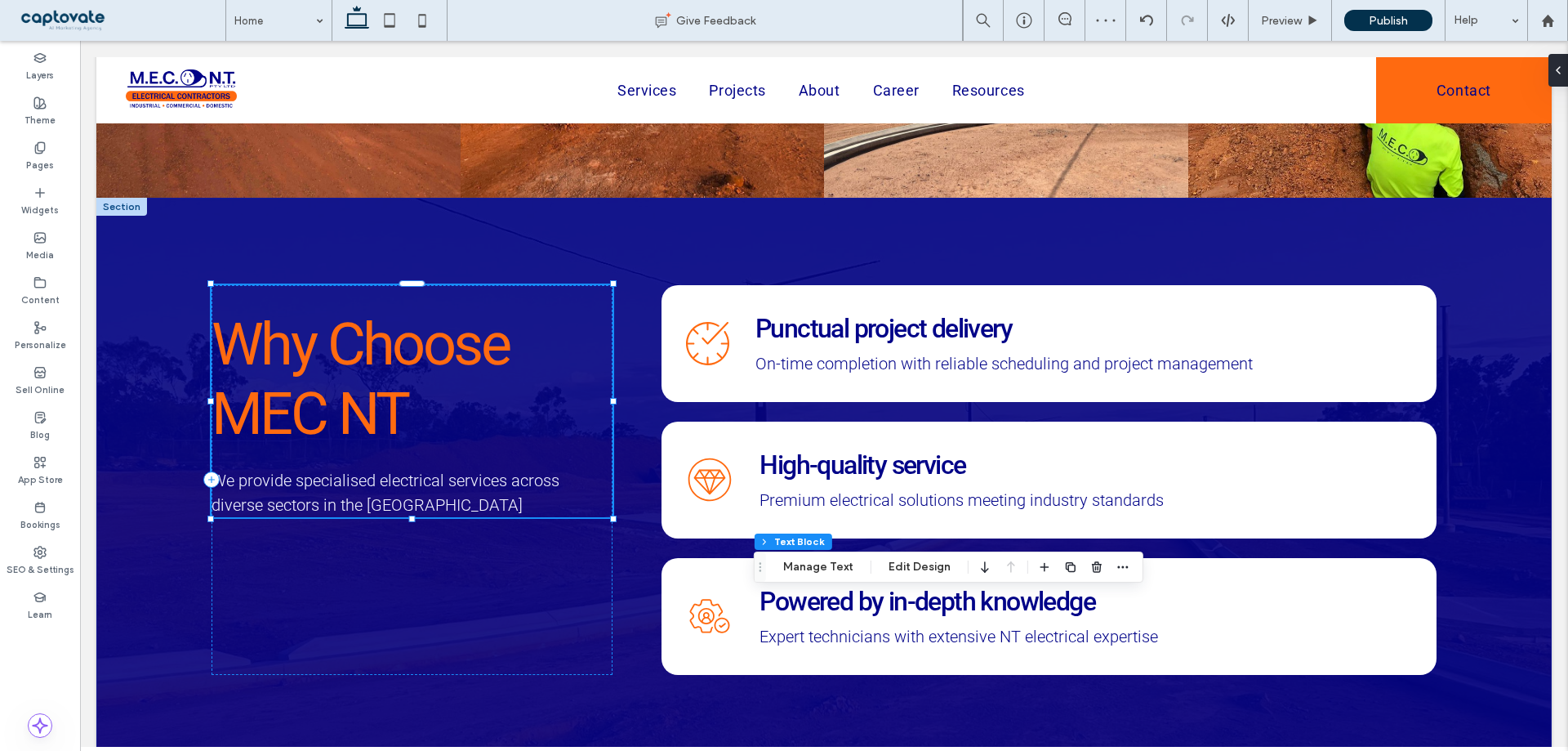
click at [357, 353] on span "Why Choose MEC NT" at bounding box center [360, 379] width 297 height 139
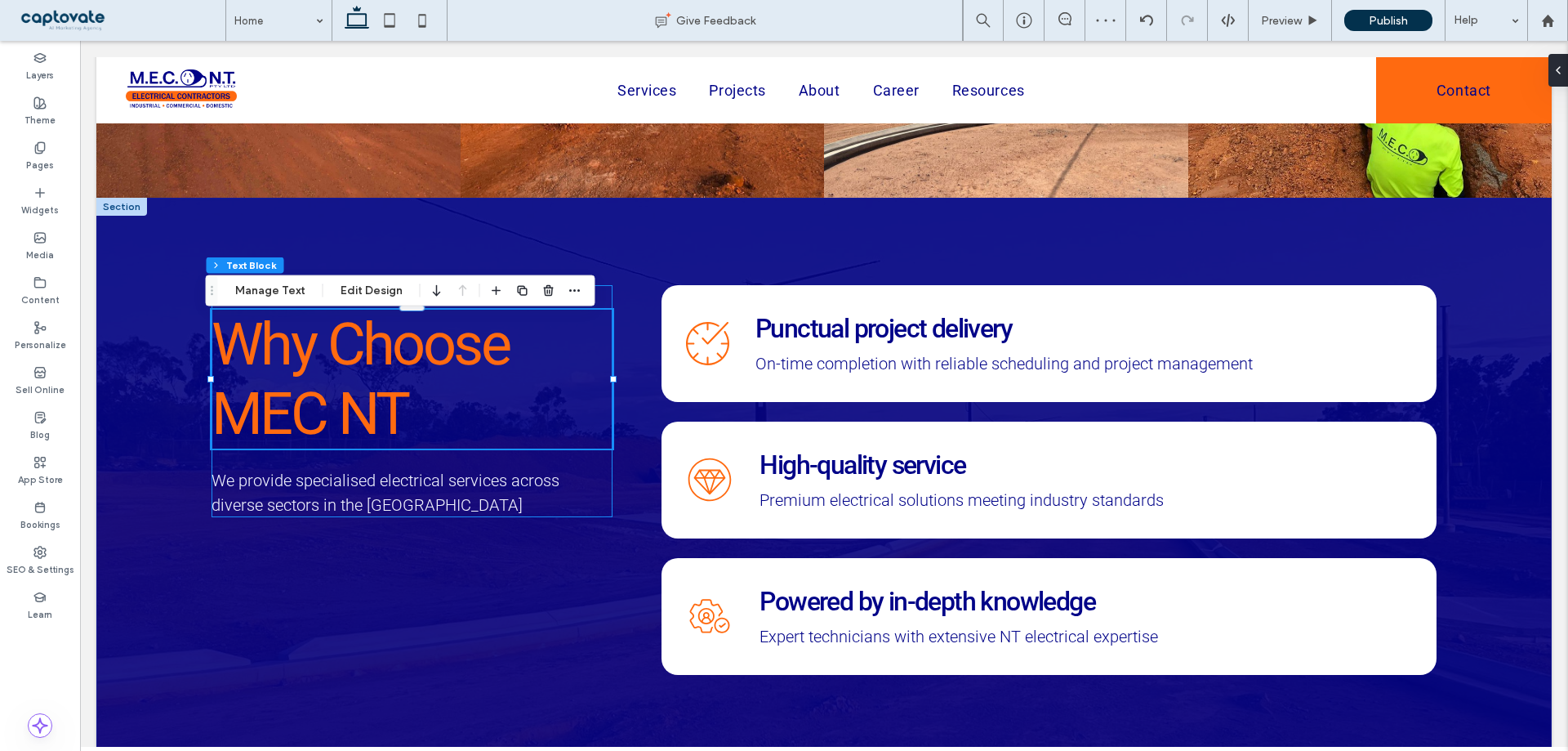
click at [357, 353] on span "Why Choose MEC NT" at bounding box center [360, 379] width 297 height 139
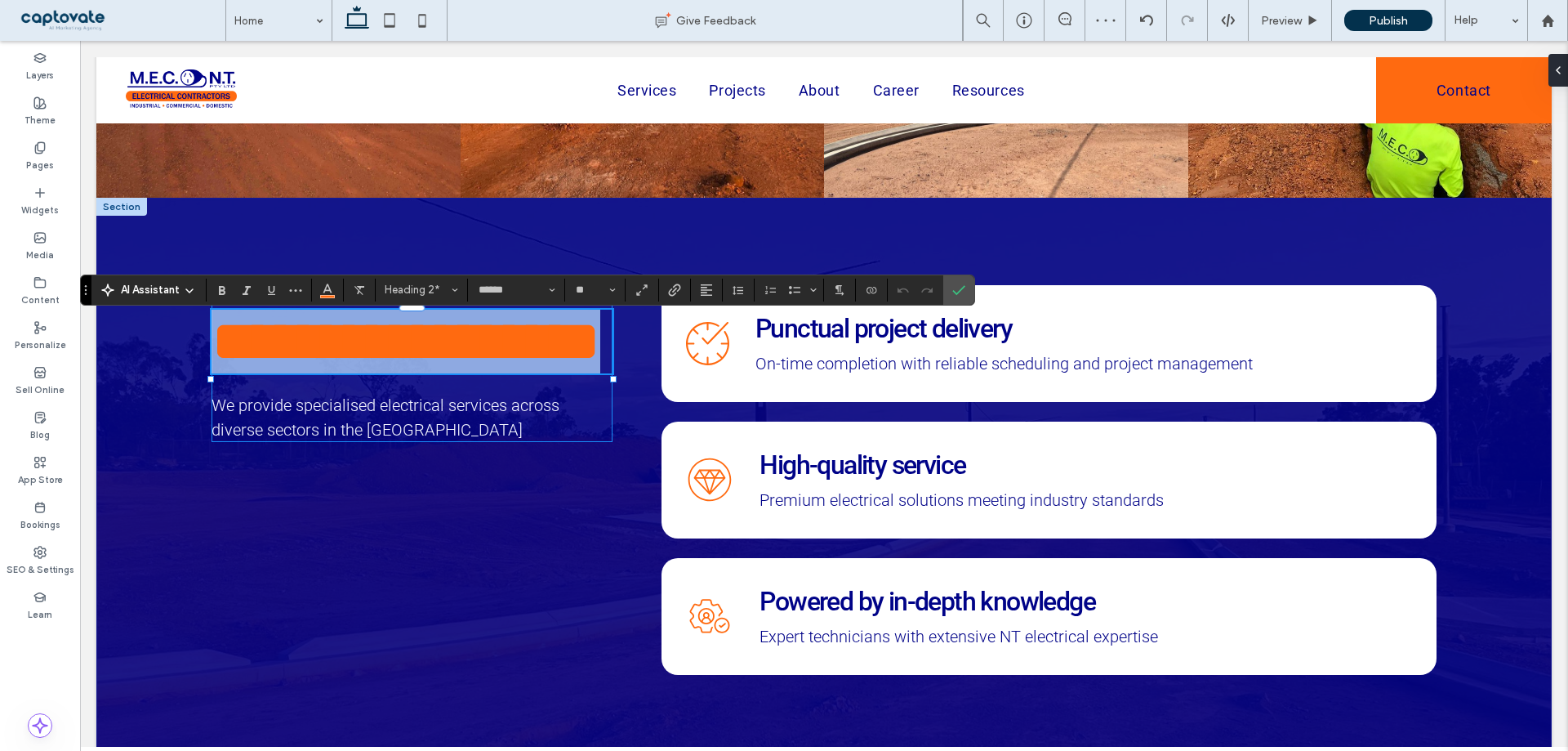
click at [357, 353] on span "**********" at bounding box center [405, 341] width 389 height 58
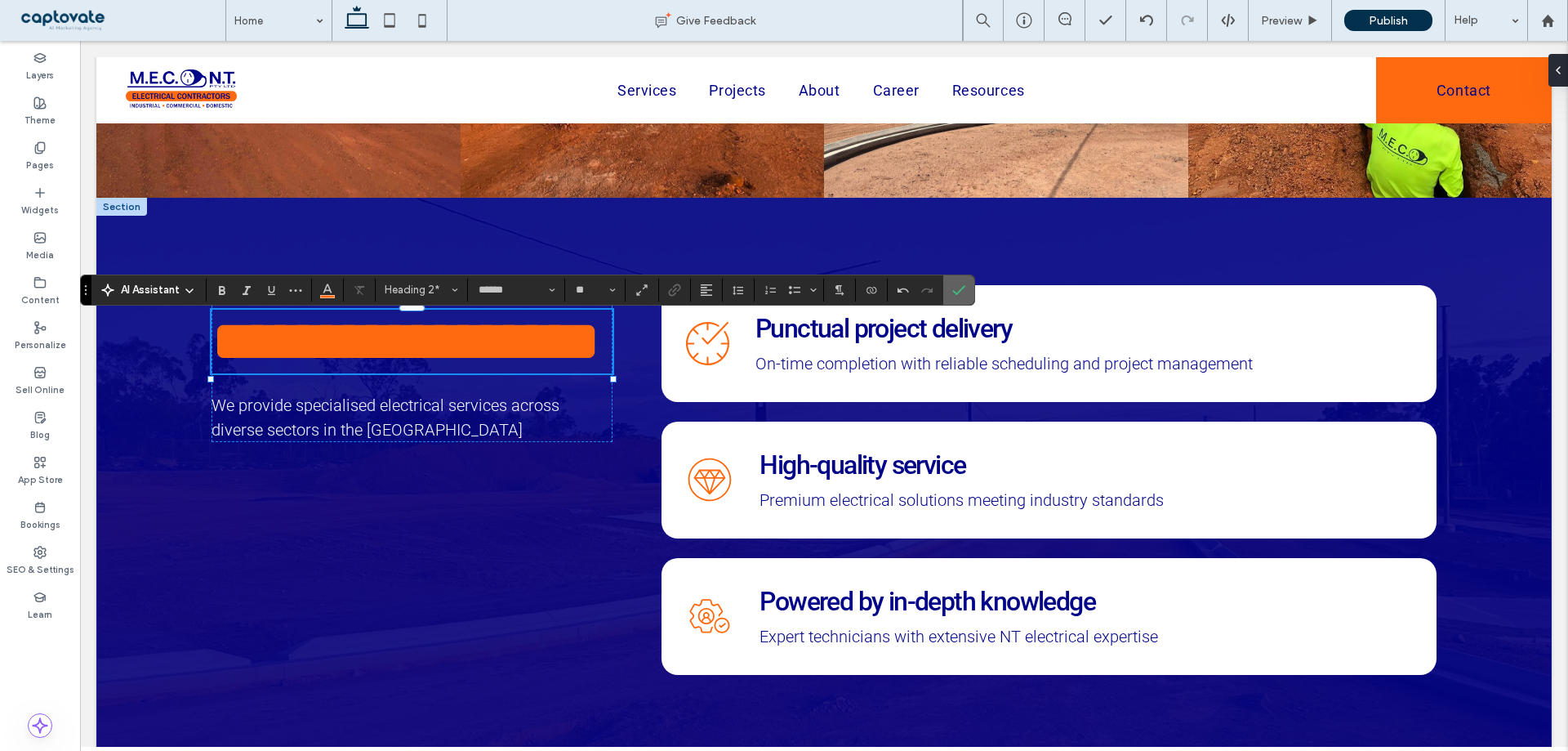
click at [970, 291] on label "Confirm" at bounding box center [959, 290] width 25 height 30
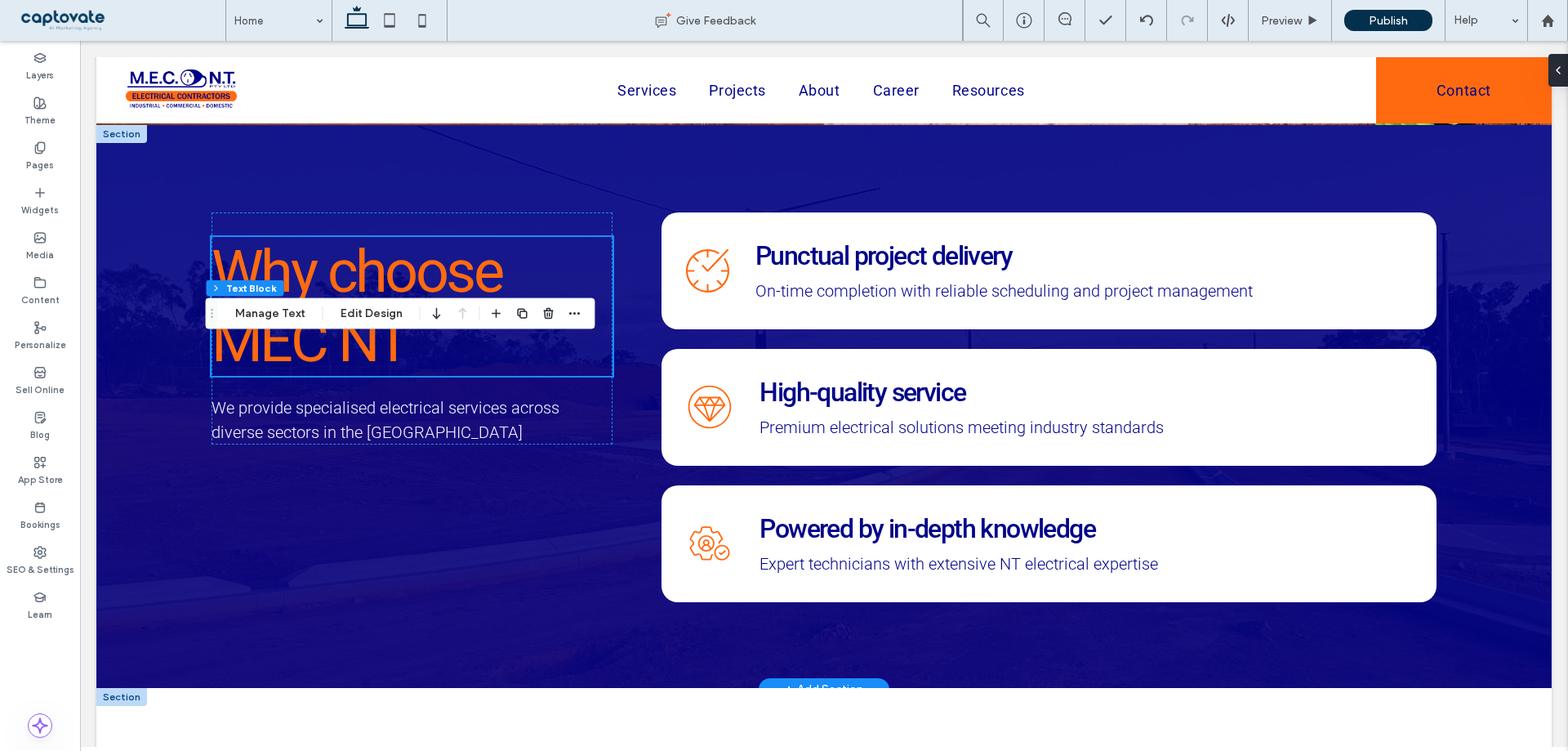
scroll to position [3186, 0]
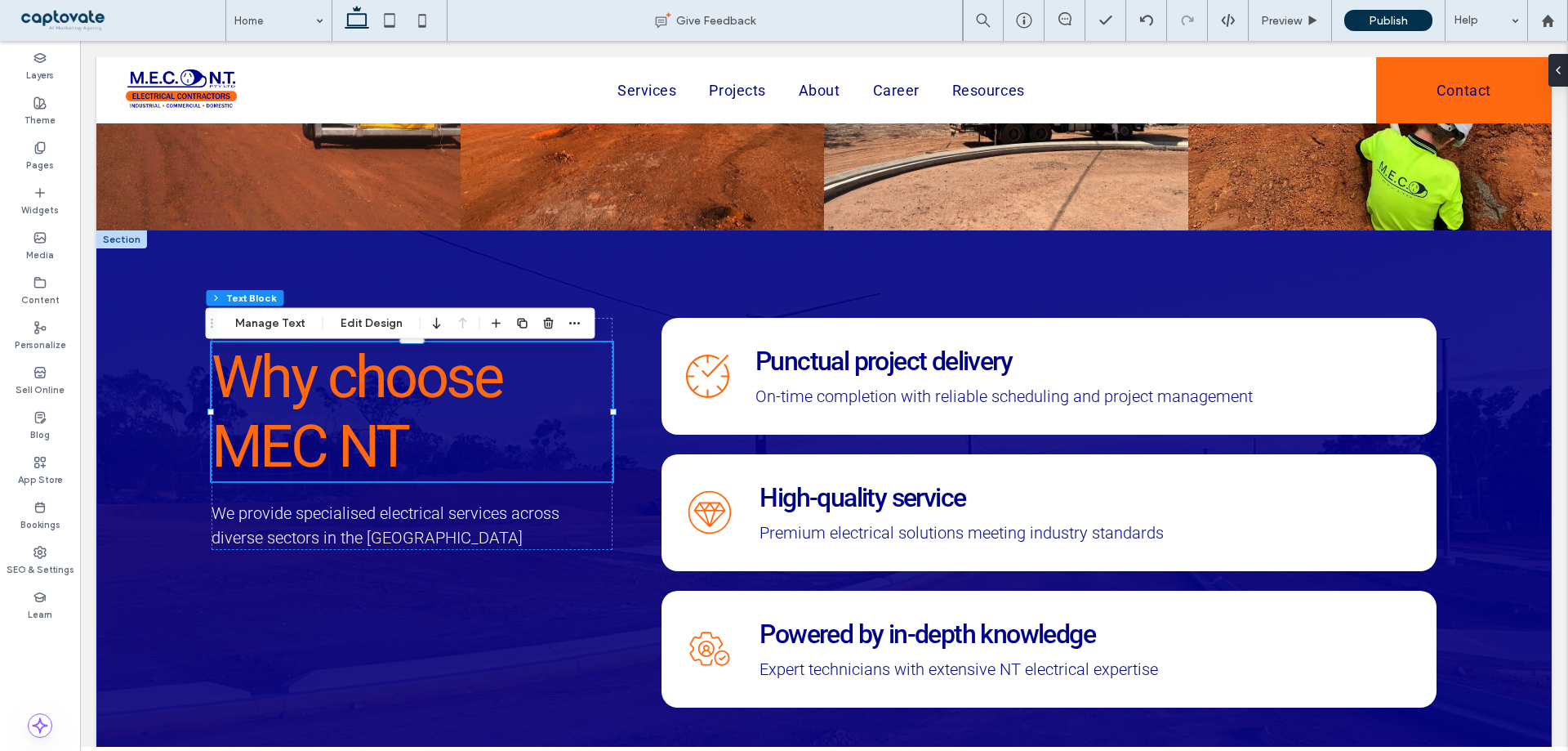
click at [351, 390] on span "Why choose MEC NT" at bounding box center [356, 412] width 290 height 139
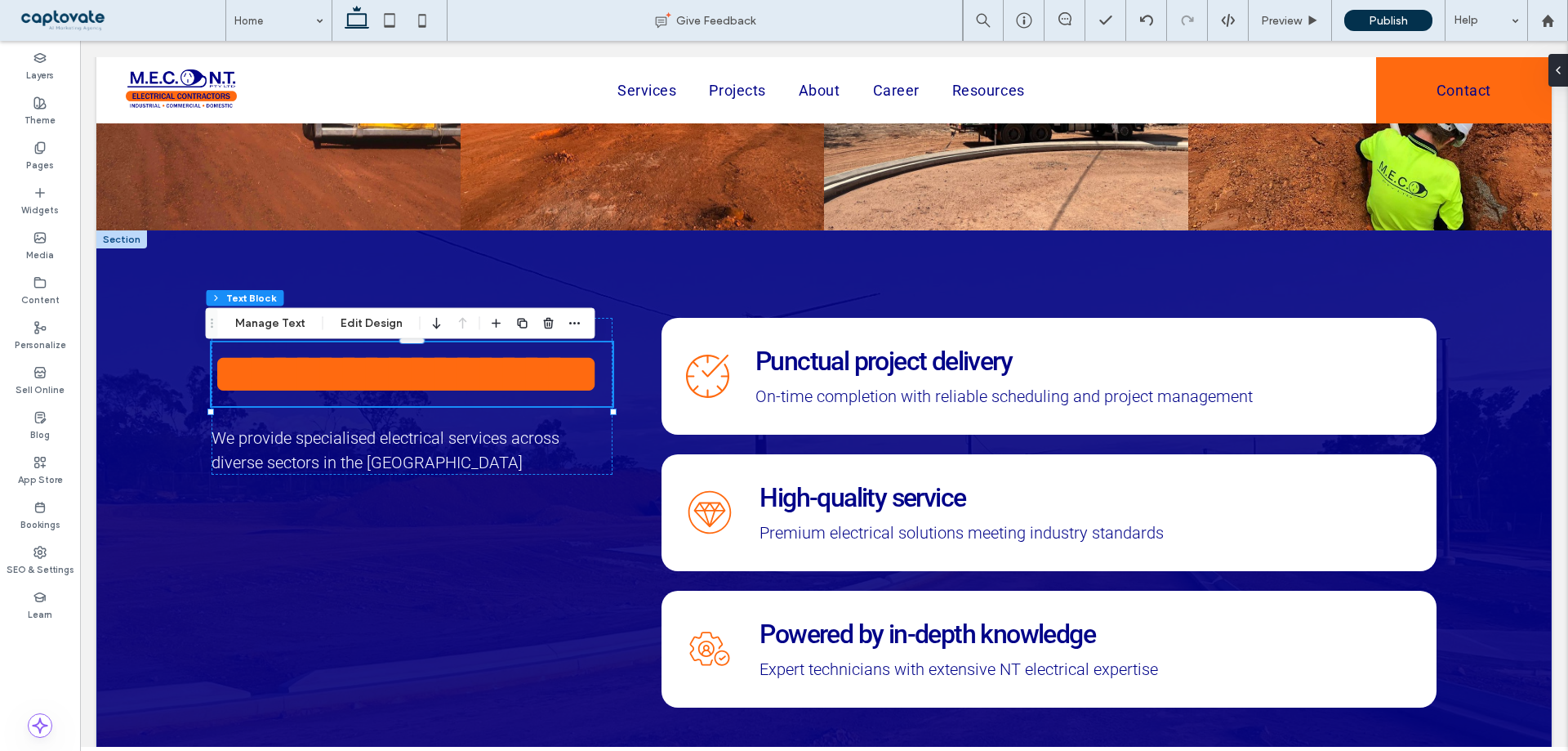
click at [351, 390] on span "**********" at bounding box center [405, 374] width 389 height 58
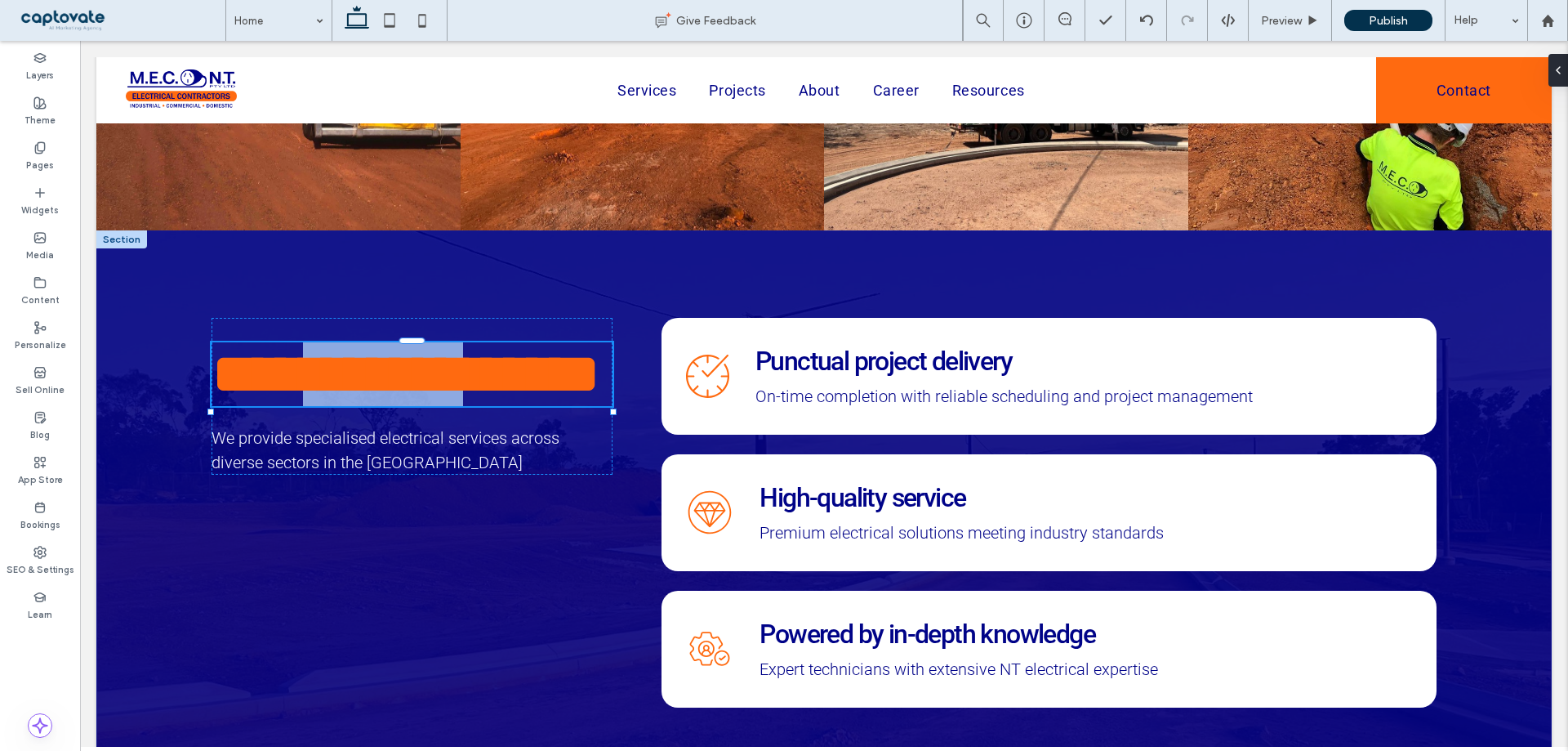
type input "******"
type input "**"
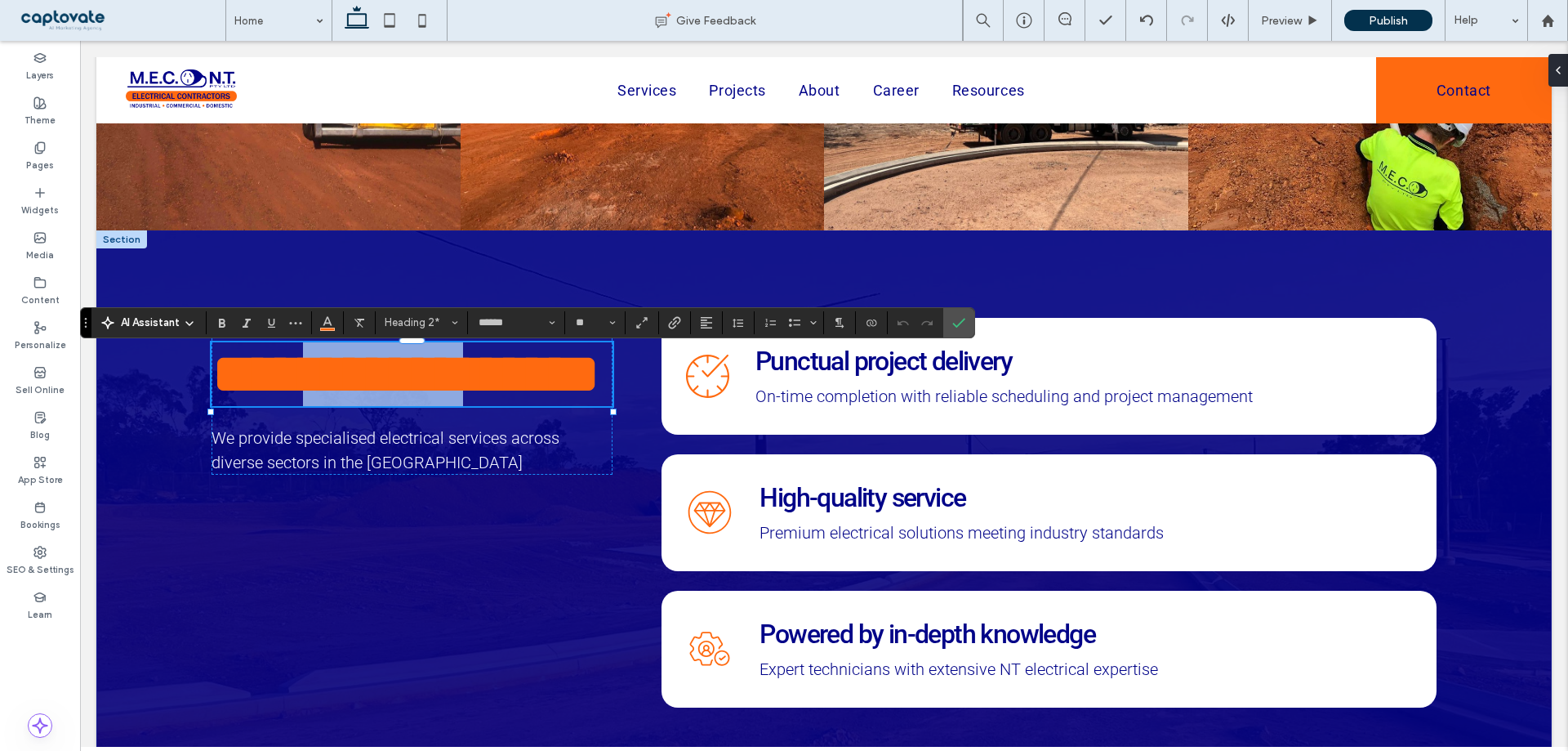
click at [345, 389] on span "**********" at bounding box center [405, 374] width 389 height 58
click at [354, 389] on span "**********" at bounding box center [405, 374] width 389 height 58
click at [964, 330] on span "Confirm" at bounding box center [959, 323] width 13 height 28
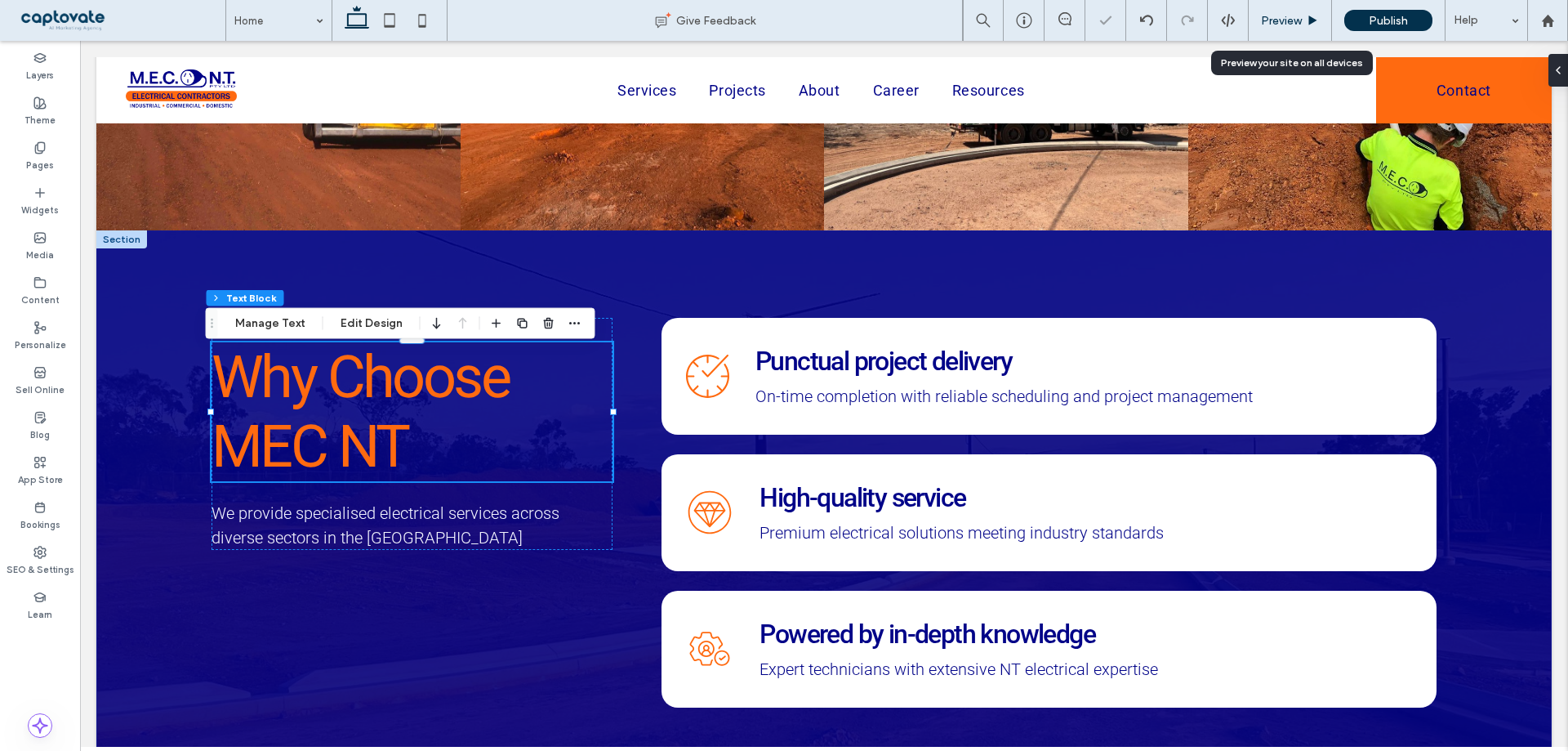
click at [1304, 14] on div "Preview" at bounding box center [1290, 21] width 83 height 14
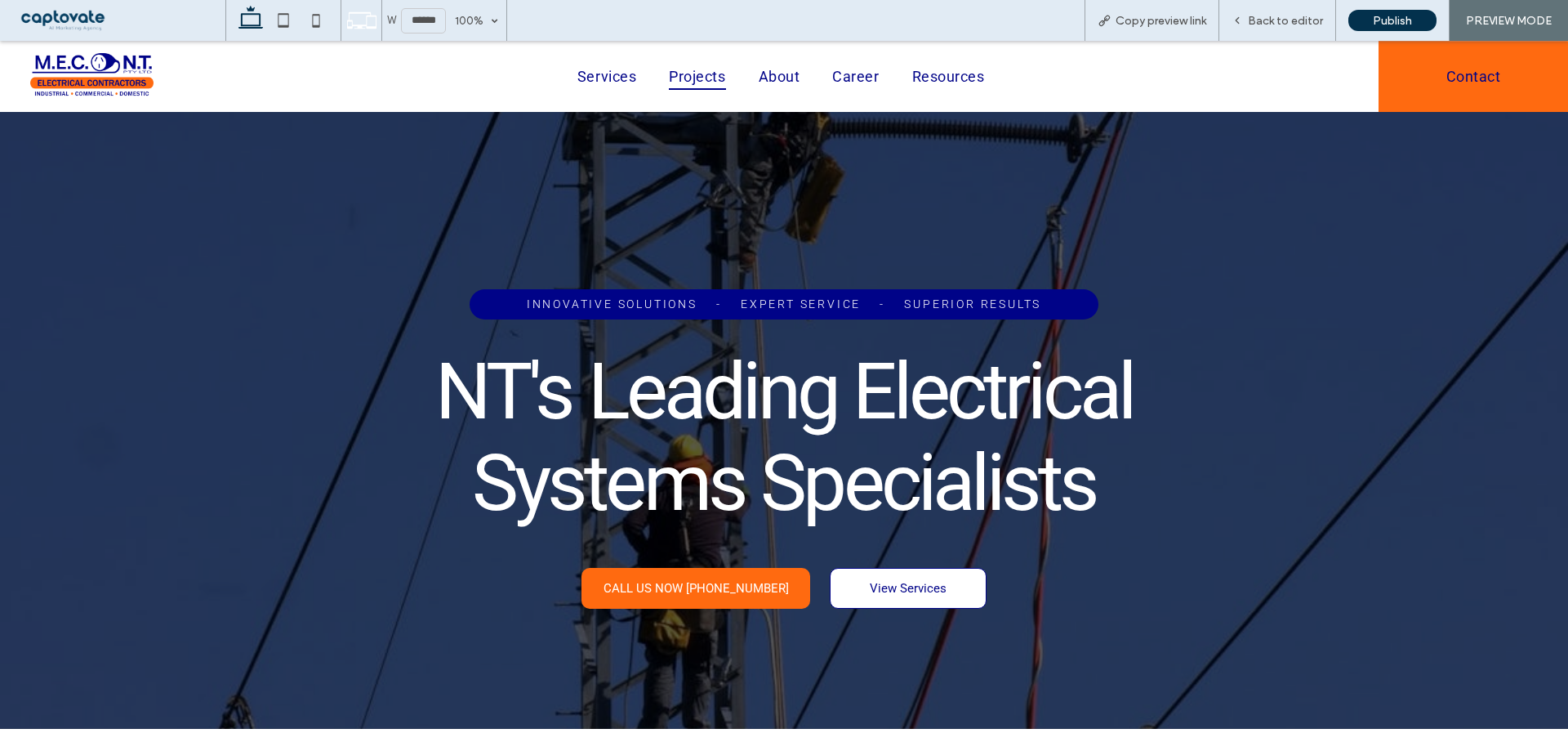
click at [691, 85] on span "Projects" at bounding box center [697, 76] width 56 height 26
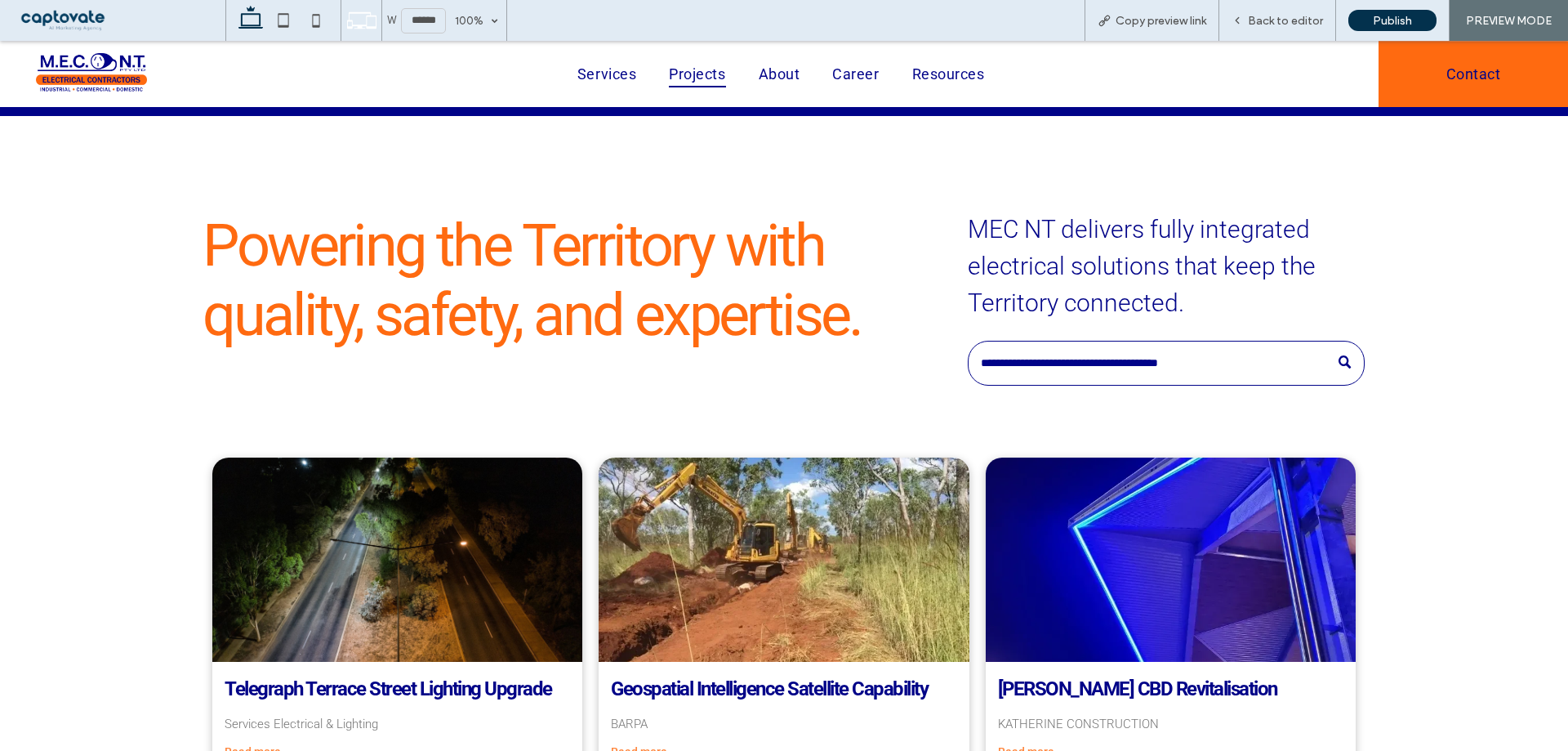
scroll to position [327, 0]
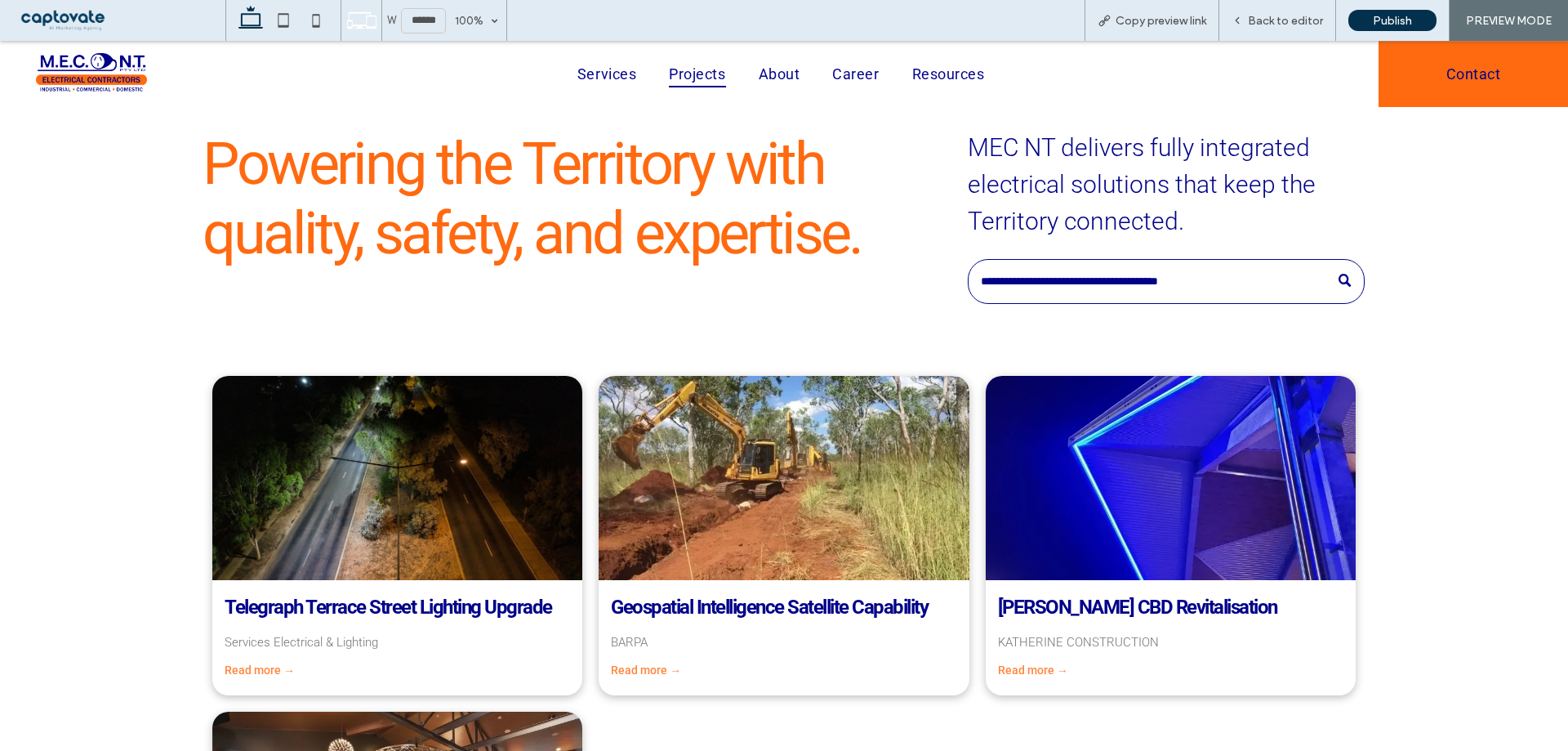
click at [1181, 279] on input "Search" at bounding box center [1167, 281] width 398 height 45
click at [1288, 280] on input "Search" at bounding box center [1167, 281] width 398 height 45
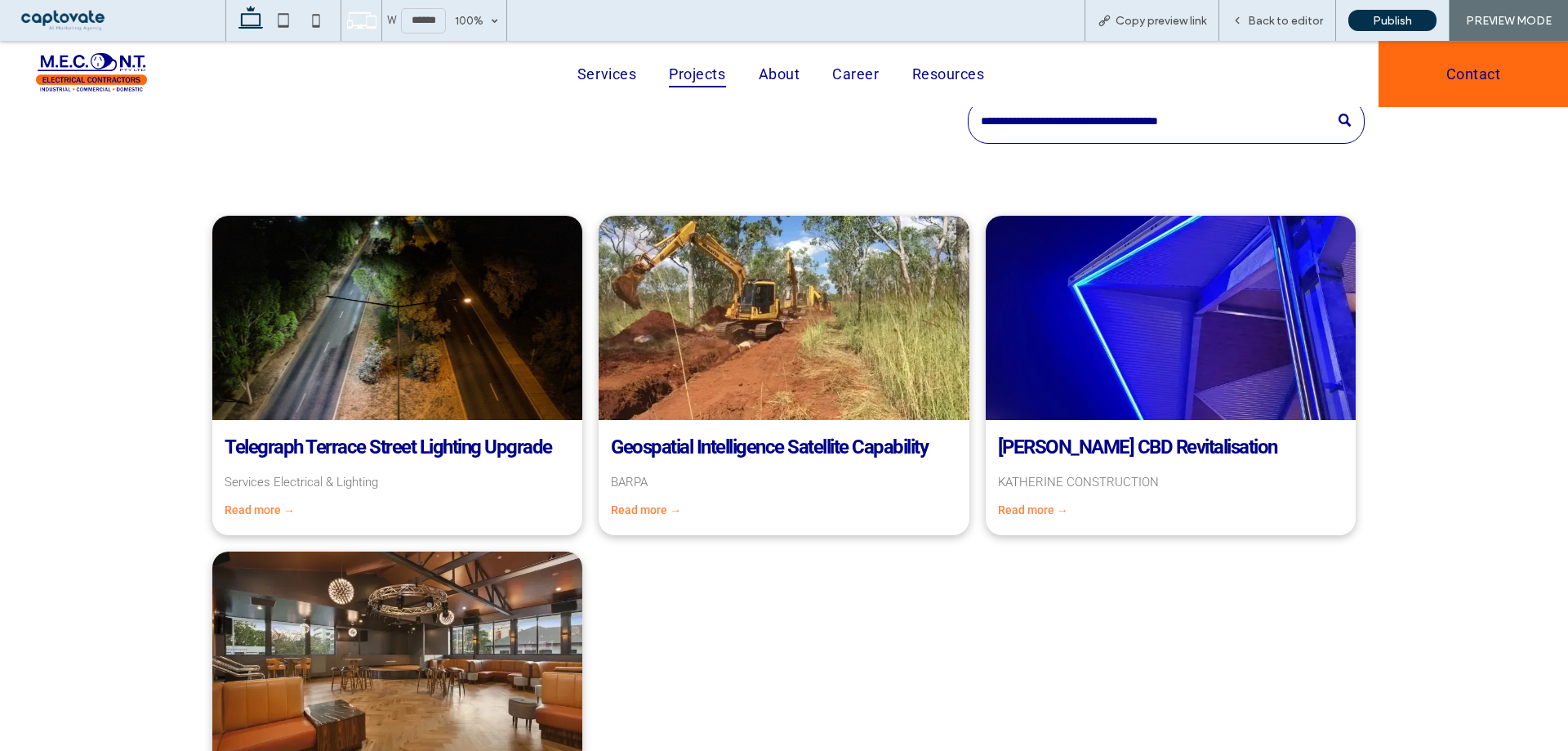
scroll to position [490, 0]
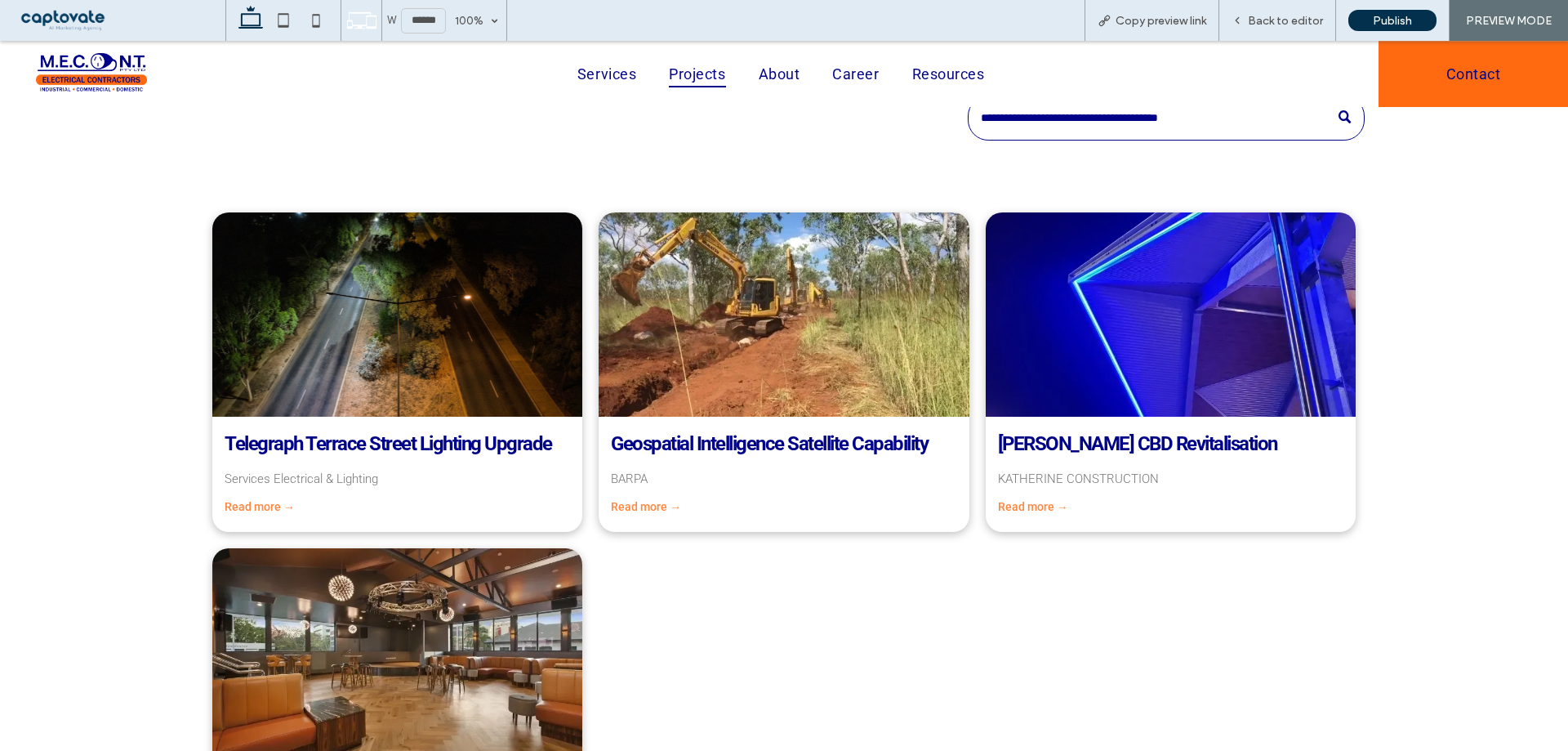
click at [254, 507] on link "Read more →" at bounding box center [259, 507] width 70 height 13
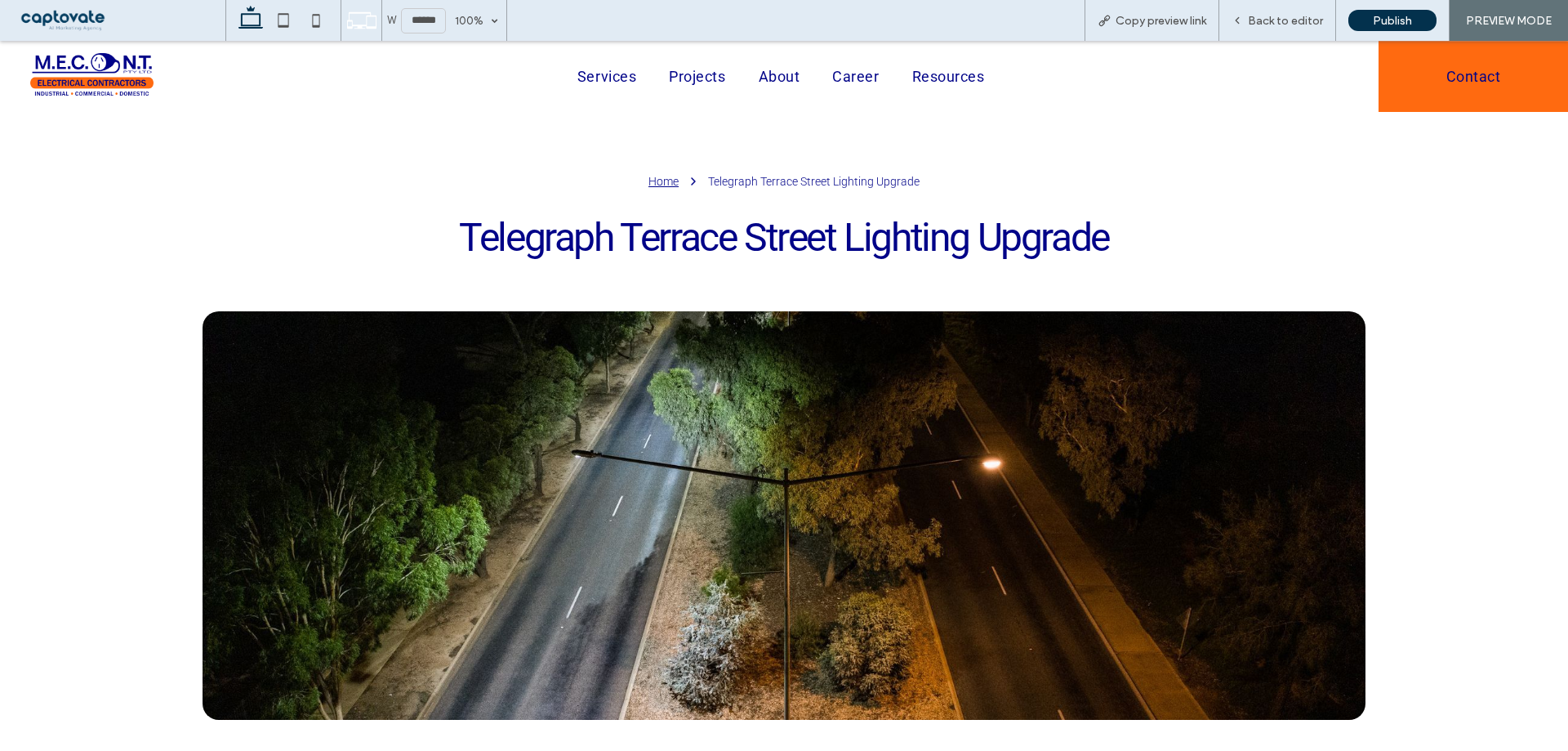
scroll to position [0, 0]
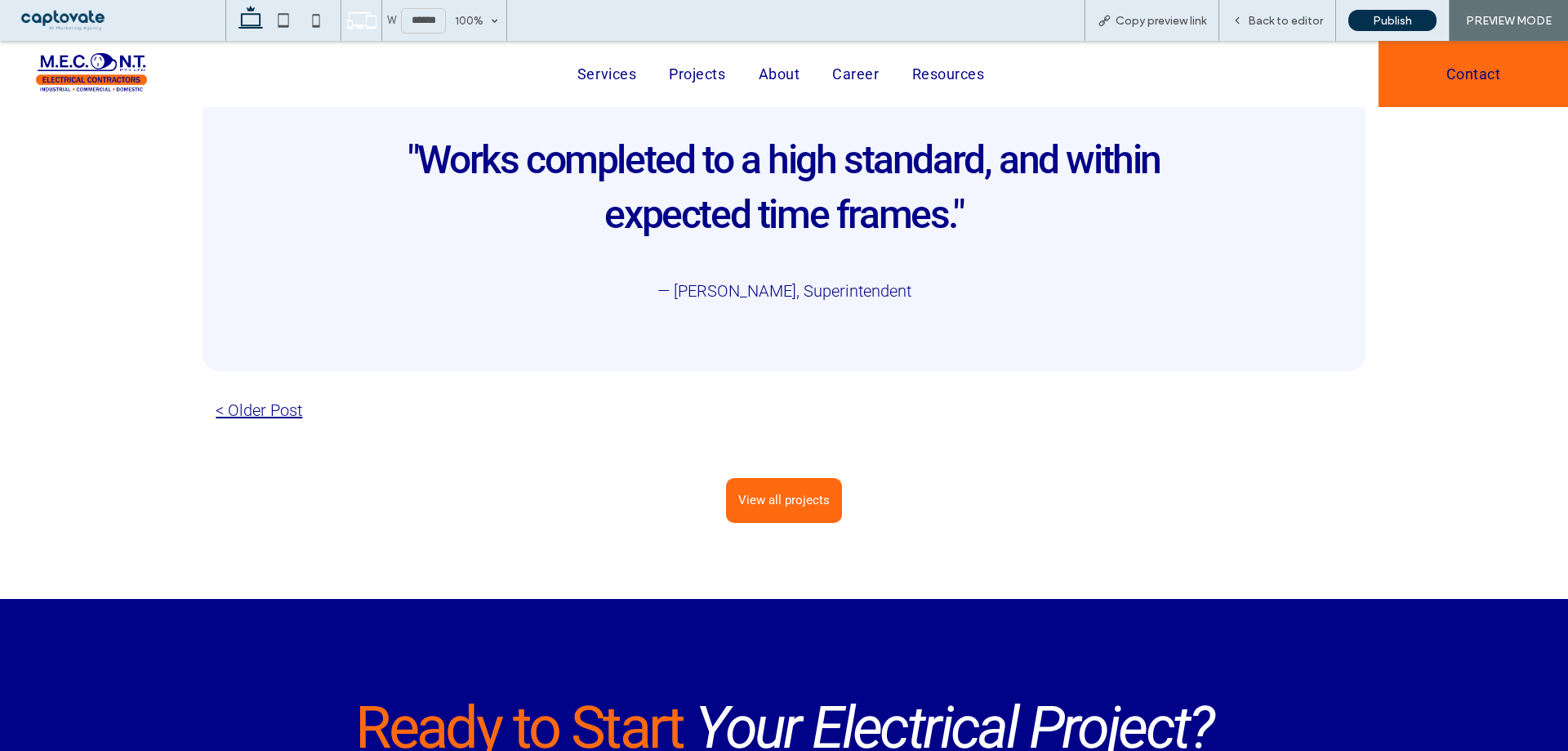
scroll to position [2450, 0]
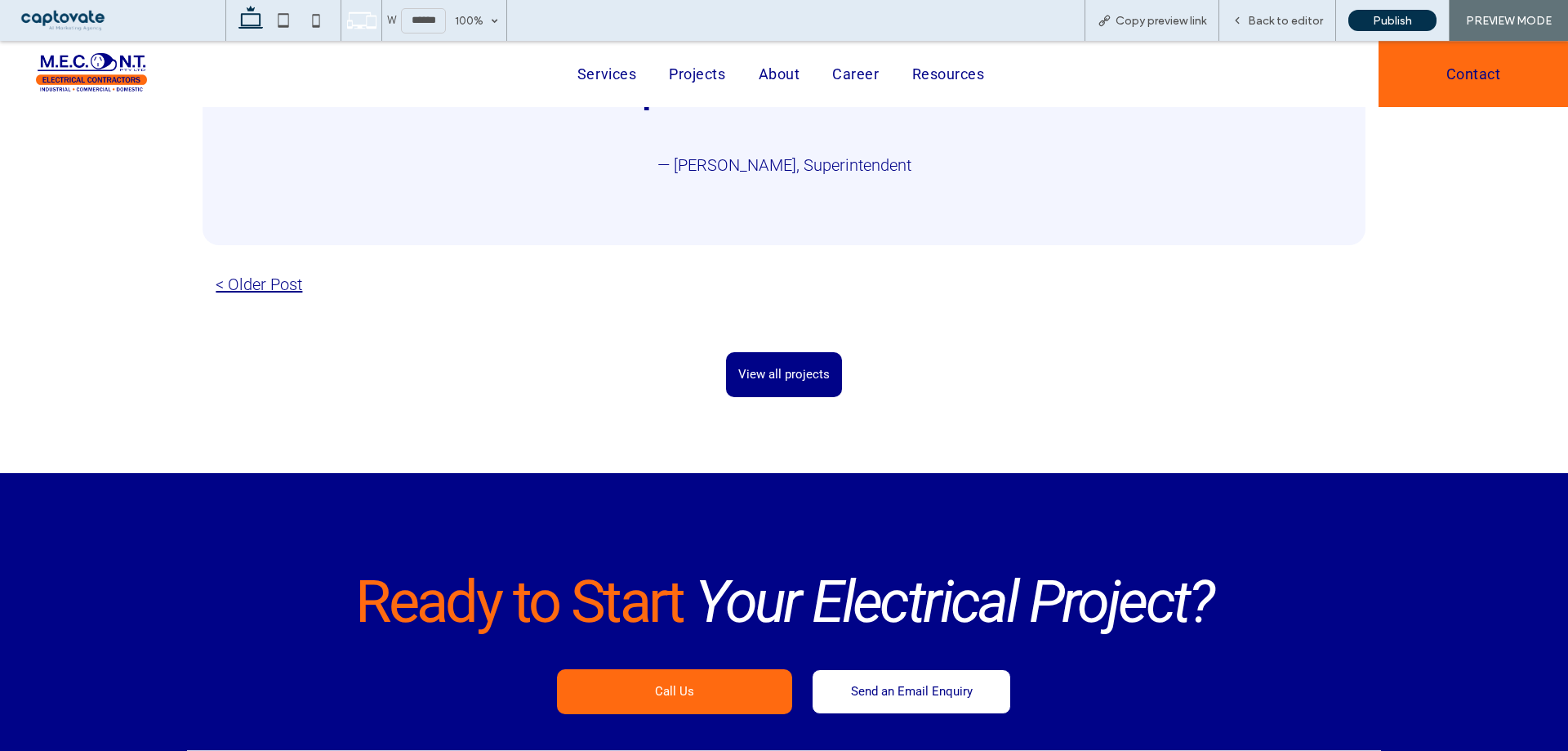
click at [811, 366] on span "View all projects" at bounding box center [784, 374] width 92 height 15
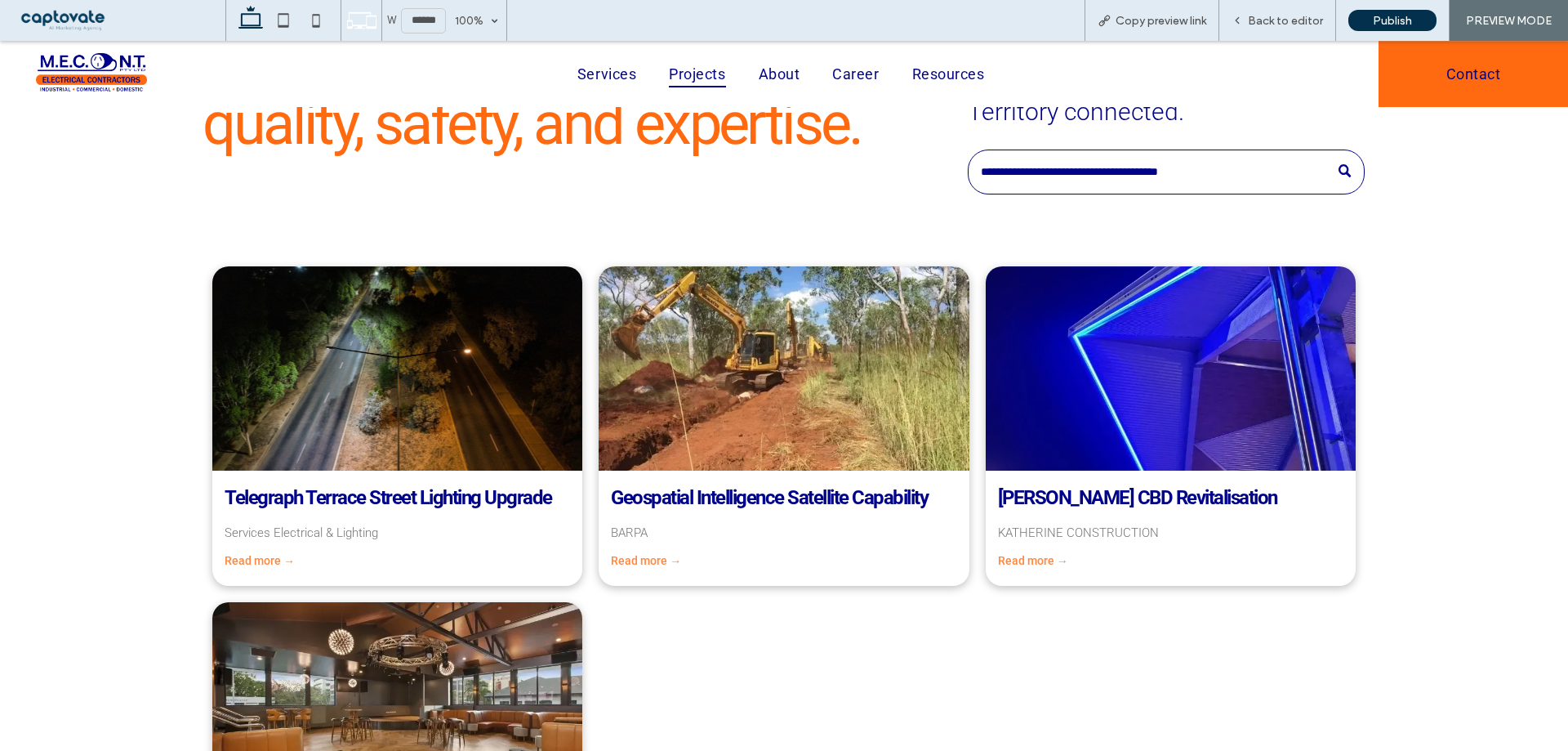
scroll to position [409, 0]
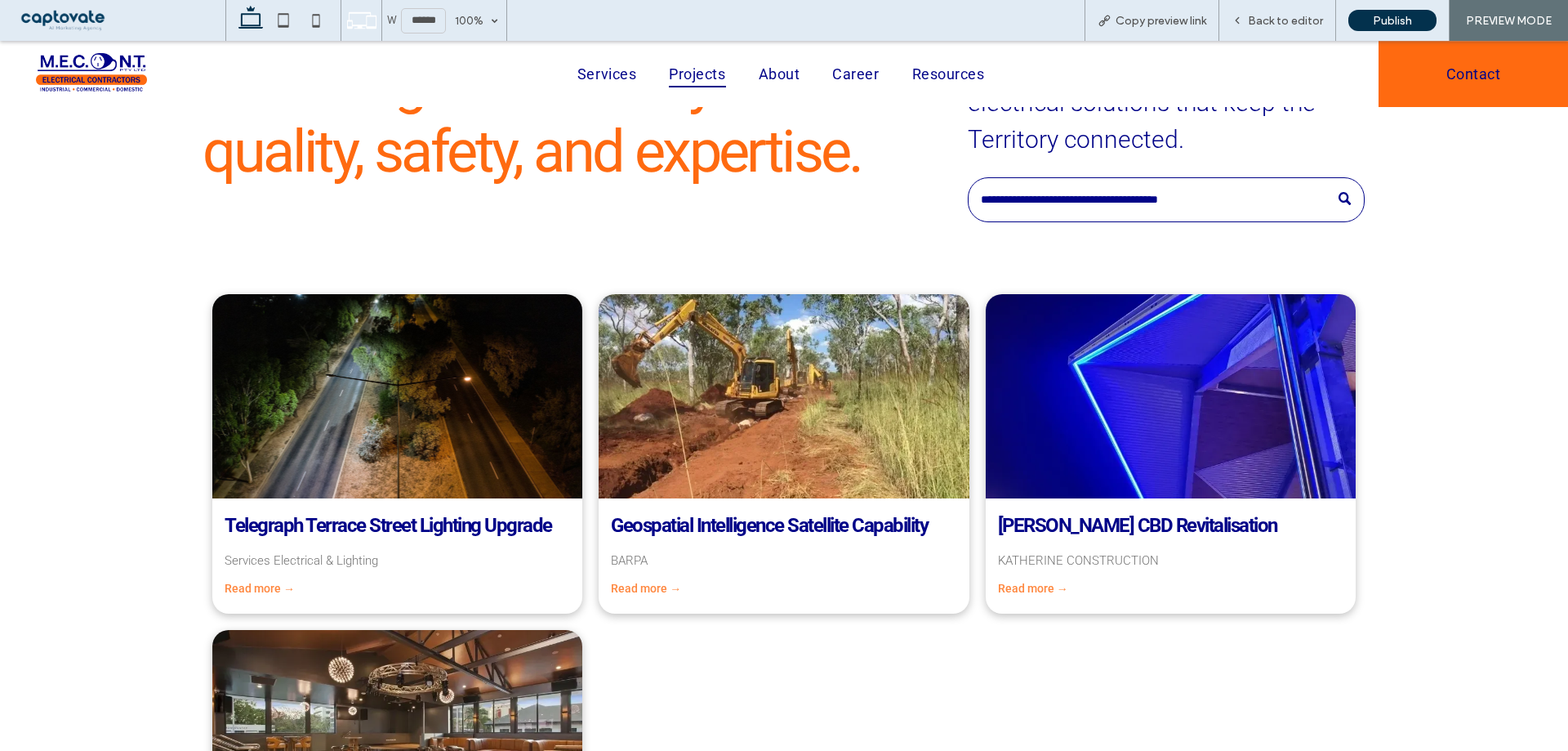
click at [408, 423] on div at bounding box center [397, 396] width 393 height 216
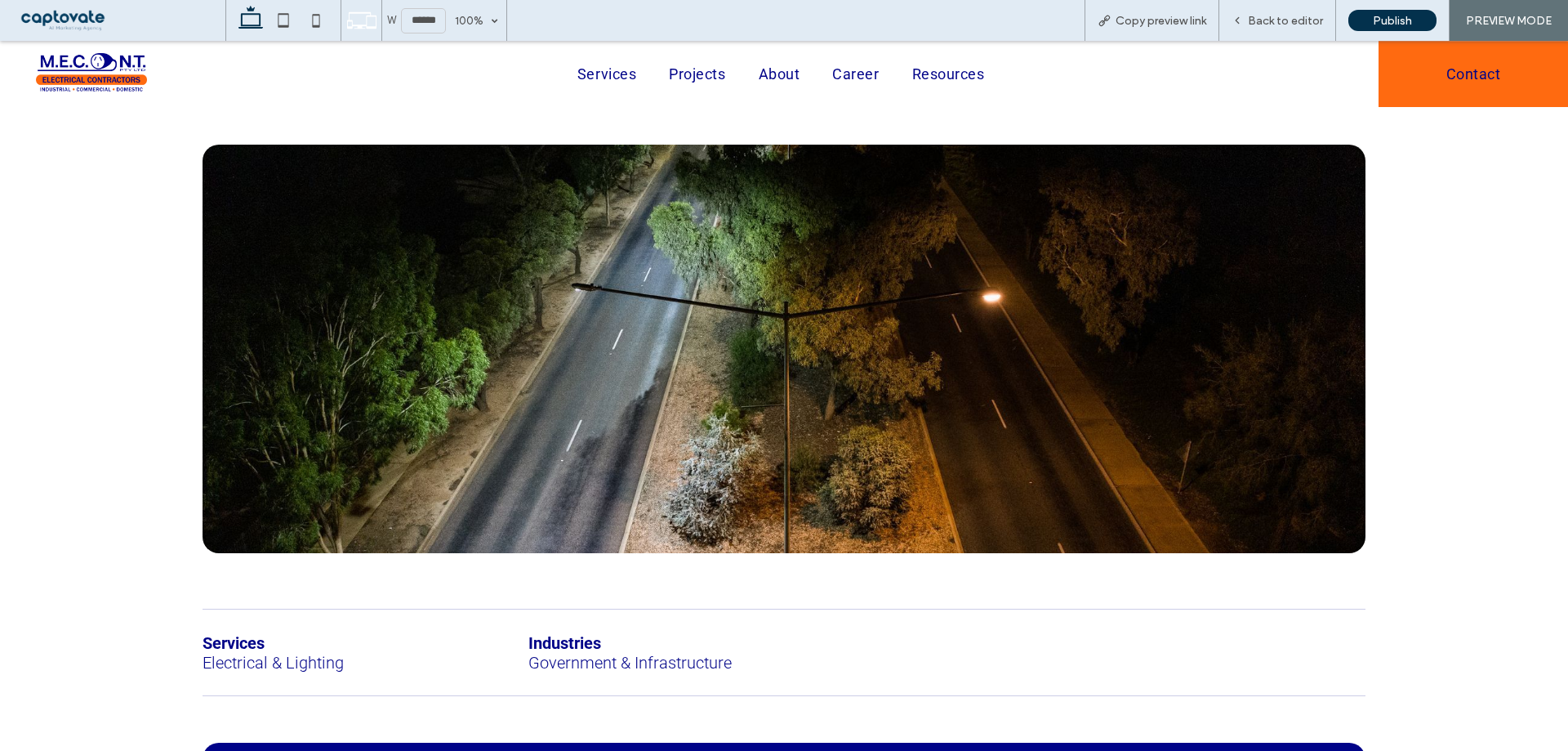
scroll to position [163, 0]
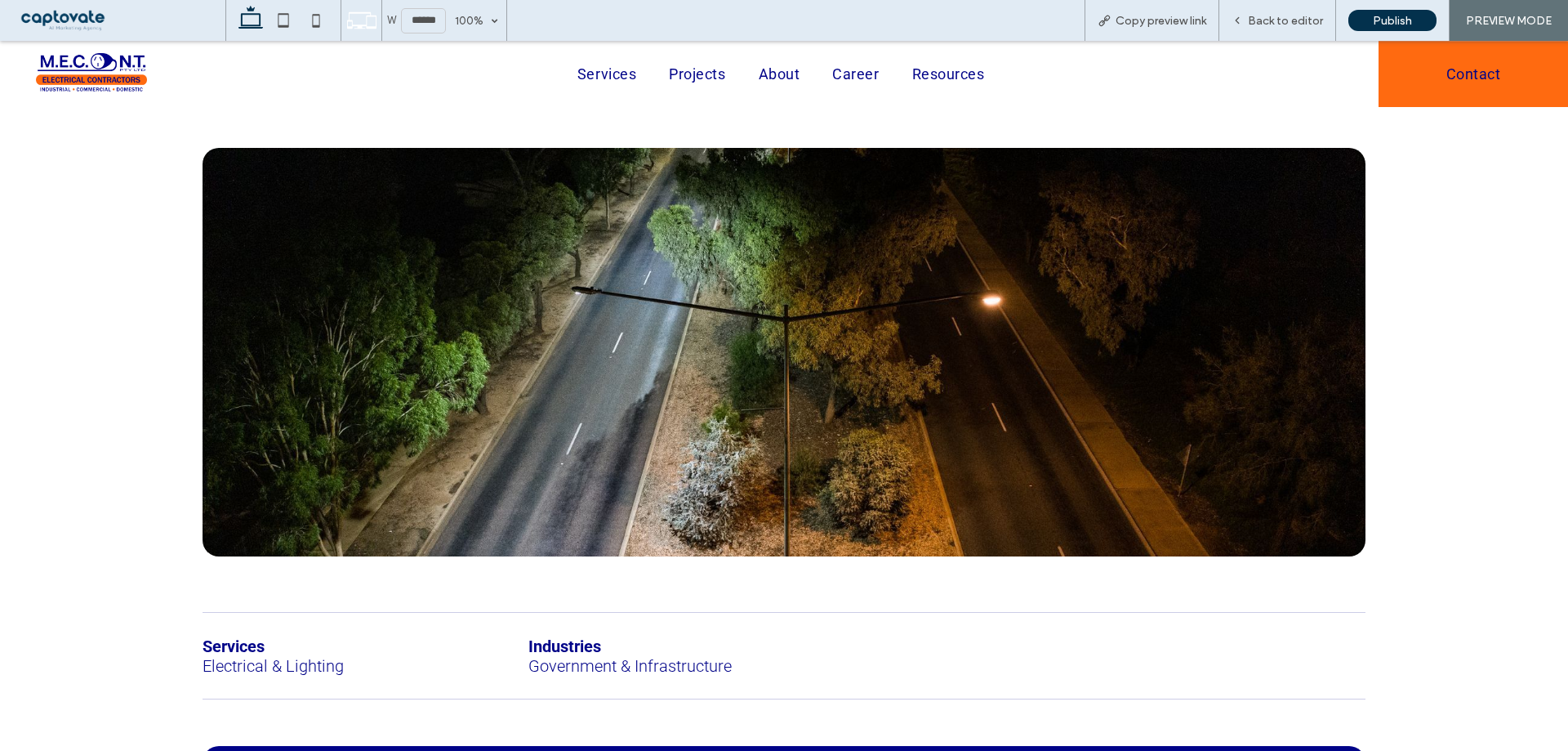
click at [74, 50] on div at bounding box center [92, 73] width 183 height 66
click at [123, 73] on img at bounding box center [92, 73] width 111 height 41
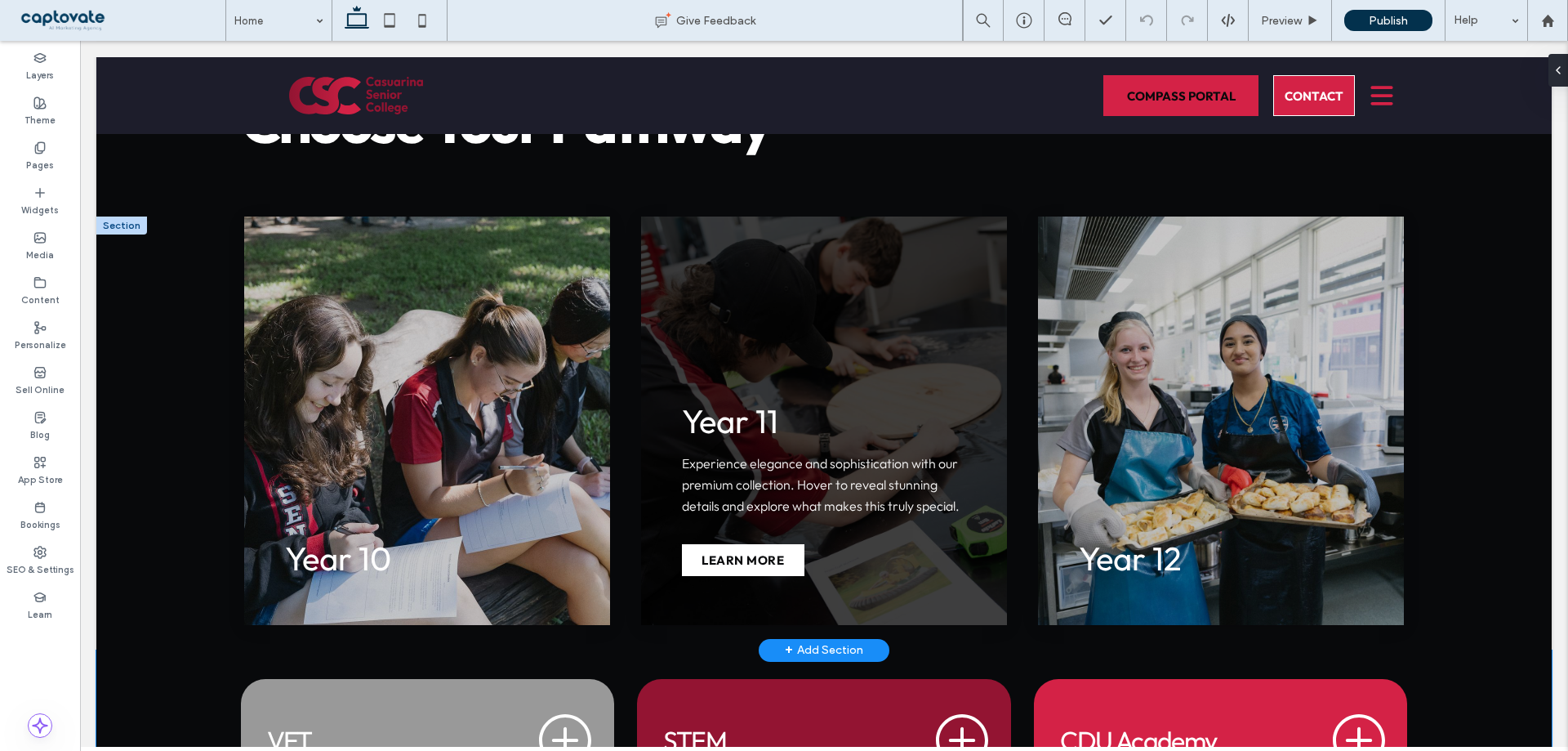
scroll to position [2695, 0]
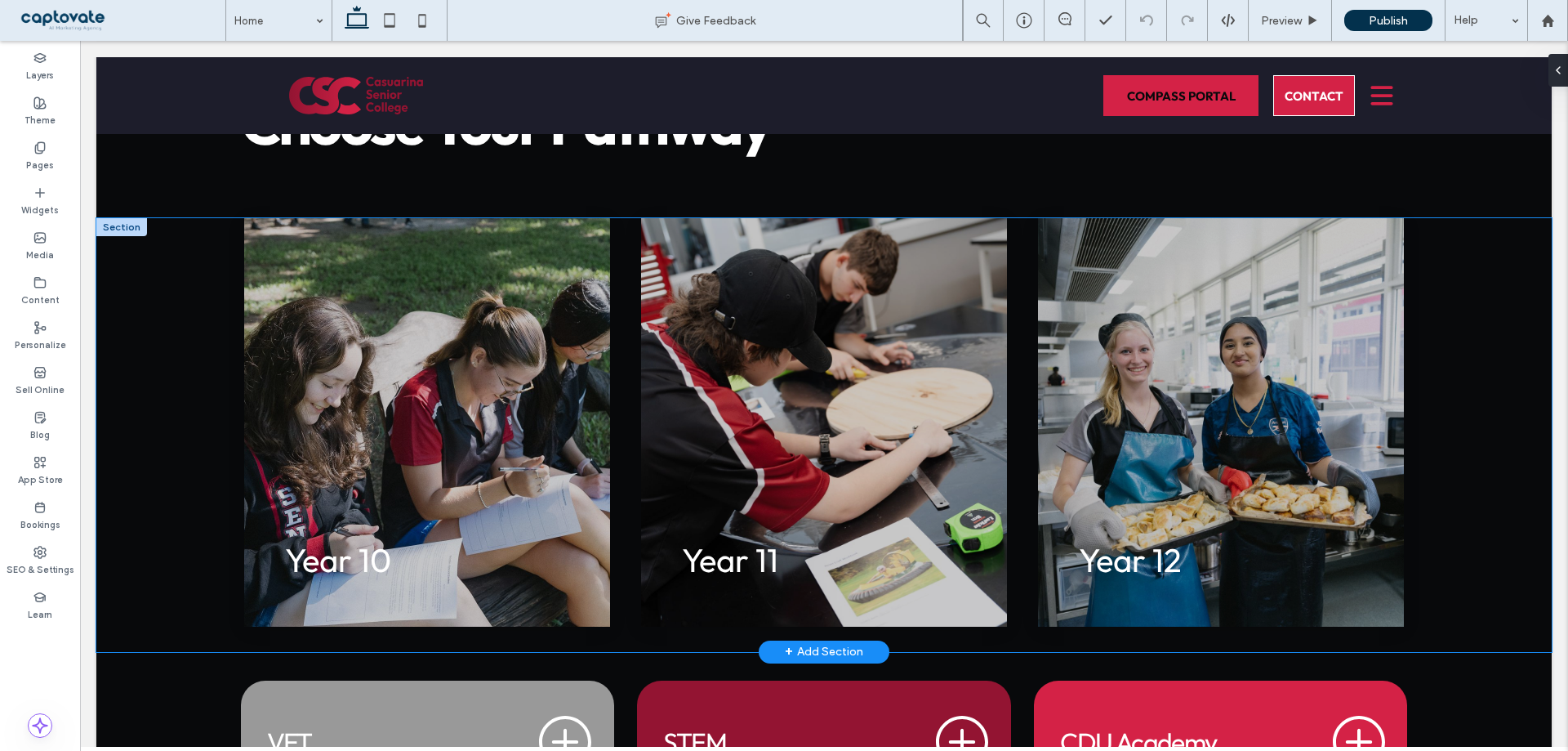
click at [135, 218] on div "Year 10 Experience elegance and sophistication with our premium collection. Hov…" at bounding box center [824, 435] width 1456 height 434
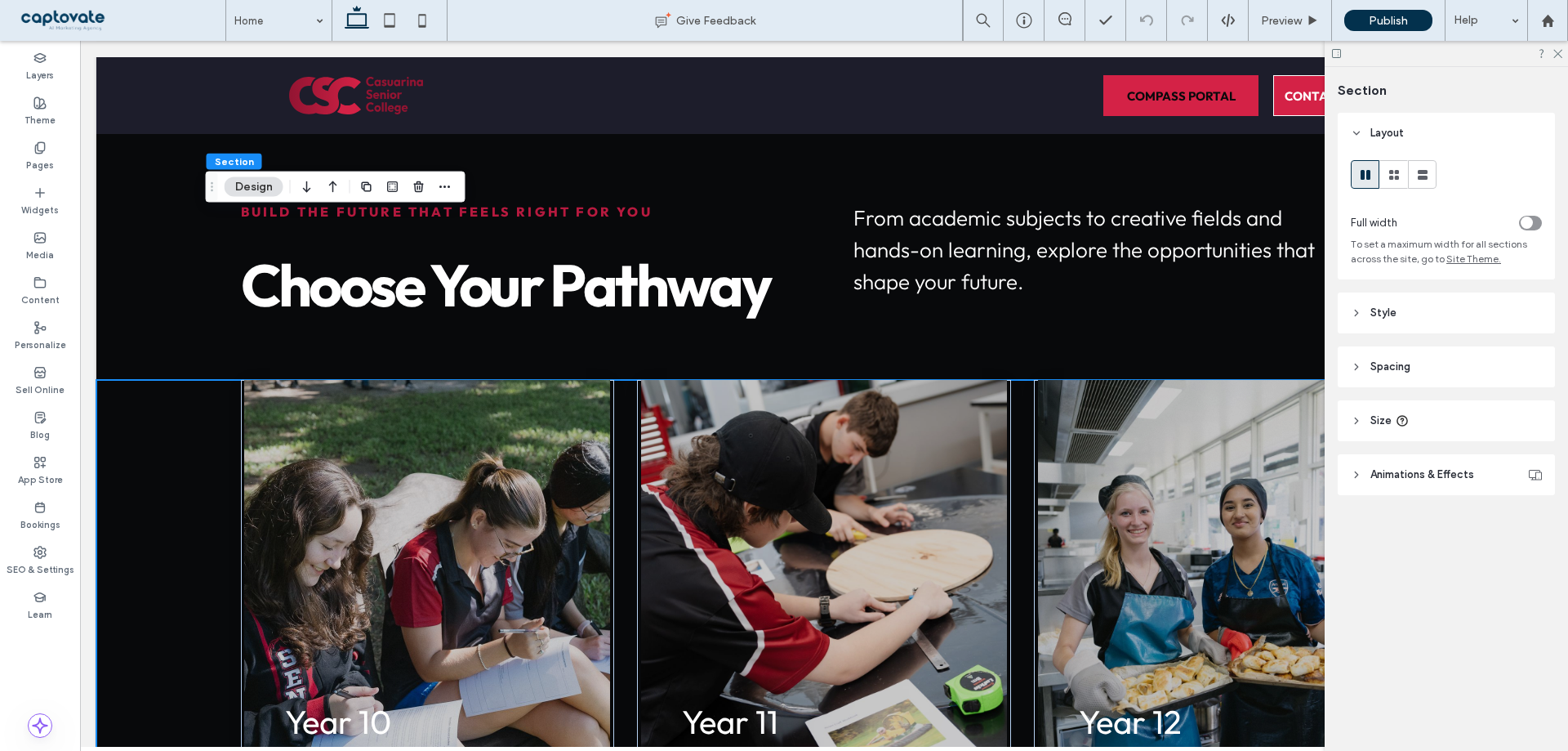
scroll to position [2532, 0]
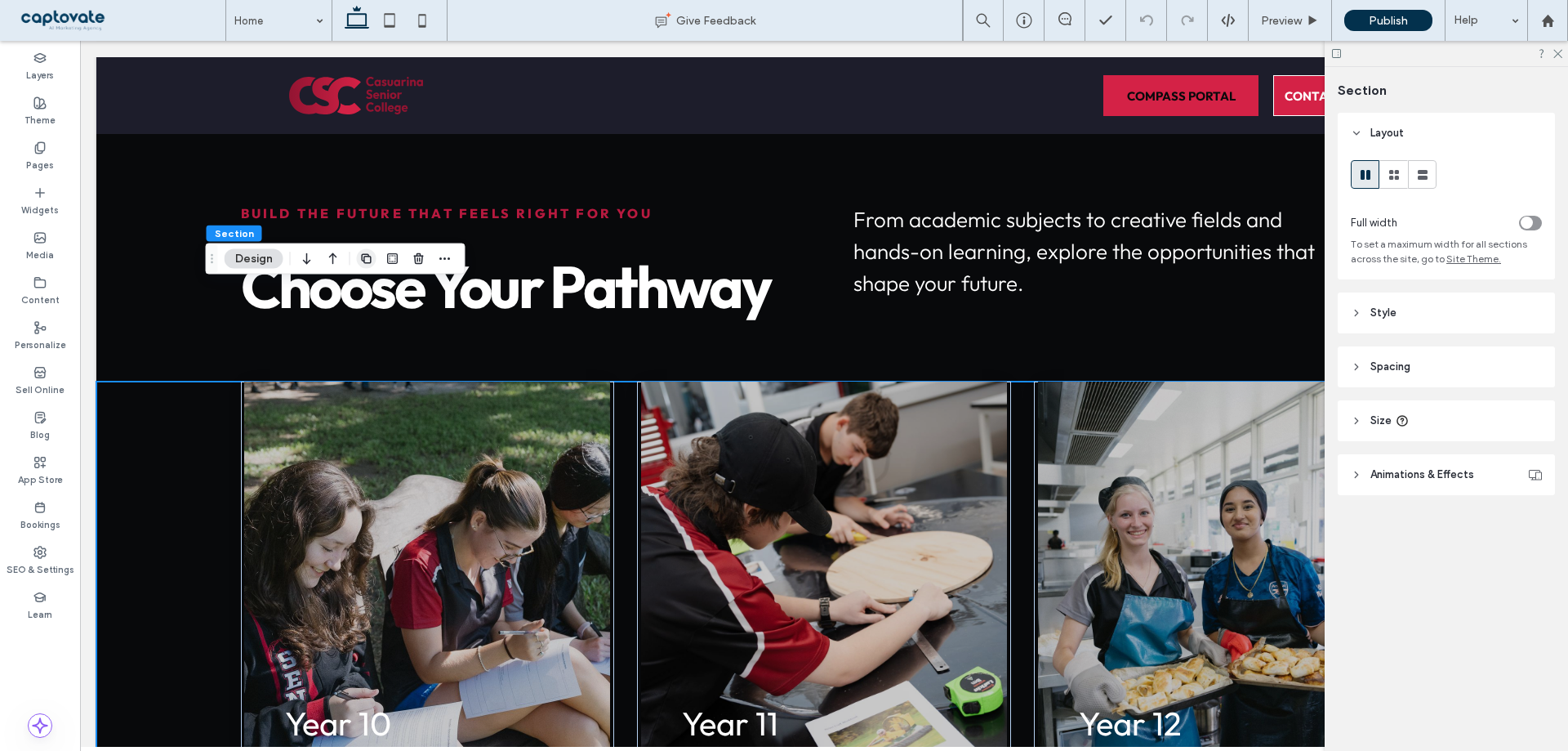
click at [364, 258] on use "button" at bounding box center [366, 258] width 10 height 10
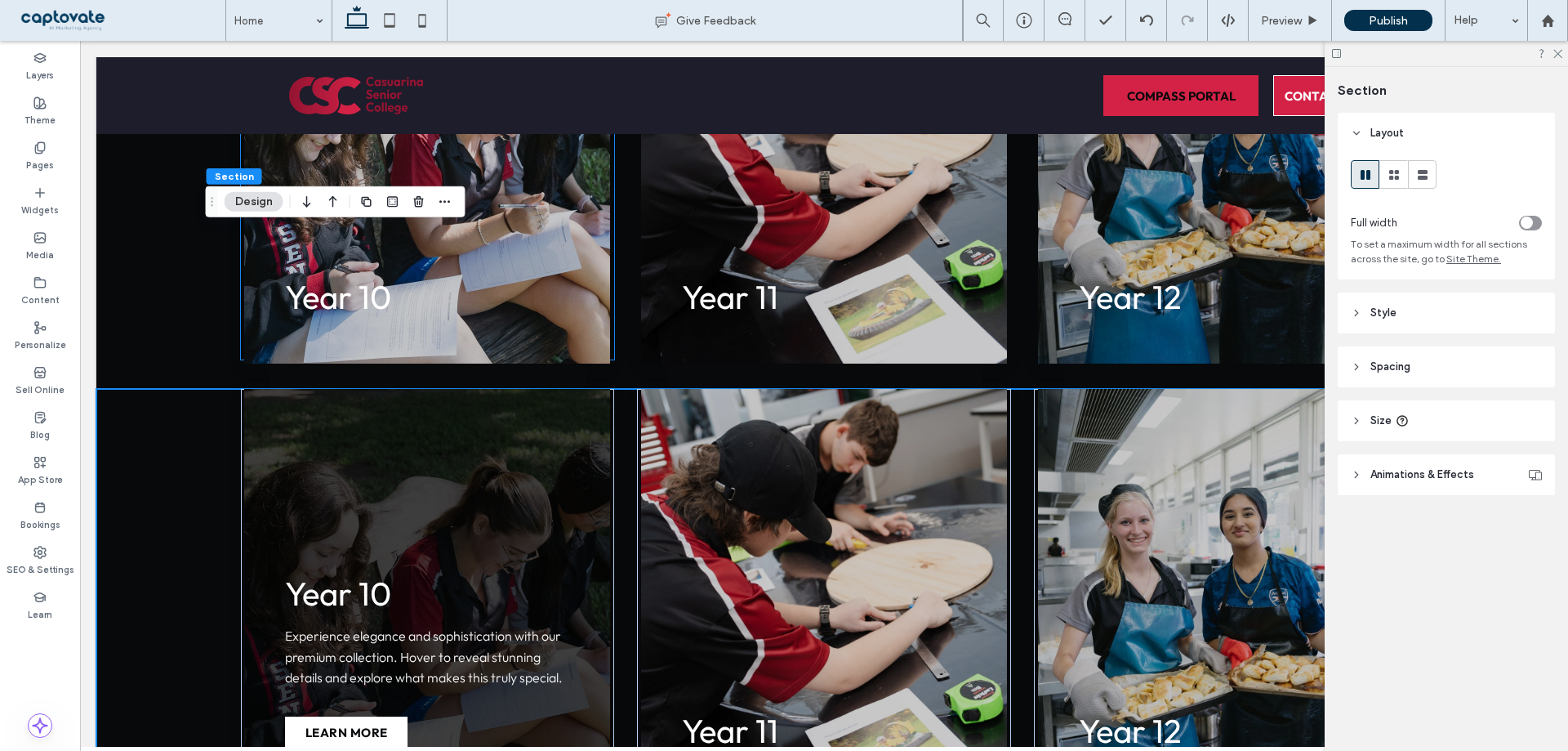
scroll to position [3022, 0]
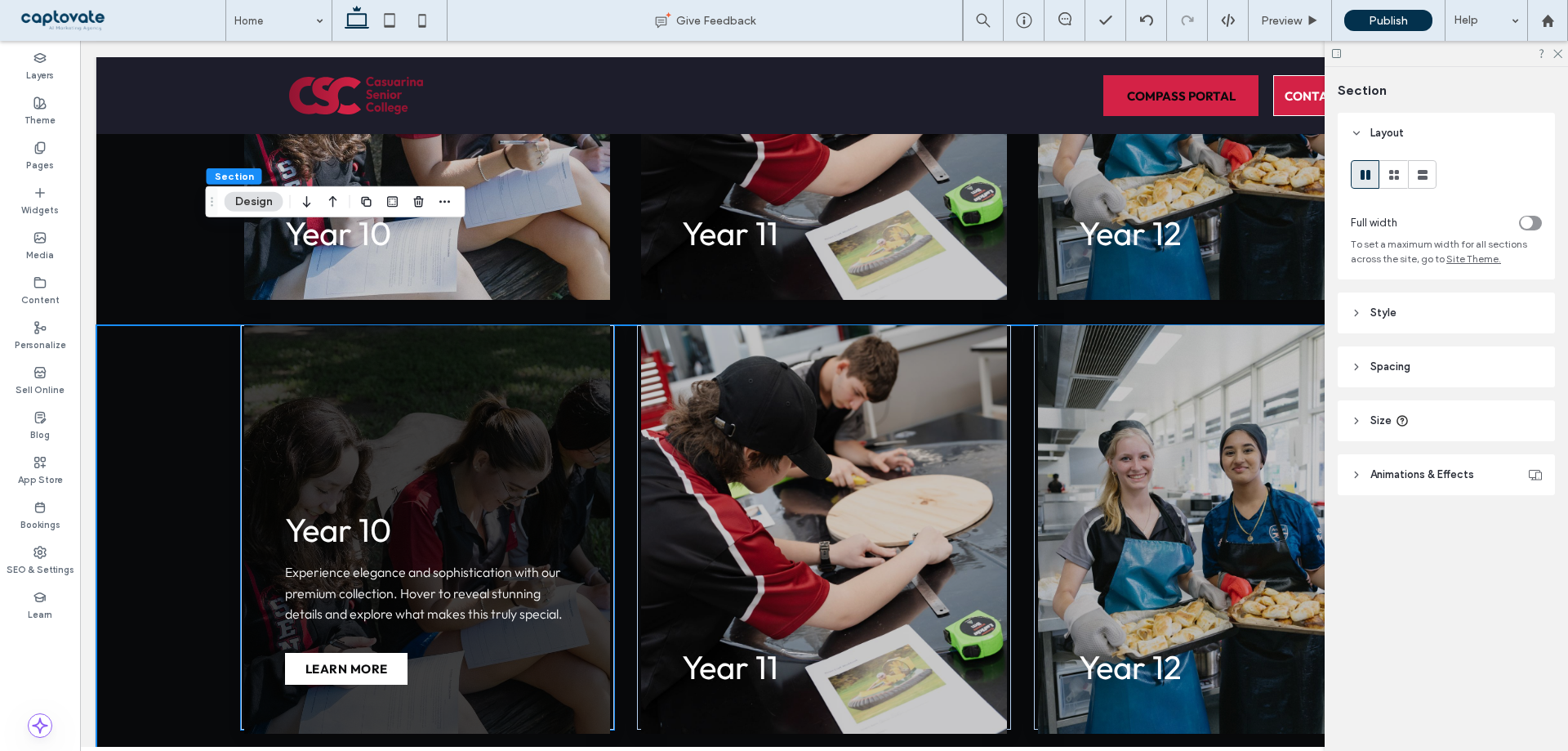
click at [460, 392] on div "Year 10 Experience elegance and sophistication with our premium collection. Hov…" at bounding box center [427, 529] width 366 height 409
